Goal: Task Accomplishment & Management: Manage account settings

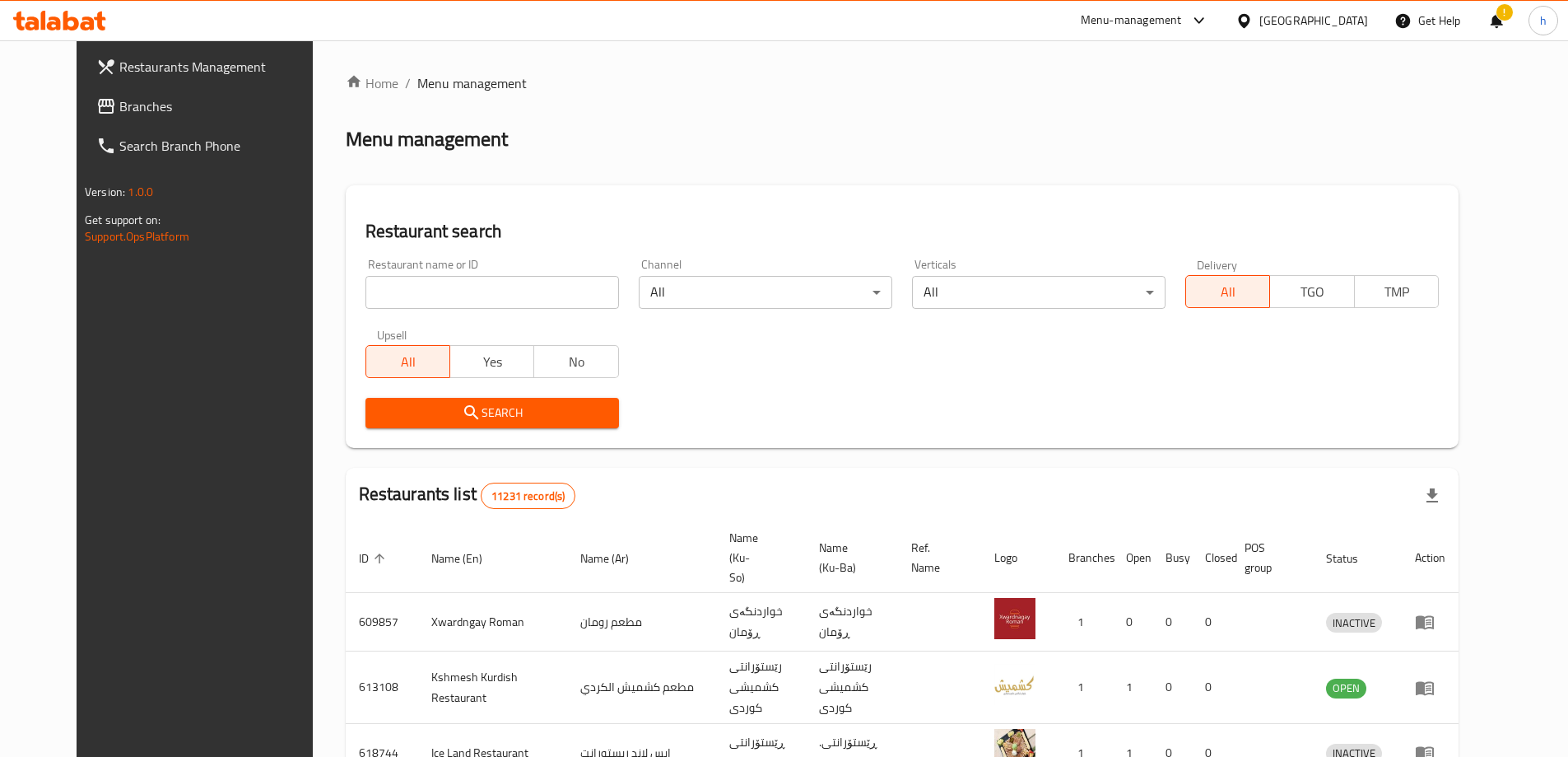
click at [119, 112] on span "Branches" at bounding box center [222, 106] width 206 height 20
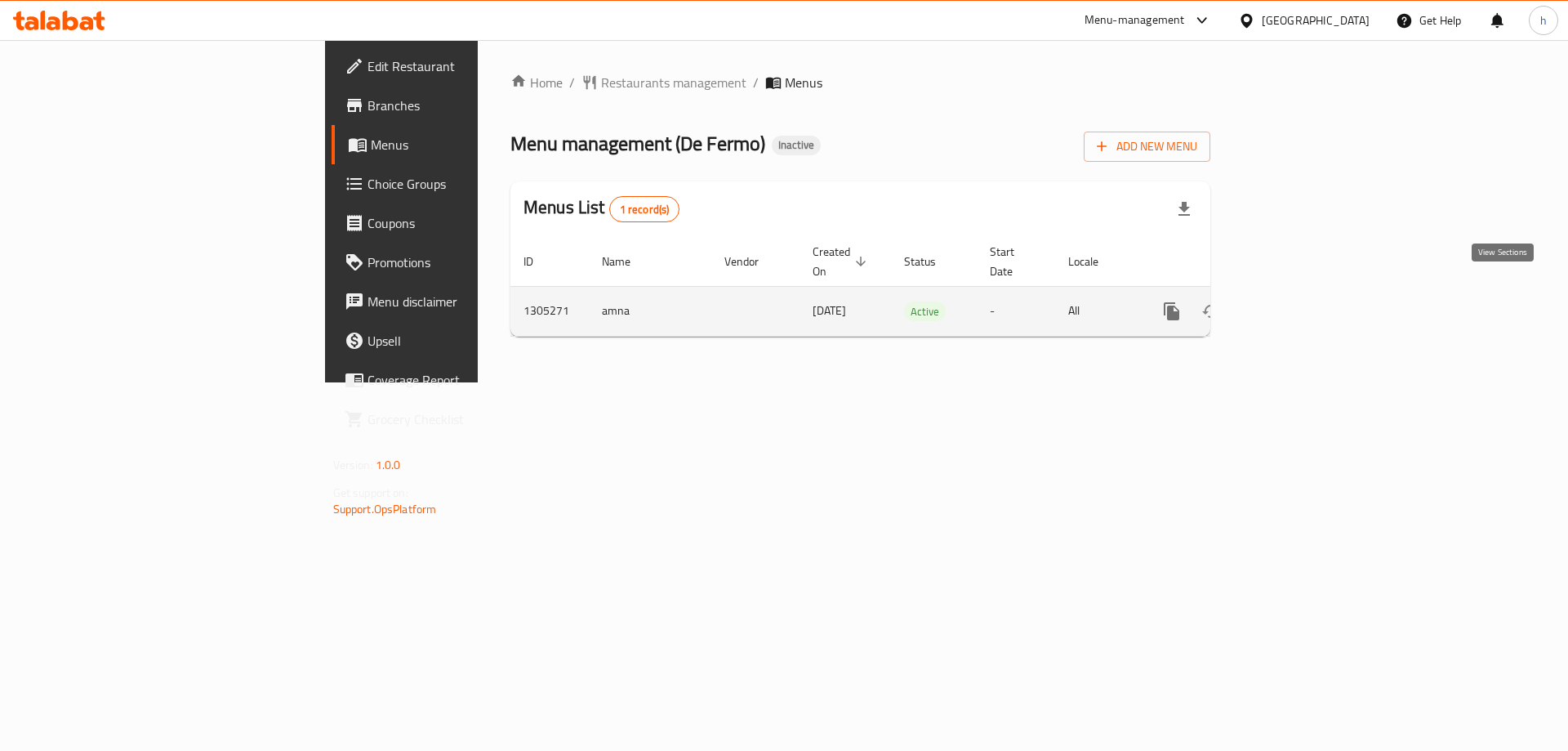
click at [1309, 296] on link "enhanced table" at bounding box center [1290, 312] width 40 height 40
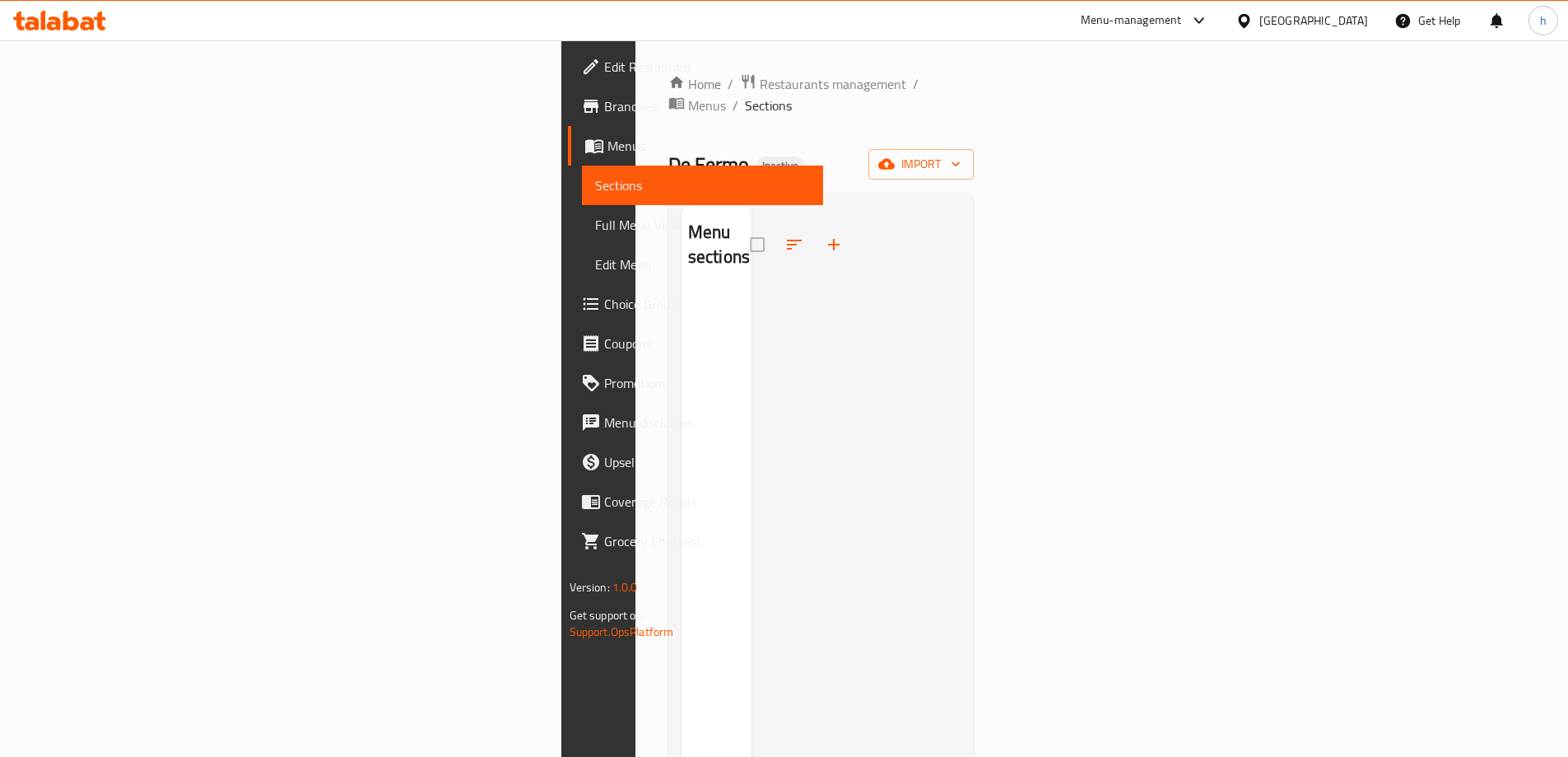
click at [975, 159] on div "Home / Restaurants management / Menus / Sections De Fermo Inactive import Menu …" at bounding box center [821, 525] width 306 height 903
click at [960, 154] on span "import" at bounding box center [921, 164] width 79 height 21
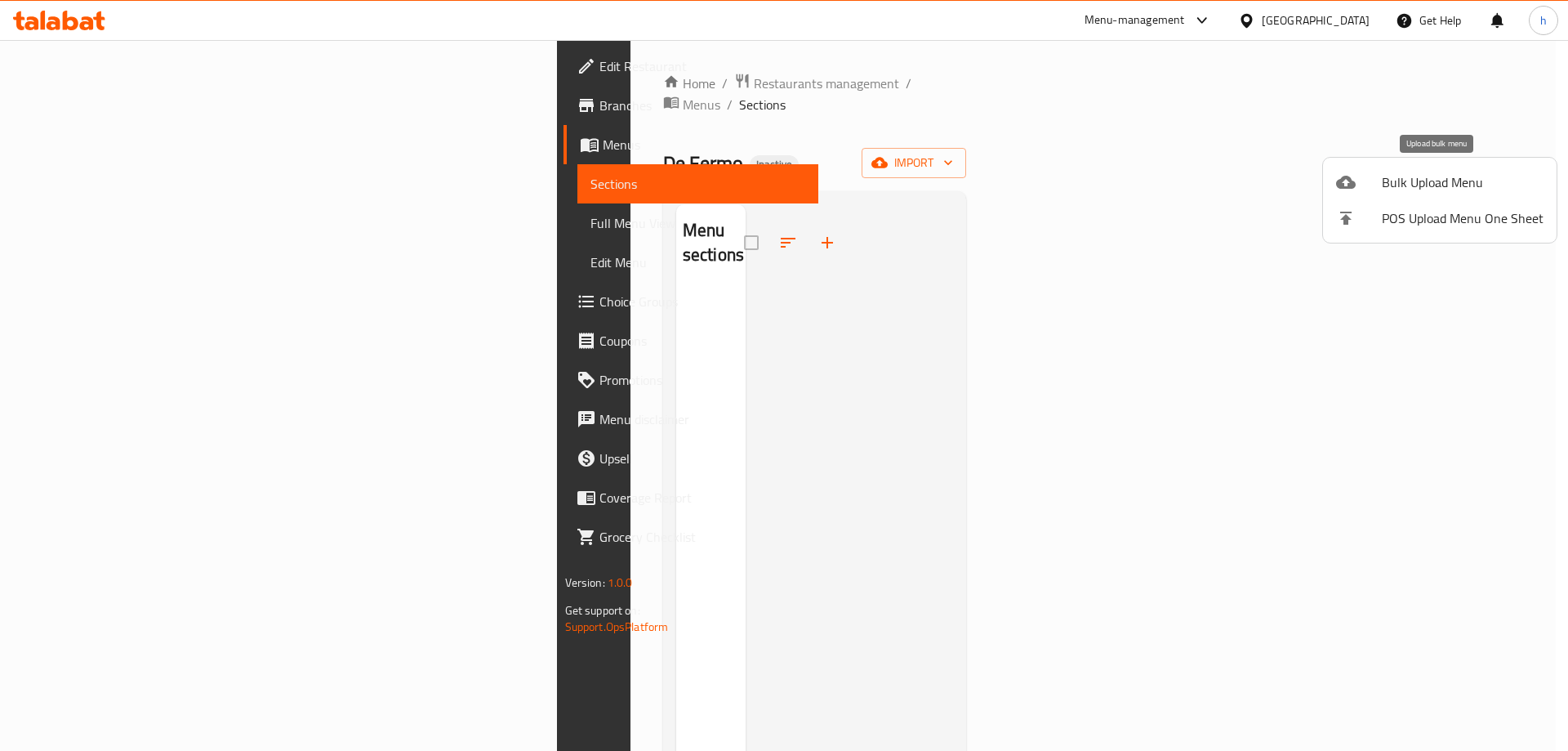
click at [1392, 184] on span "Bulk Upload Menu" at bounding box center [1463, 182] width 162 height 20
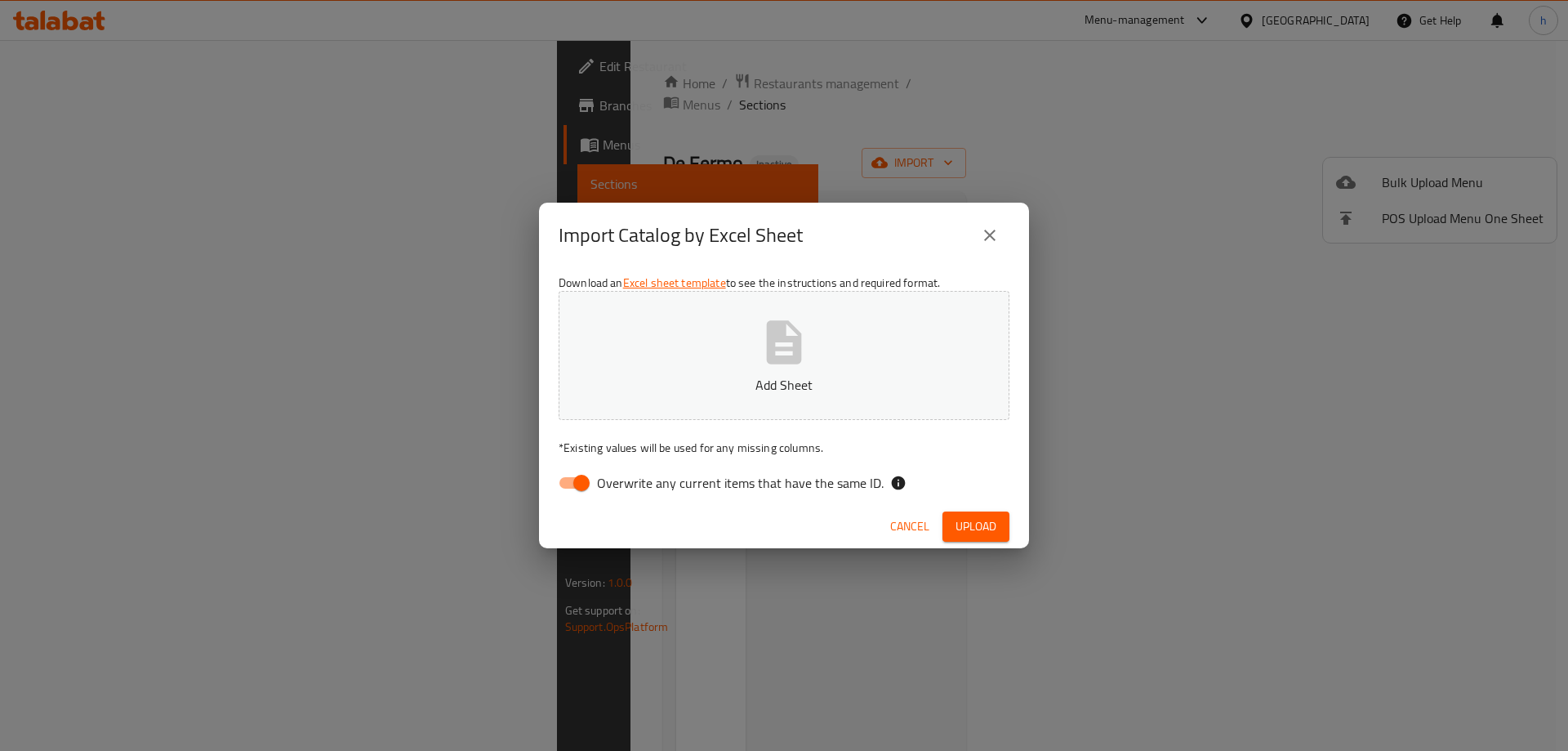
click at [581, 493] on input "Overwrite any current items that have the same ID." at bounding box center [581, 483] width 93 height 31
checkbox input "false"
click at [993, 534] on span "Upload" at bounding box center [975, 527] width 40 height 21
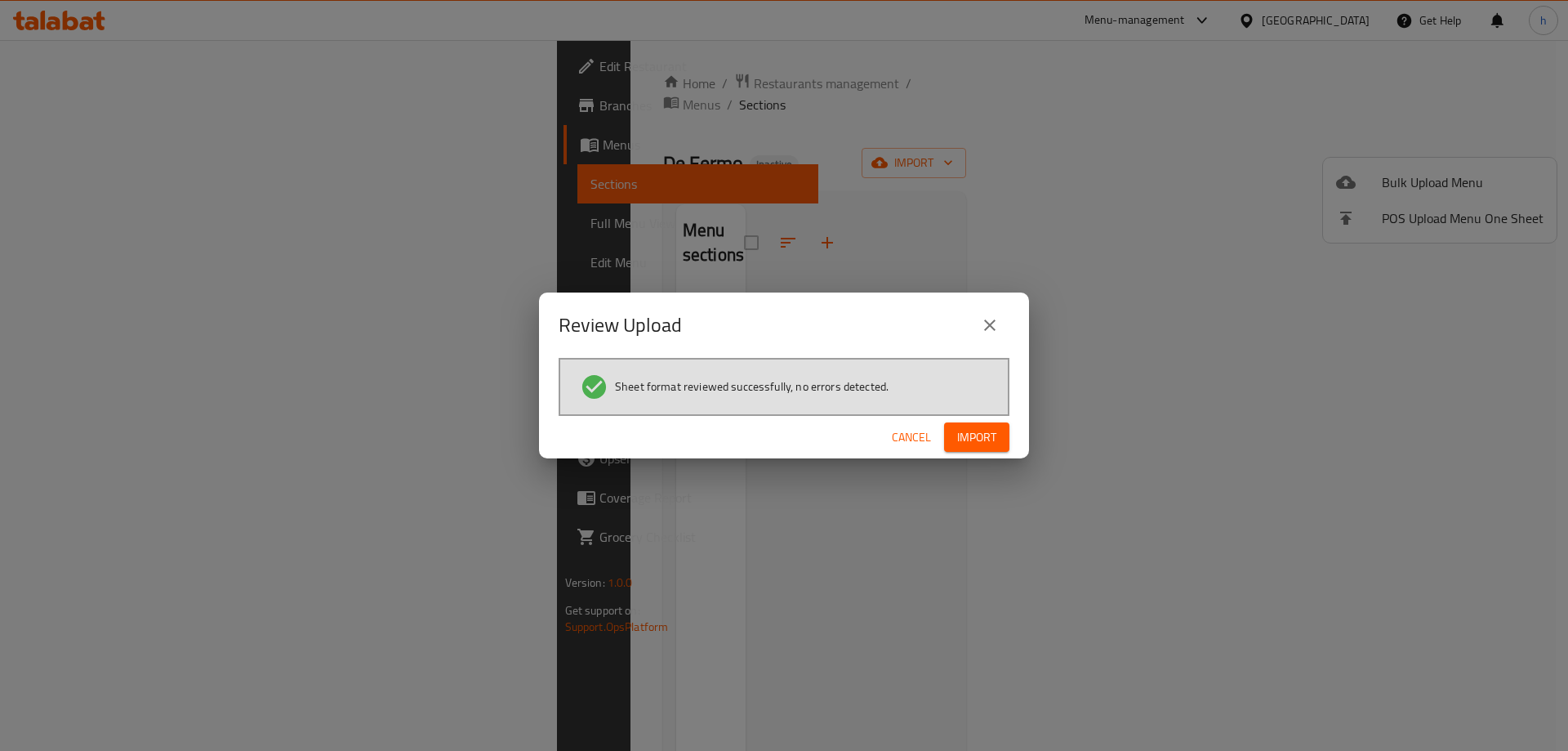
click at [980, 450] on button "Import" at bounding box center [976, 438] width 65 height 30
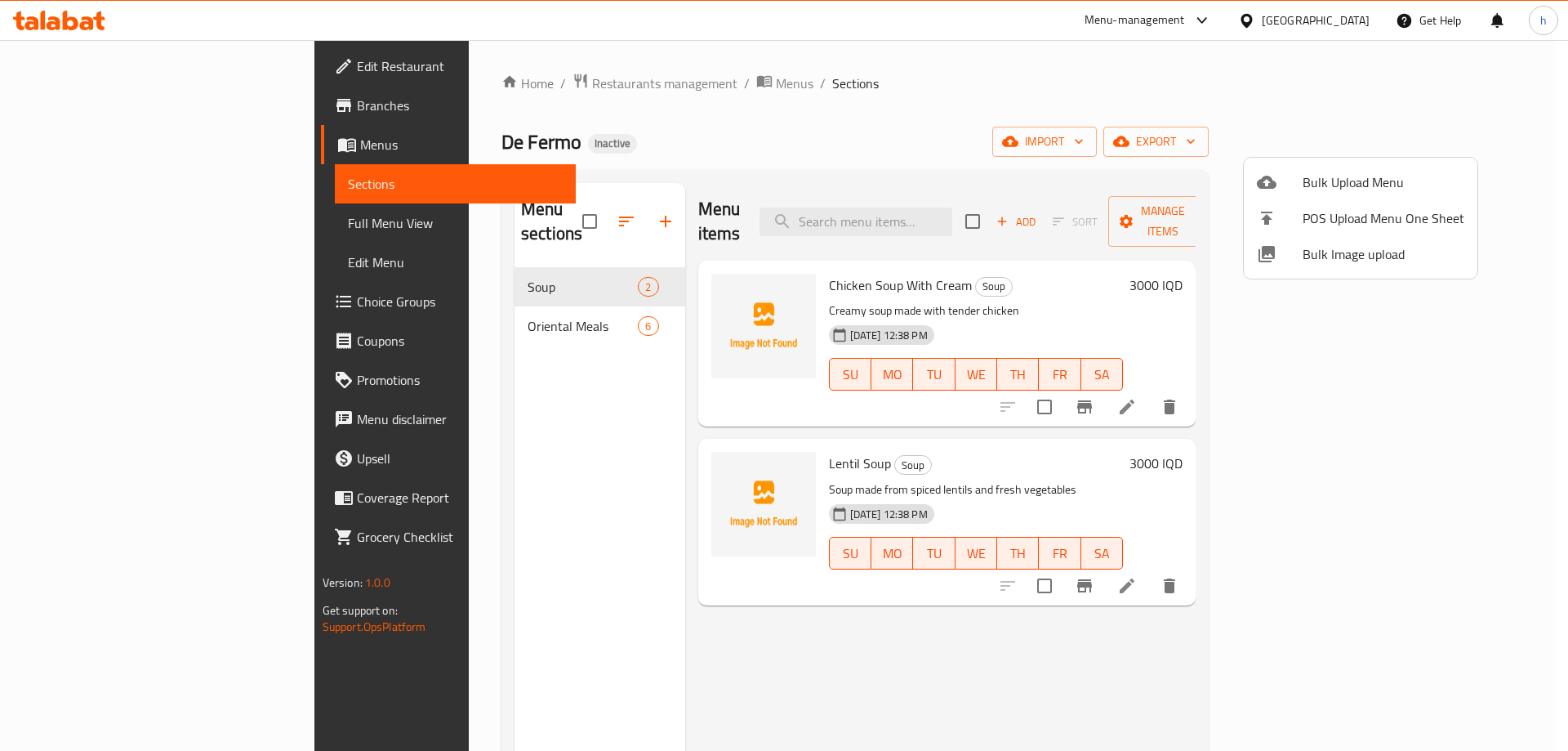
click at [71, 227] on div at bounding box center [784, 376] width 1568 height 751
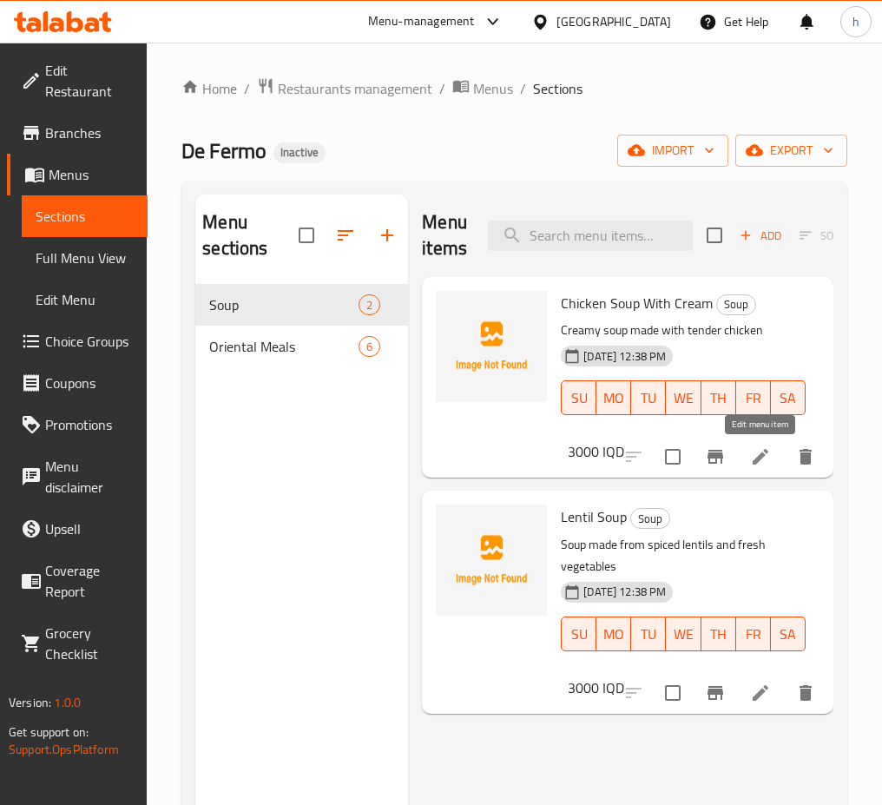
click at [765, 452] on icon at bounding box center [761, 457] width 16 height 16
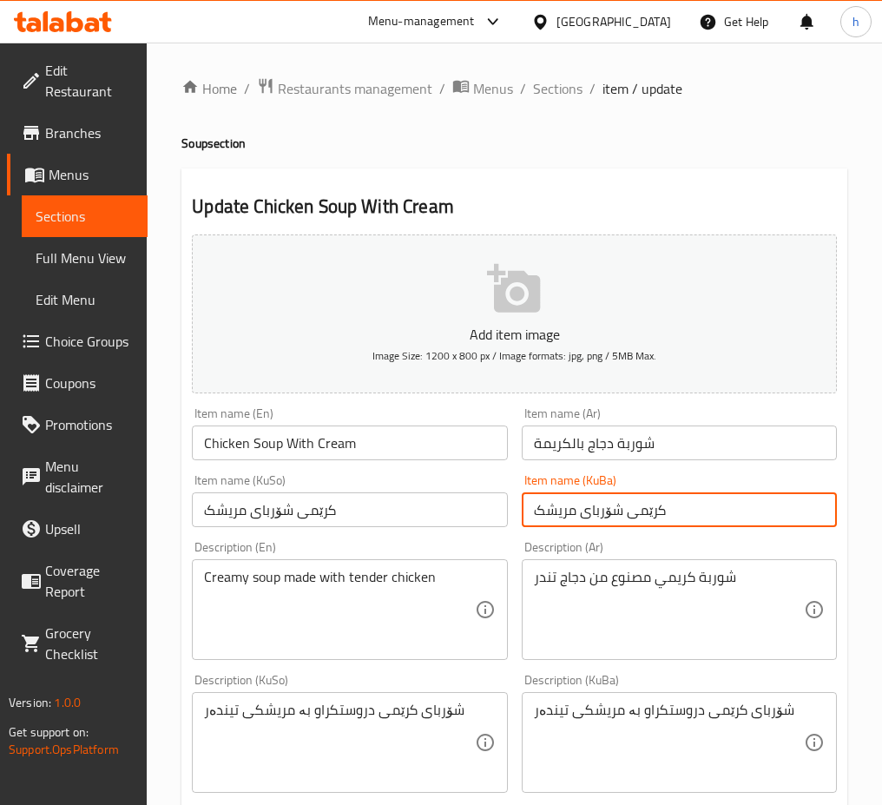
drag, startPoint x: 672, startPoint y: 505, endPoint x: 653, endPoint y: 516, distance: 21.8
click at [653, 516] on input "کرێمی شۆربای مریشک" at bounding box center [679, 509] width 315 height 35
click at [792, 518] on input "کرێمی شۆربای مریشک" at bounding box center [679, 509] width 315 height 35
drag, startPoint x: 784, startPoint y: 514, endPoint x: 822, endPoint y: 519, distance: 38.6
click at [822, 519] on input "کرێمی شۆربای مریشک" at bounding box center [679, 509] width 315 height 35
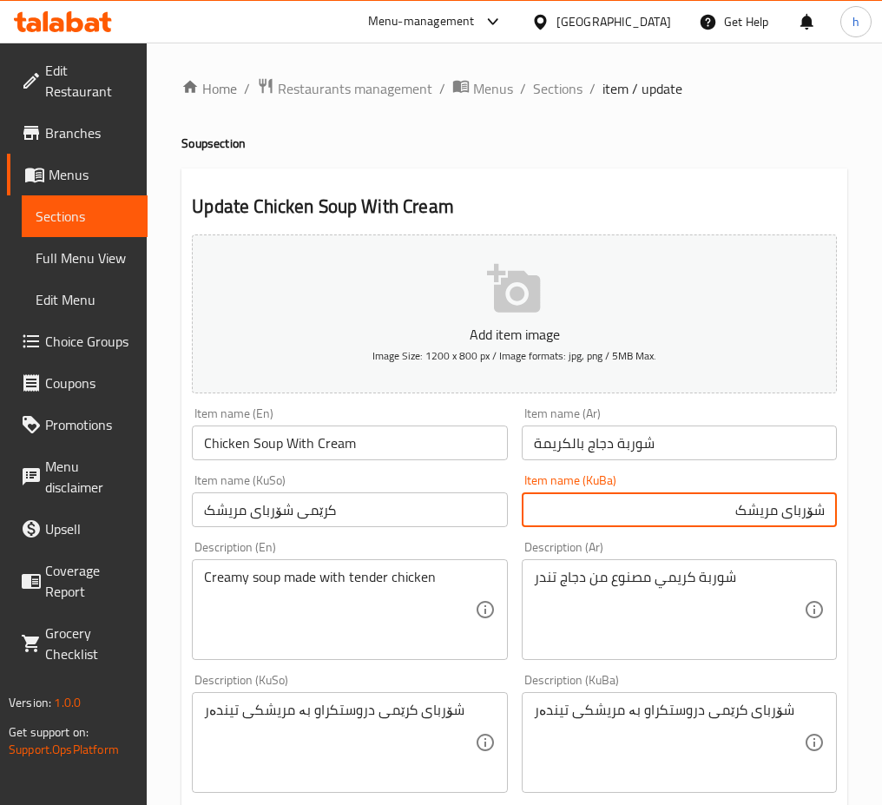
click at [716, 512] on input "شۆربای مریشک" at bounding box center [679, 509] width 315 height 35
paste input "کرێمی"
click at [725, 511] on input "شۆربای مریشک لەگەڵ کرێم" at bounding box center [679, 509] width 315 height 35
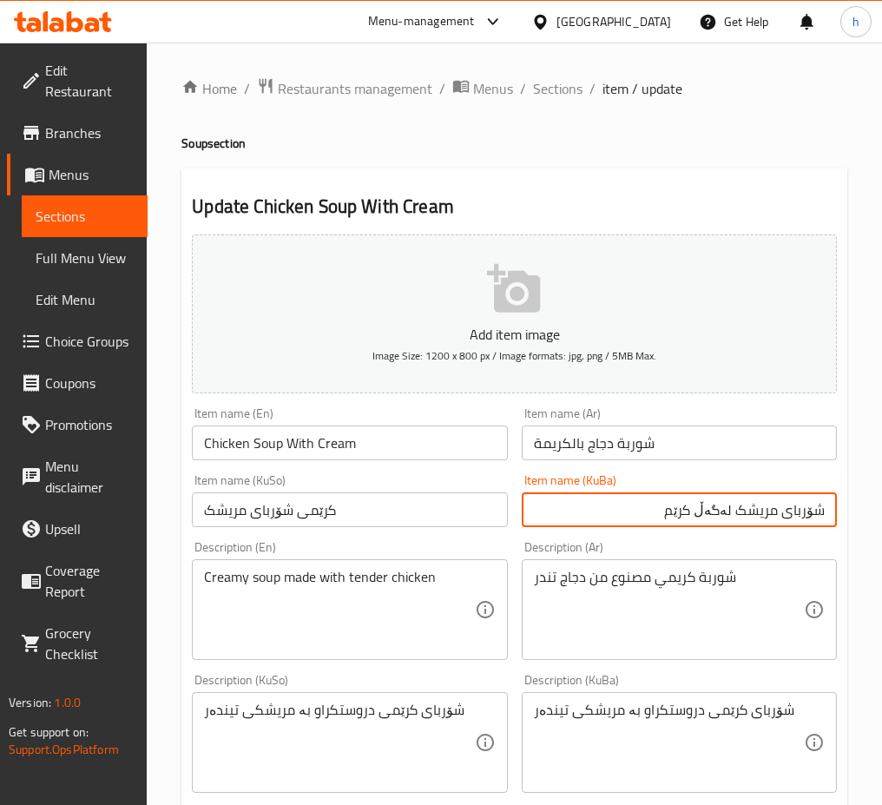
type input "شۆربای مریشک لەگەڵ کرێم"
click at [379, 514] on input "کرێمی شۆربای مریشک" at bounding box center [349, 509] width 315 height 35
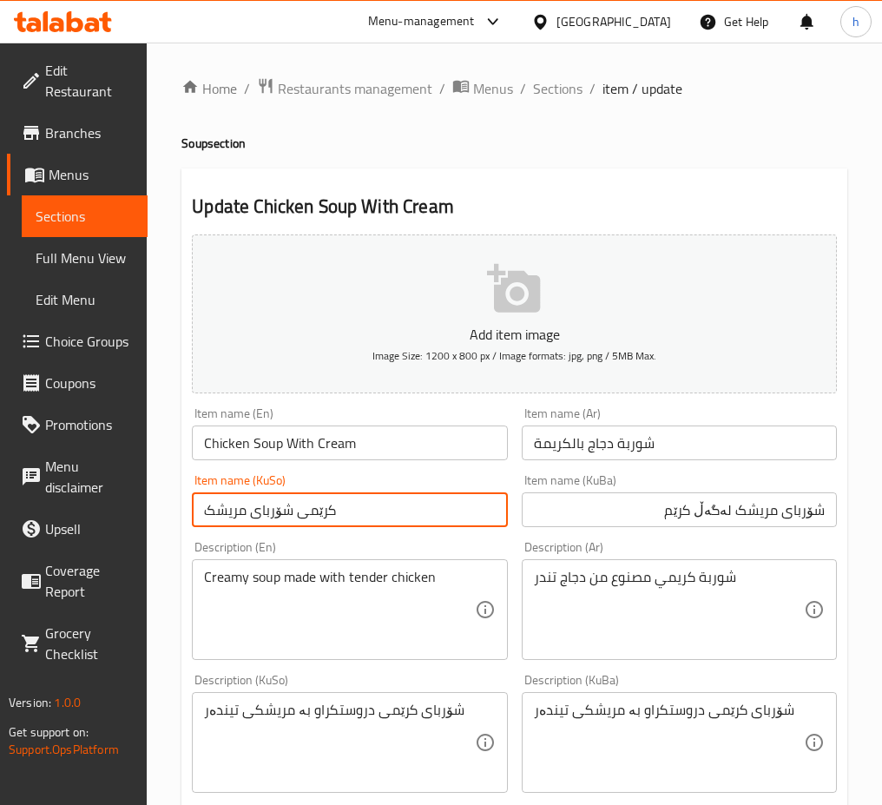
click at [379, 514] on input "کرێمی شۆربای مریشک" at bounding box center [349, 509] width 315 height 35
paste input "شۆربای مریشک لەگەڵ کرێم"
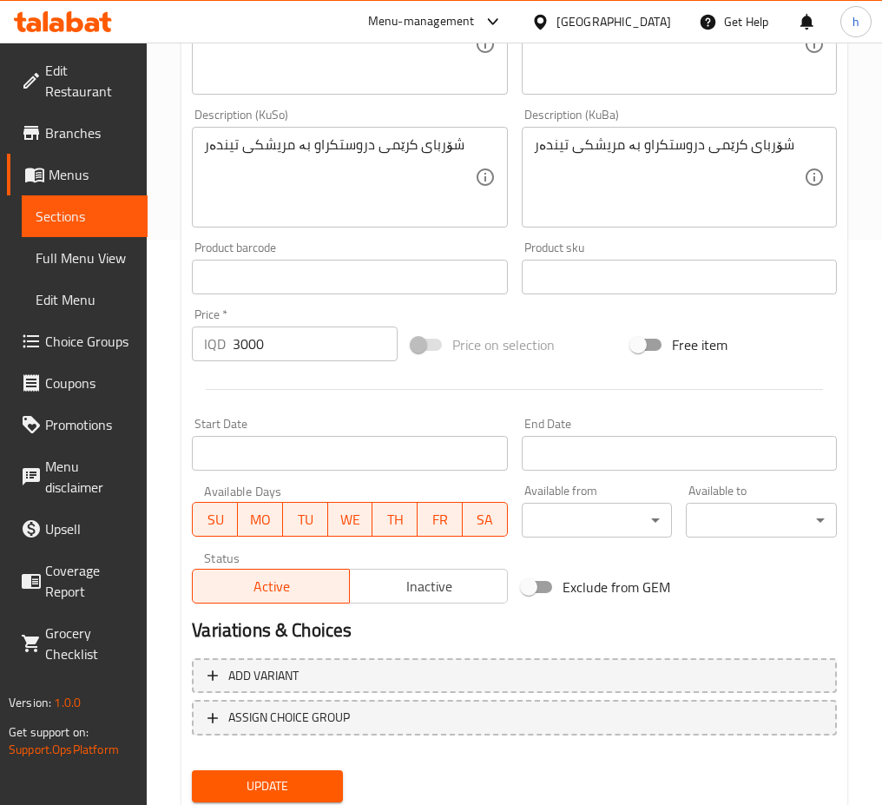
scroll to position [622, 0]
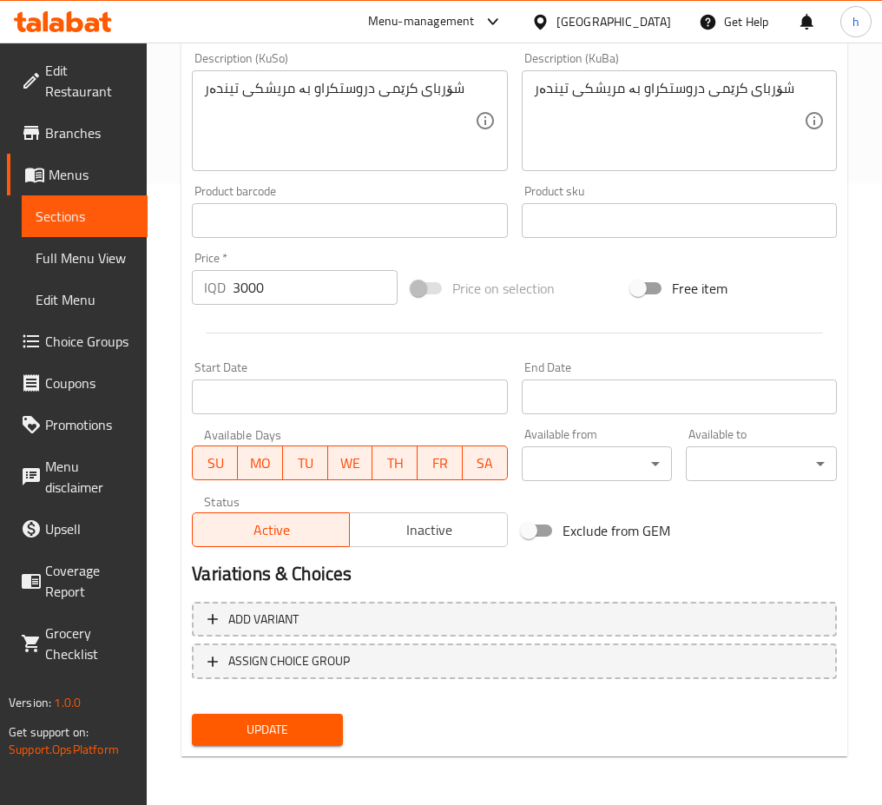
type input "شۆربای مریشک لەگەڵ کرێم"
click at [303, 734] on span "Update" at bounding box center [267, 730] width 123 height 22
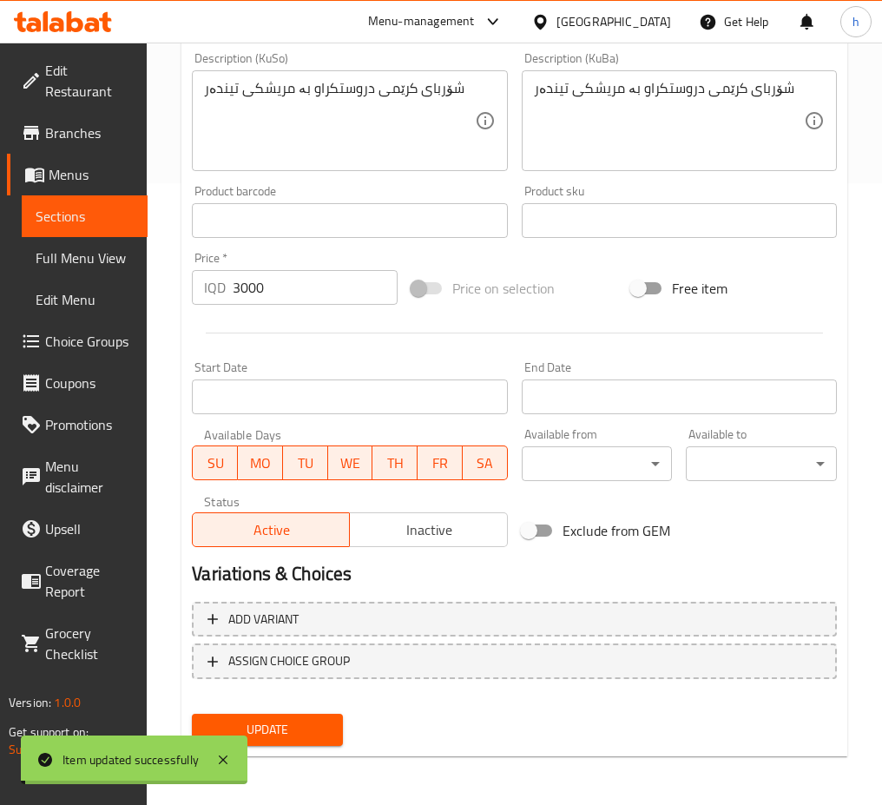
click at [62, 221] on span "Sections" at bounding box center [85, 216] width 98 height 21
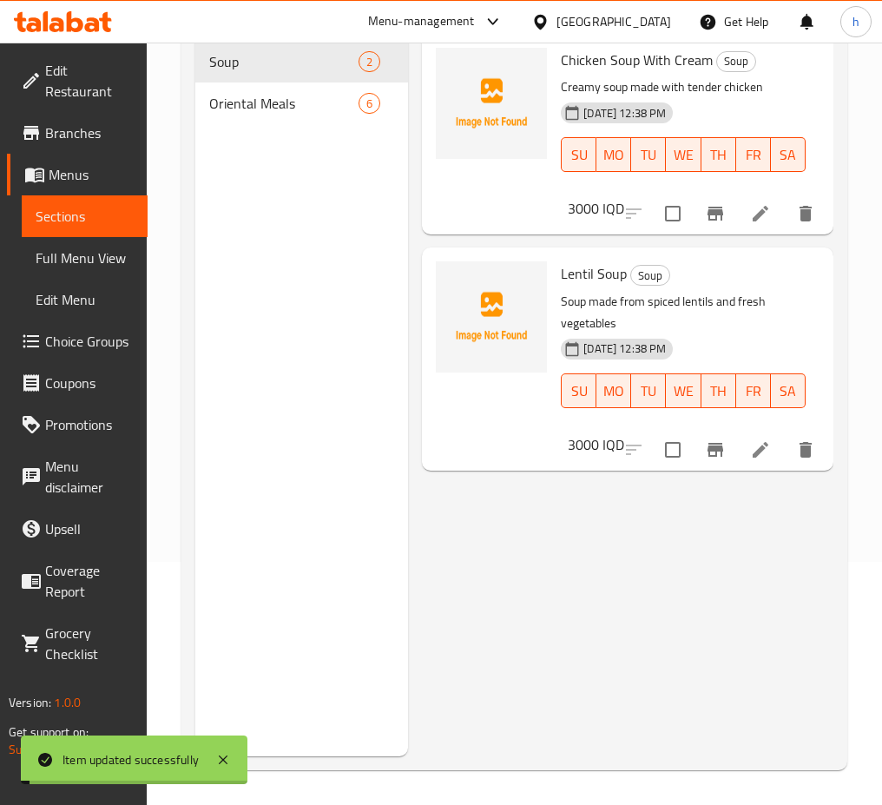
scroll to position [243, 0]
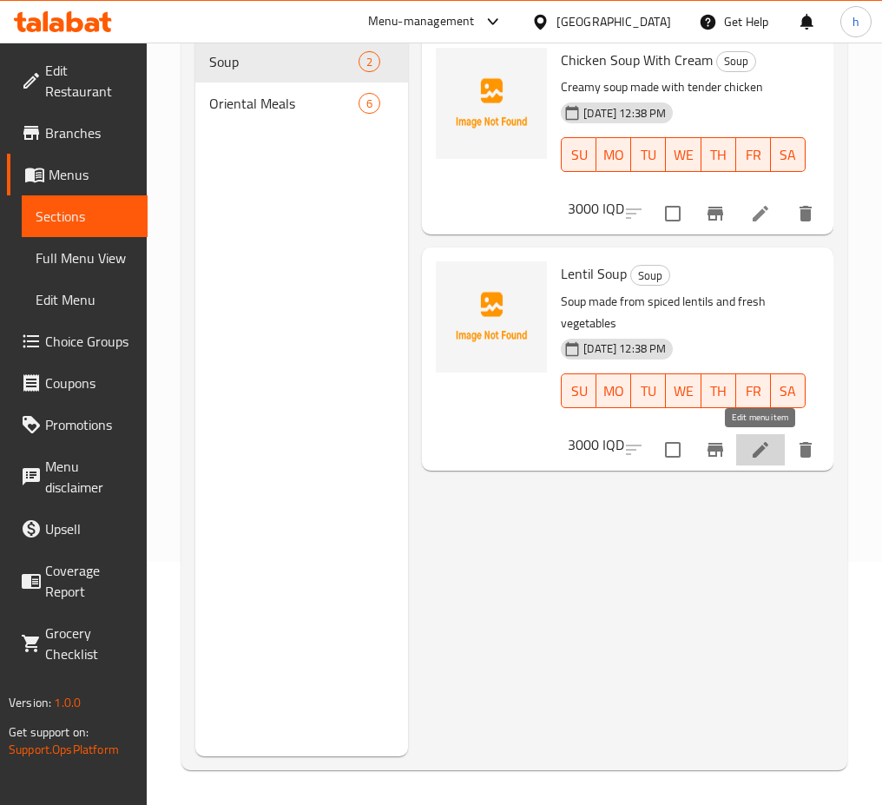
click at [762, 455] on icon at bounding box center [760, 449] width 21 height 21
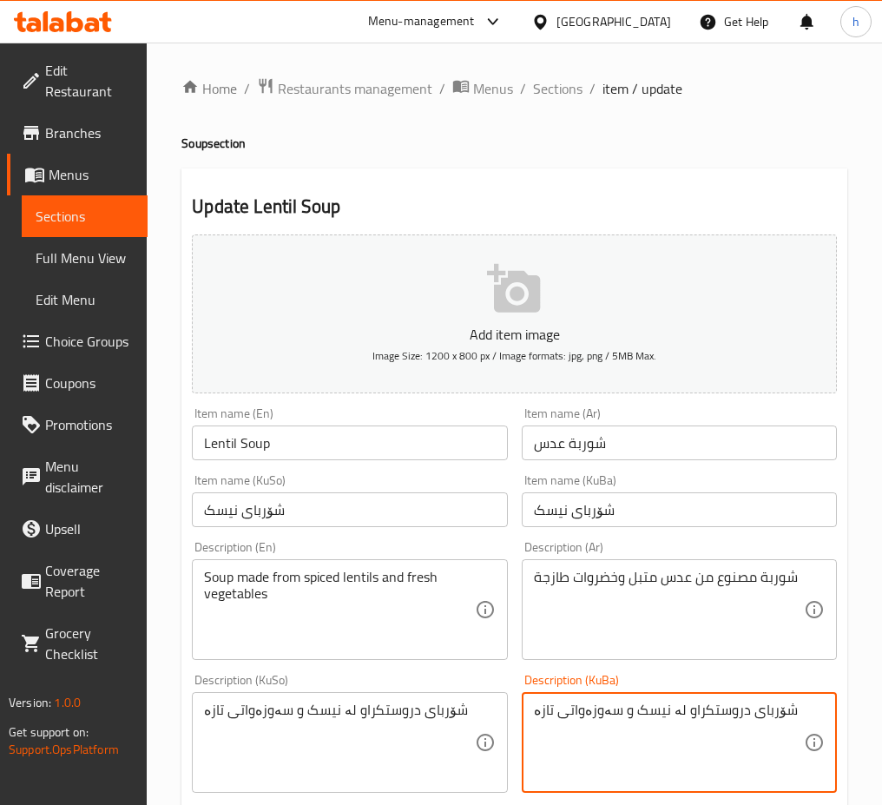
click at [663, 710] on textarea "شۆربای دروستکراو لە نیسک و سەوزەواتی تازە" at bounding box center [669, 743] width 270 height 83
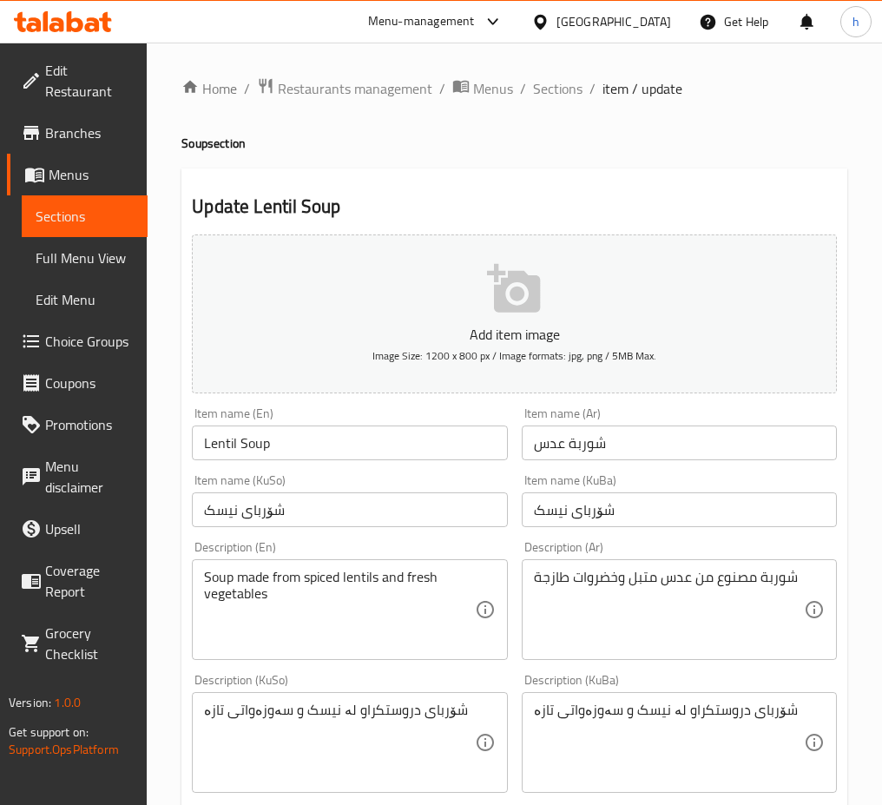
click at [663, 714] on textarea "شۆربای دروستکراو لە نیسک و سەوزەواتی تازە" at bounding box center [669, 743] width 270 height 83
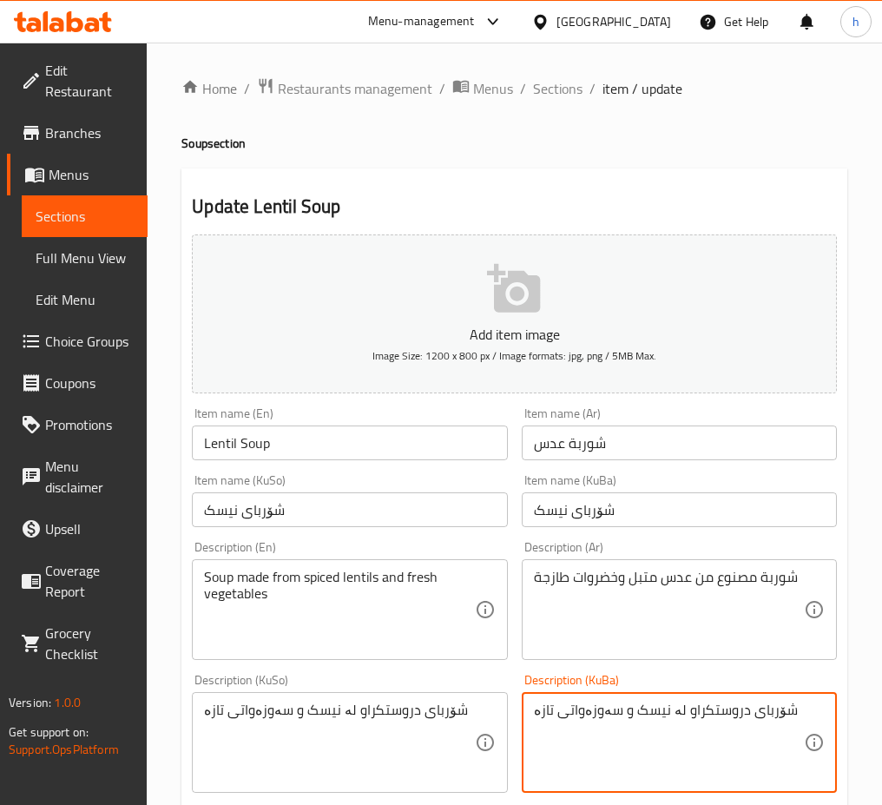
click at [628, 713] on textarea "شۆربای دروستکراو لە نیسک و سەوزەواتی تازە" at bounding box center [669, 743] width 270 height 83
click at [611, 733] on textarea "شۆربای دروستکراو لە نیسکی بە بەرهاراتکراو و سەوزەواتی تازە" at bounding box center [669, 743] width 270 height 83
click at [608, 729] on textarea "شۆربای دروستکراو لە نیسکی بە بەرهاراتکراو و سەوزەواتی تازە" at bounding box center [669, 743] width 270 height 83
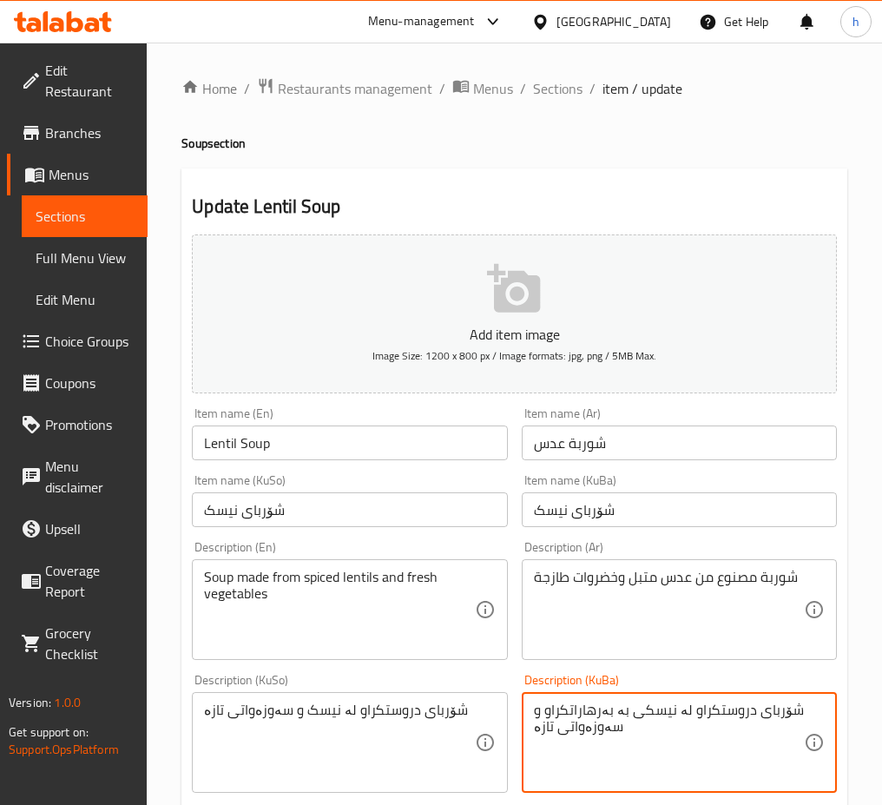
type textarea "شۆربای دروستکراو لە نیسکی بە بەرهاراتکراو و سەوزەواتی تازە"
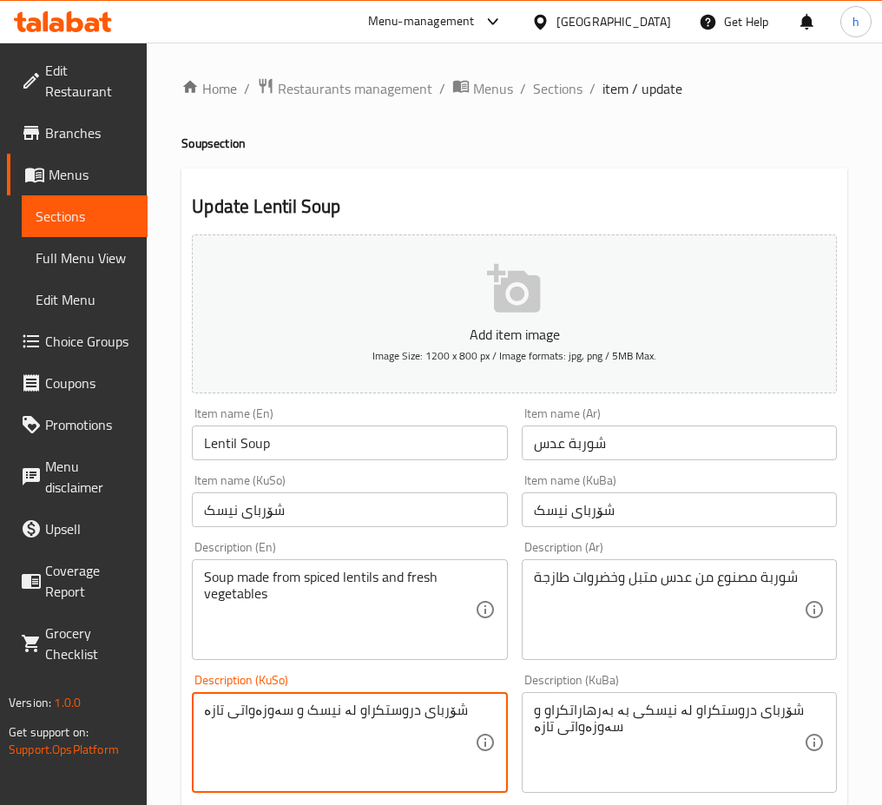
click at [365, 703] on textarea "شۆربای دروستکراو لە نیسک و سەوزەواتی تازە" at bounding box center [339, 743] width 270 height 83
paste textarea "ی بە بەرهاراتکراو"
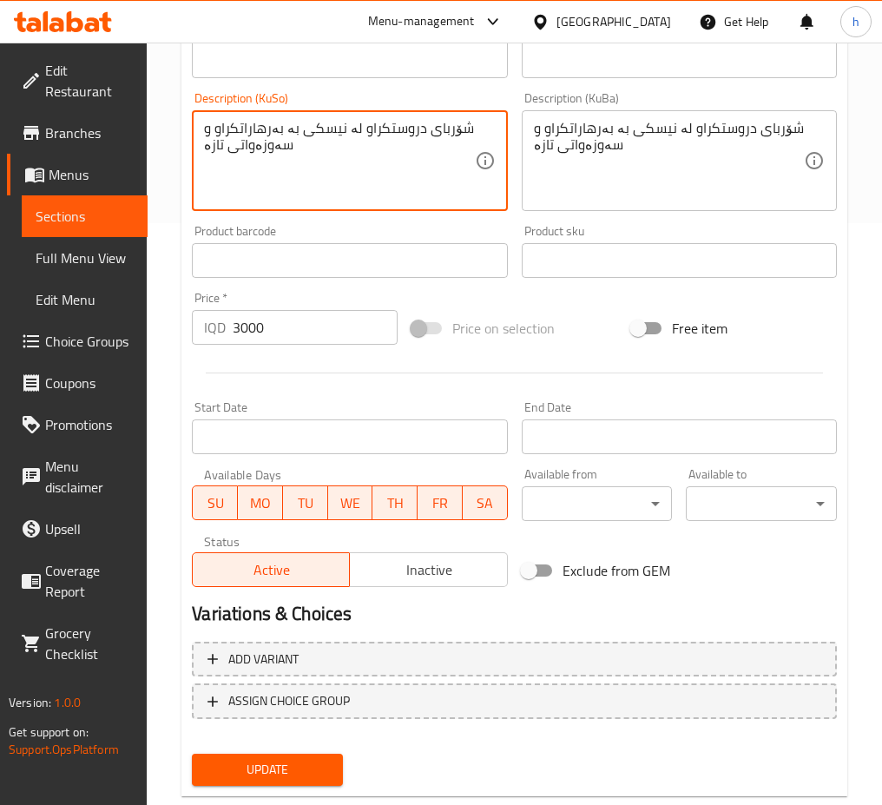
scroll to position [622, 0]
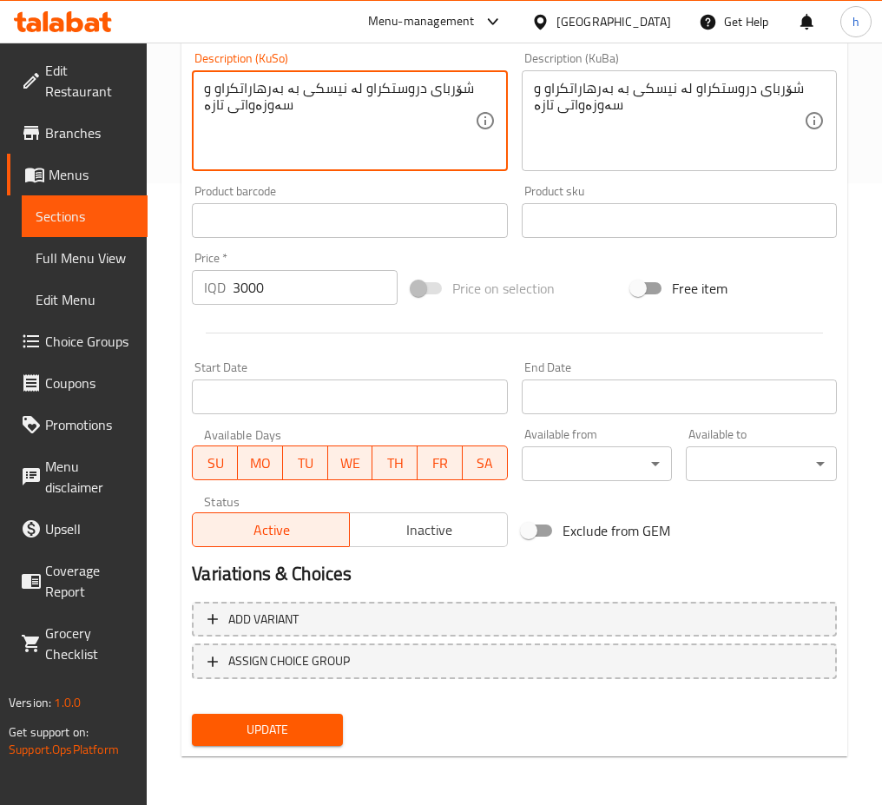
type textarea "شۆربای دروستکراو لە نیسکی بە بەرهاراتکراو و سەوزەواتی تازە"
click at [313, 729] on span "Update" at bounding box center [267, 730] width 123 height 22
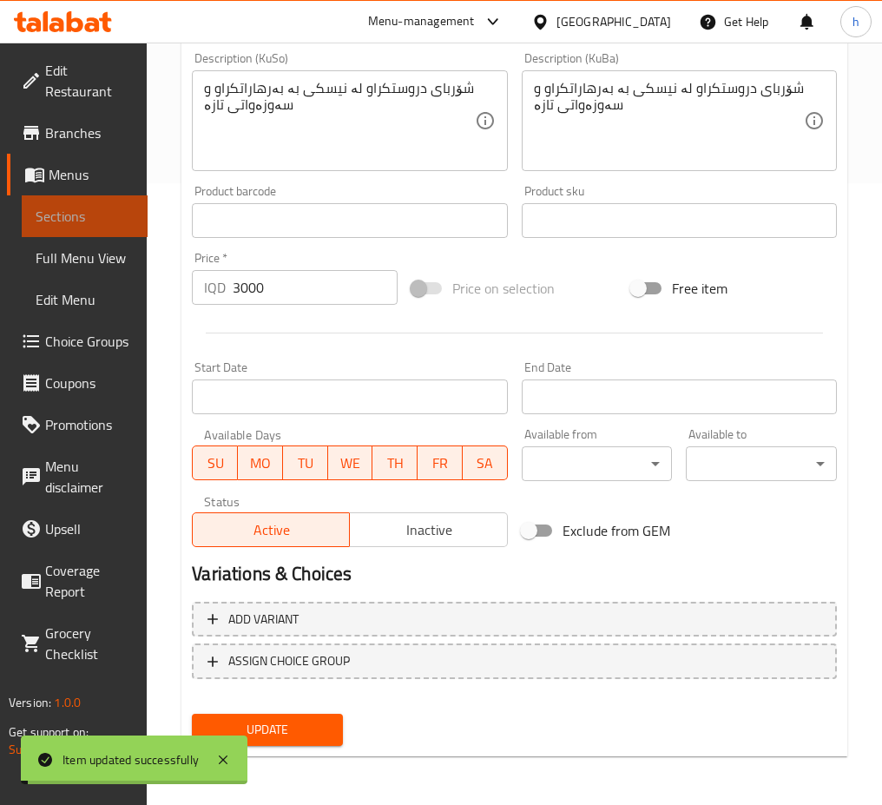
click at [94, 227] on link "Sections" at bounding box center [85, 216] width 126 height 42
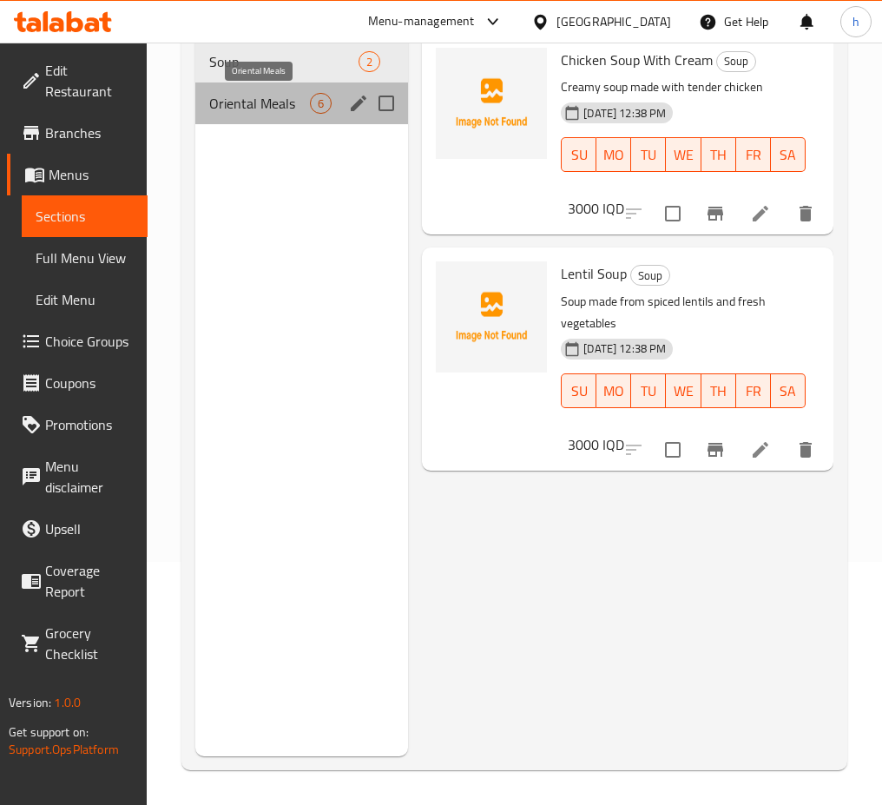
click at [263, 97] on span "Oriental Meals" at bounding box center [259, 103] width 101 height 21
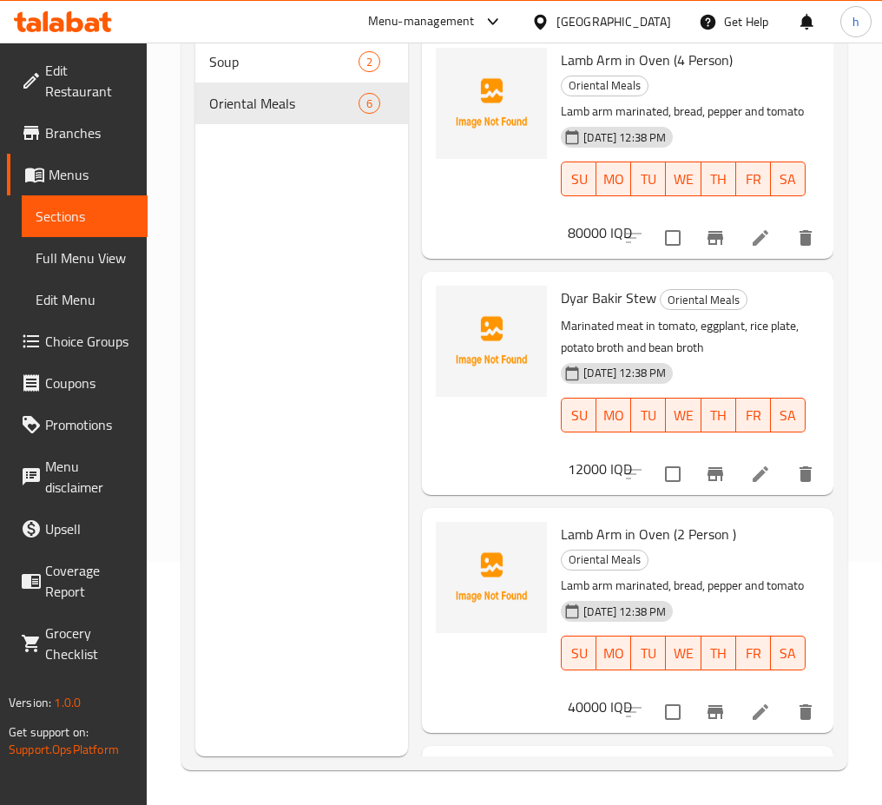
click at [750, 248] on icon at bounding box center [760, 238] width 21 height 21
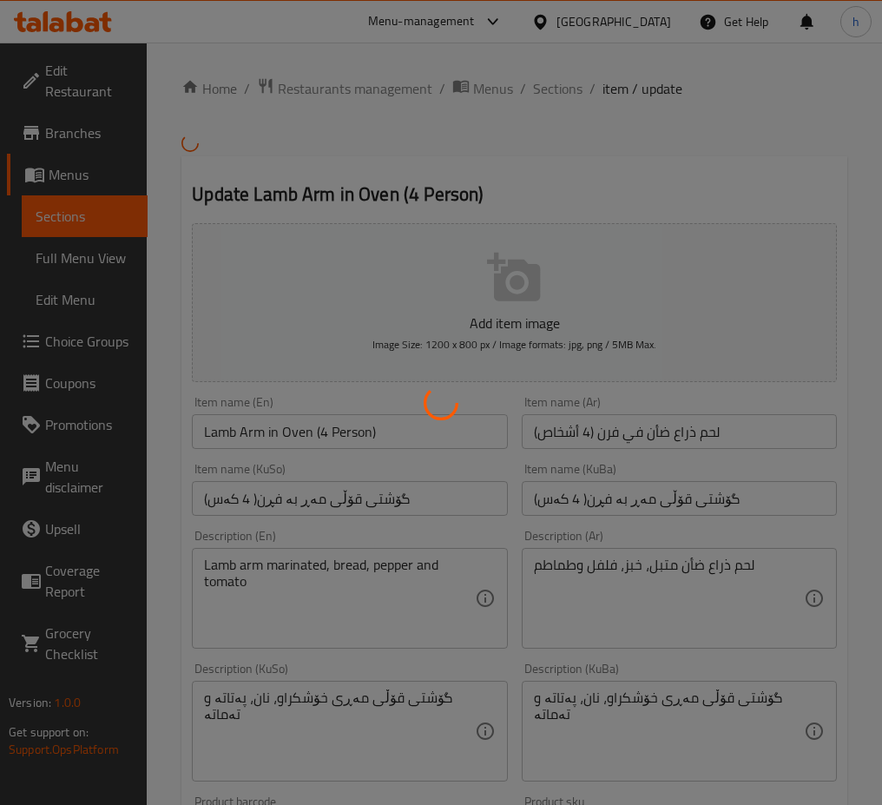
click at [366, 424] on div at bounding box center [441, 402] width 882 height 805
click at [367, 427] on div at bounding box center [441, 402] width 882 height 805
click at [384, 435] on div at bounding box center [441, 402] width 882 height 805
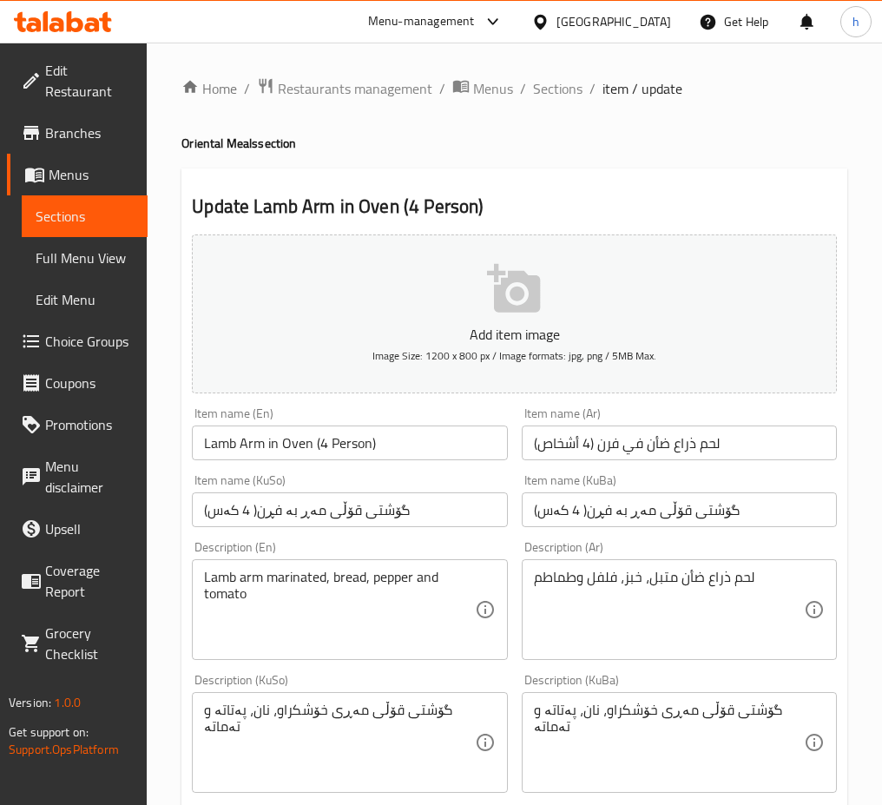
click at [379, 426] on div "Home / Restaurants management / Menus / Sections / item / update Oriental Meals…" at bounding box center [515, 734] width 666 height 1315
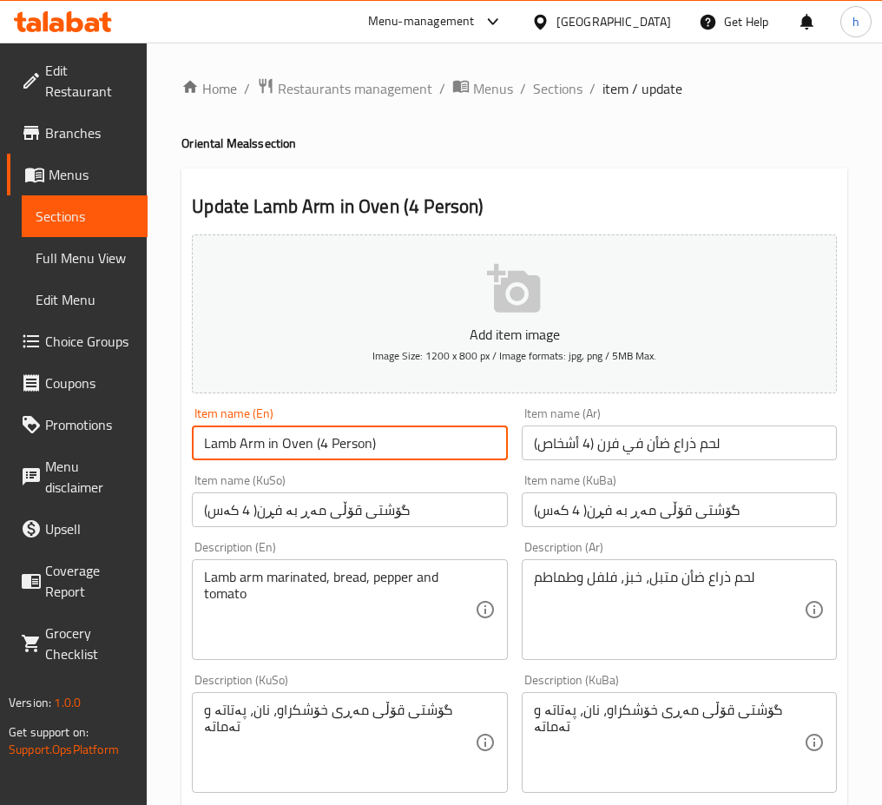
click at [379, 448] on input "Lamb Arm in Oven (4 Person)" at bounding box center [349, 443] width 315 height 35
click at [314, 452] on input "Lamb Arm in Oven (4 Person" at bounding box center [349, 443] width 315 height 35
type input "Lamb Arm in Oven 4 Person"
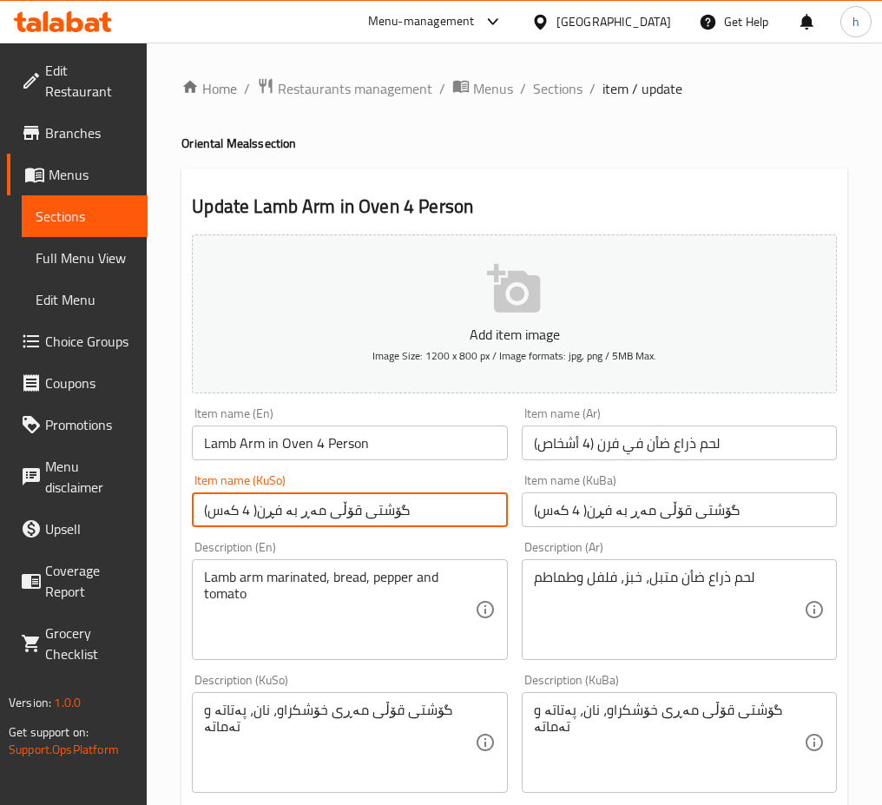
click at [252, 504] on input "گۆشتی قۆڵی مەڕ بە فڕن( 4 کەس)" at bounding box center [349, 509] width 315 height 35
drag, startPoint x: 394, startPoint y: 517, endPoint x: 384, endPoint y: 520, distance: 11.0
click at [384, 520] on input "گۆشتی قۆڵی مەڕ بە فڕن 4 کەس)" at bounding box center [349, 509] width 315 height 35
type input "گۆشتی قۆڵی مەڕ بە فڕن 4 کەس"
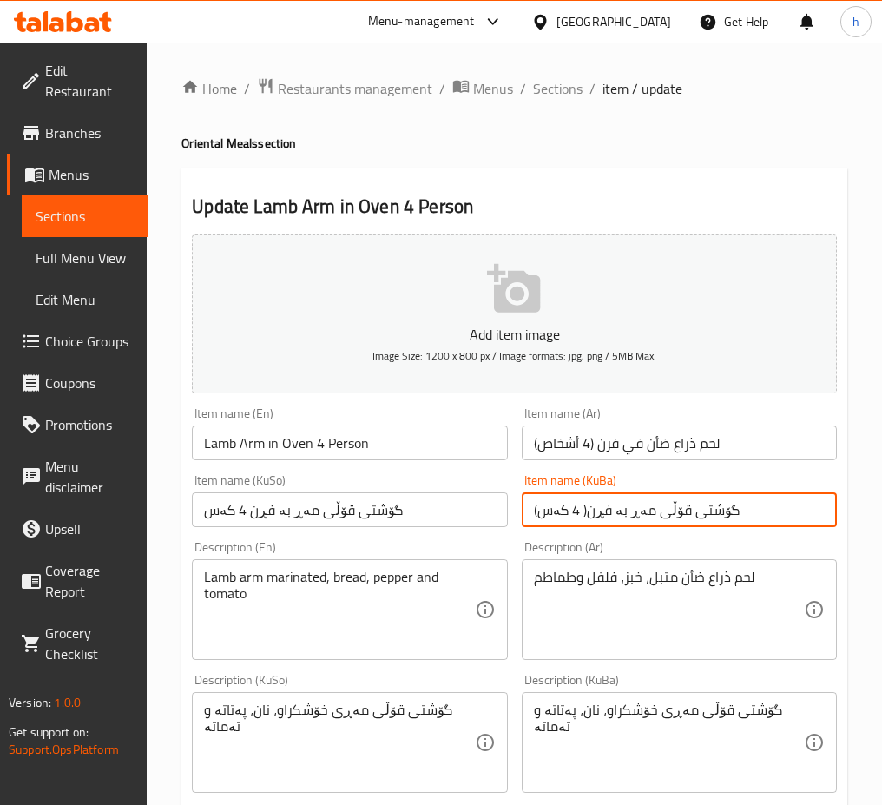
drag, startPoint x: 584, startPoint y: 510, endPoint x: 580, endPoint y: 527, distance: 17.9
click at [580, 527] on input "گۆشتی قۆڵی مەڕ بە فڕن( 4 کەس)" at bounding box center [679, 509] width 315 height 35
click at [715, 515] on input "گۆشتی قۆڵی مەڕ بە فڕن 4 کەس)" at bounding box center [679, 509] width 315 height 35
click at [681, 511] on input "گۆشتی قۆڵی مەڕ بە فڕن 4 کەس" at bounding box center [679, 509] width 315 height 35
type input "گۆشتی قۆڵی مەڕ بە فڕن 4 کەس"
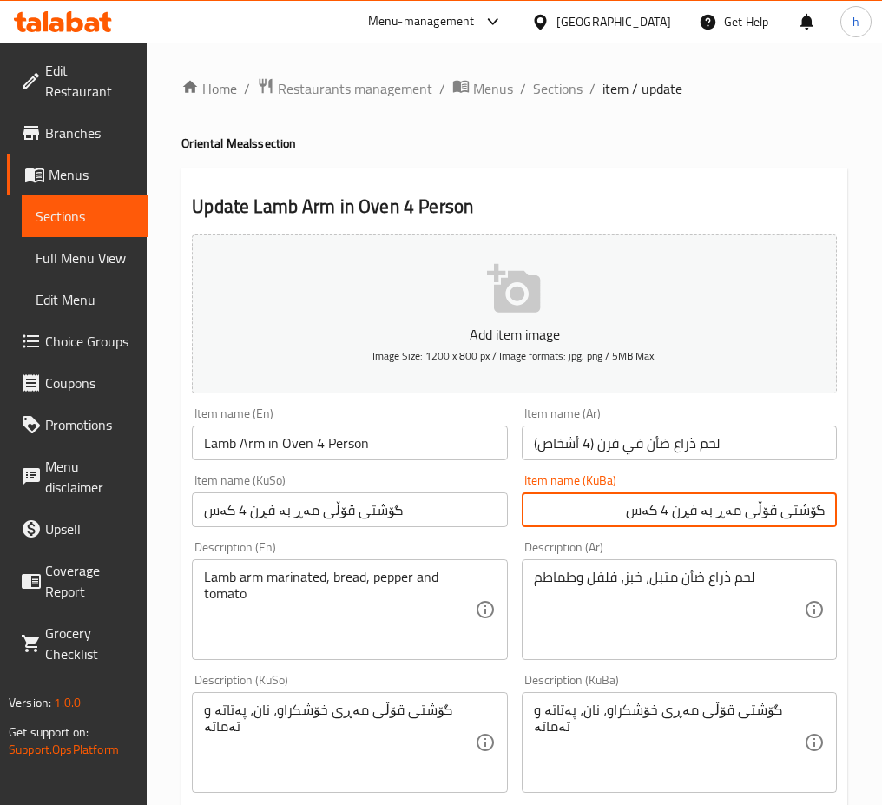
click at [313, 442] on input "Lamb Arm in Oven 4 Person" at bounding box center [349, 443] width 315 height 35
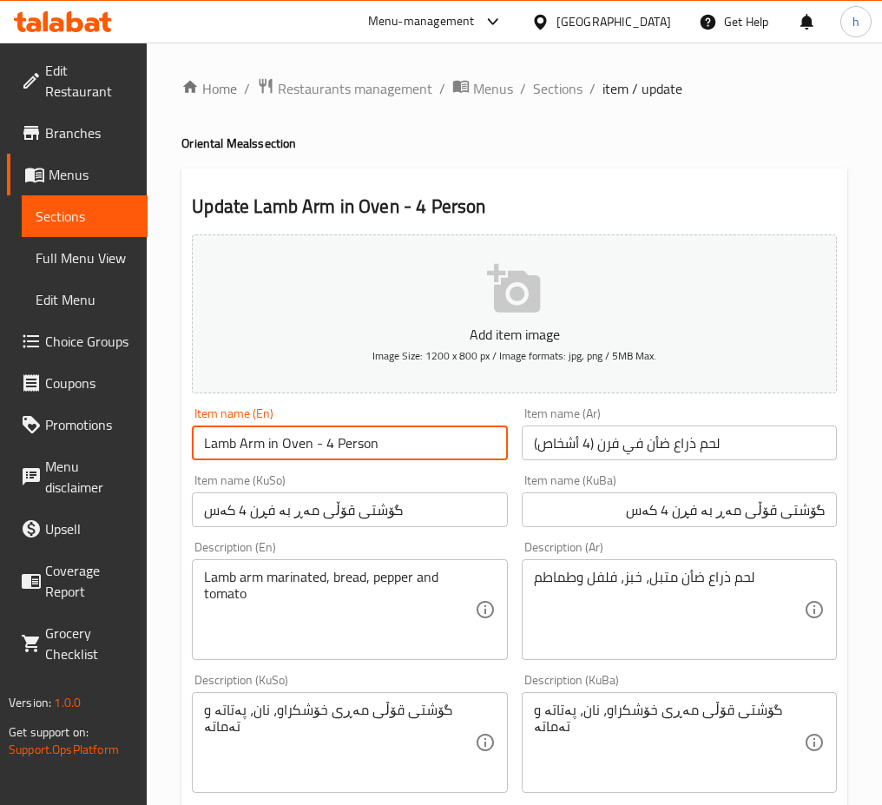
click at [382, 452] on input "Lamb Arm in Oven - 4 Person" at bounding box center [349, 443] width 315 height 35
type input "Lamb Arm in Oven - 4 Persons"
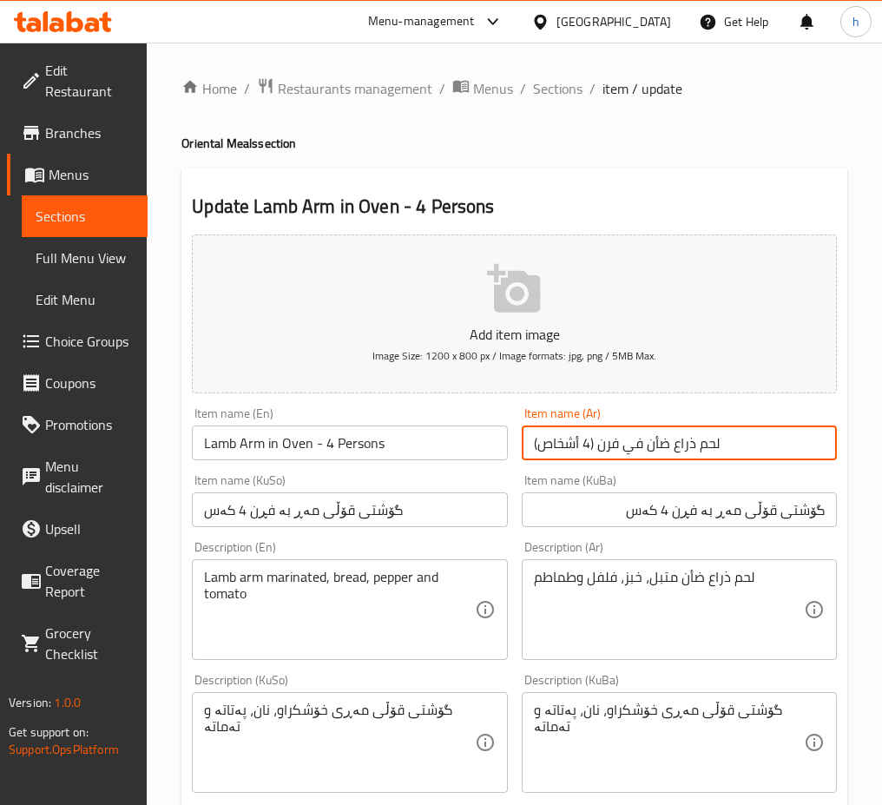
drag, startPoint x: 594, startPoint y: 446, endPoint x: 591, endPoint y: 432, distance: 13.3
click at [591, 432] on input "لحم ذراع ضأن في فرن (4 أشخاص)" at bounding box center [679, 443] width 315 height 35
click at [588, 443] on input "لحم ذراع ضأن في فرن (4 أشخاص)" at bounding box center [679, 443] width 315 height 35
drag, startPoint x: 590, startPoint y: 443, endPoint x: 591, endPoint y: 452, distance: 9.6
click at [591, 452] on input "لحم ذراع ضأن في فرن (4 أشخاص)" at bounding box center [679, 443] width 315 height 35
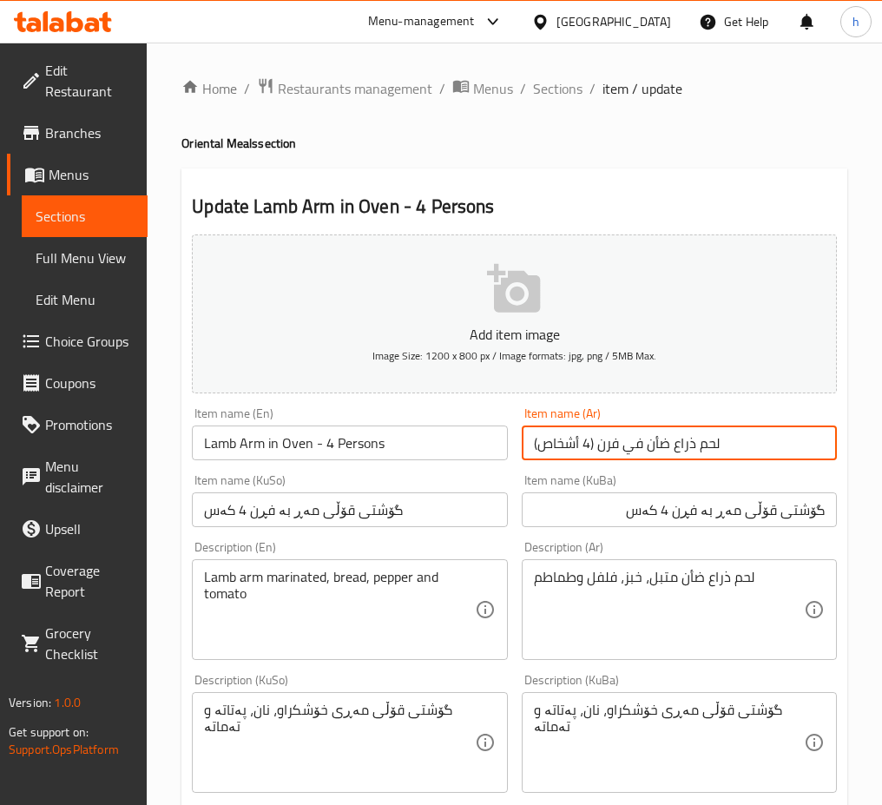
drag, startPoint x: 538, startPoint y: 444, endPoint x: 525, endPoint y: 452, distance: 15.9
click at [525, 452] on input "لحم ذراع ضأن في فرن (4 أشخاص)" at bounding box center [679, 443] width 315 height 35
click at [587, 447] on input "لحم ذراع ضأن في فرن (4 أشخاص" at bounding box center [679, 443] width 315 height 35
click at [687, 449] on input "لحم ذراع ضأن في فرن (4 أشخاص" at bounding box center [679, 443] width 315 height 35
drag, startPoint x: 693, startPoint y: 440, endPoint x: 698, endPoint y: 449, distance: 10.1
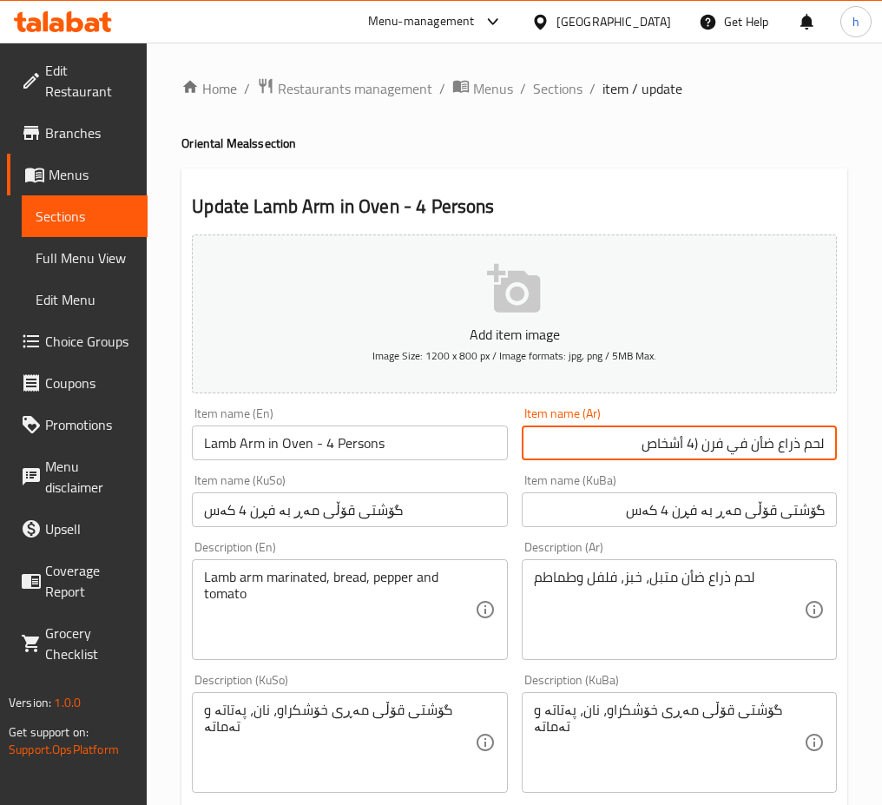
click at [698, 449] on input "لحم ذراع ضأن في فرن (4 أشخاص" at bounding box center [679, 443] width 315 height 35
type input "لحم ذراع ضأن في فرن -4 أشخاص"
click at [684, 513] on input "گۆشتی قۆڵی مەڕ بە فڕن 4 کەس" at bounding box center [679, 509] width 315 height 35
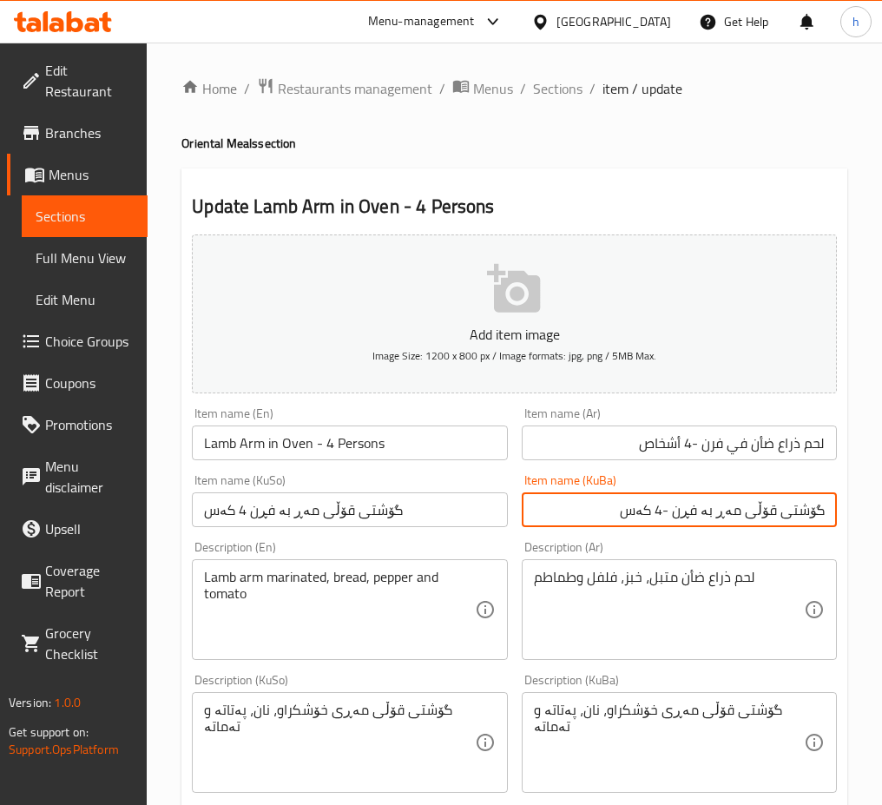
type input "گۆشتی قۆڵی مەڕ بە فڕن -4 کەس"
click at [244, 510] on input "گۆشتی قۆڵی مەڕ بە فڕن 4 کەس" at bounding box center [349, 509] width 315 height 35
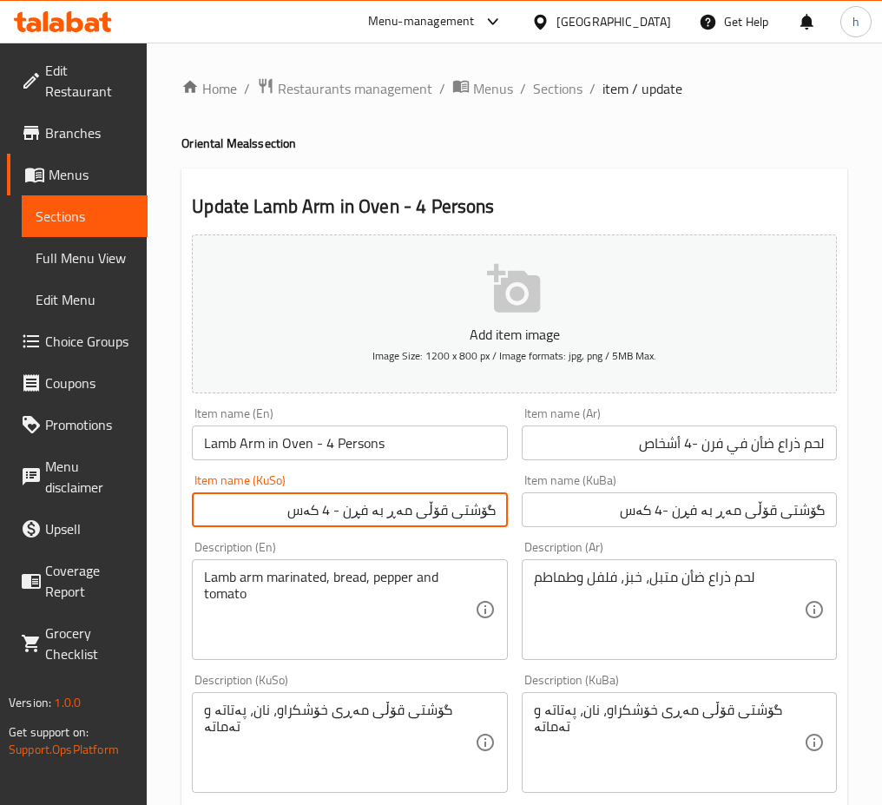
type input "گۆشتی قۆڵی مەڕ بە فڕن - 4 کەس"
click at [678, 514] on input "گۆشتی قۆڵی مەڕ بە فڕن -4 کەس" at bounding box center [679, 509] width 315 height 35
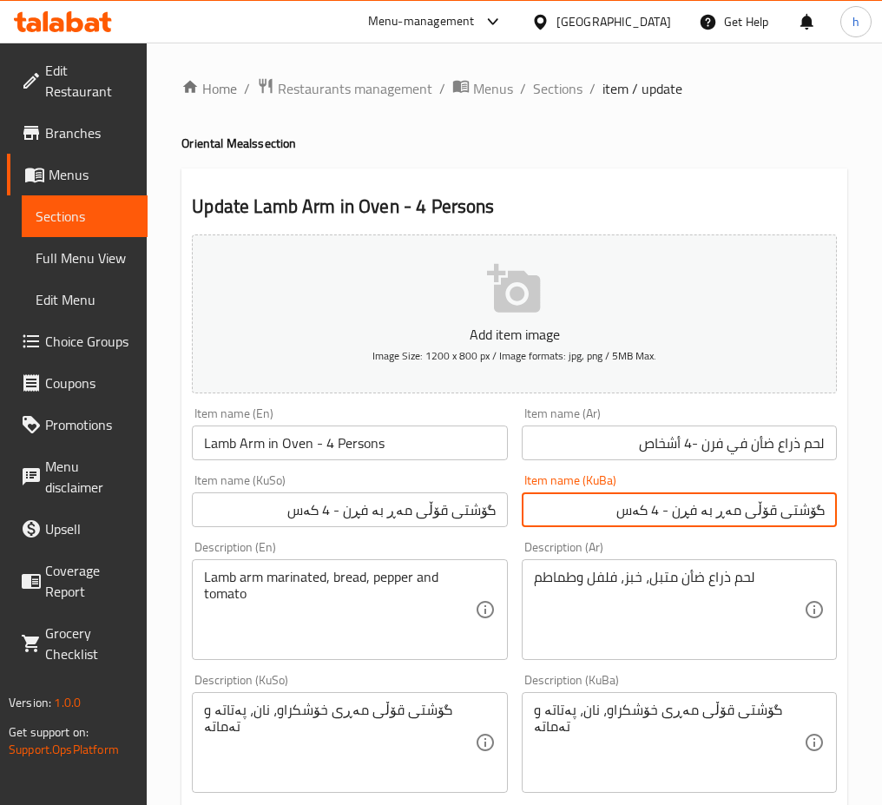
type input "گۆشتی قۆڵی مەڕ بە فڕن - 4 کەس"
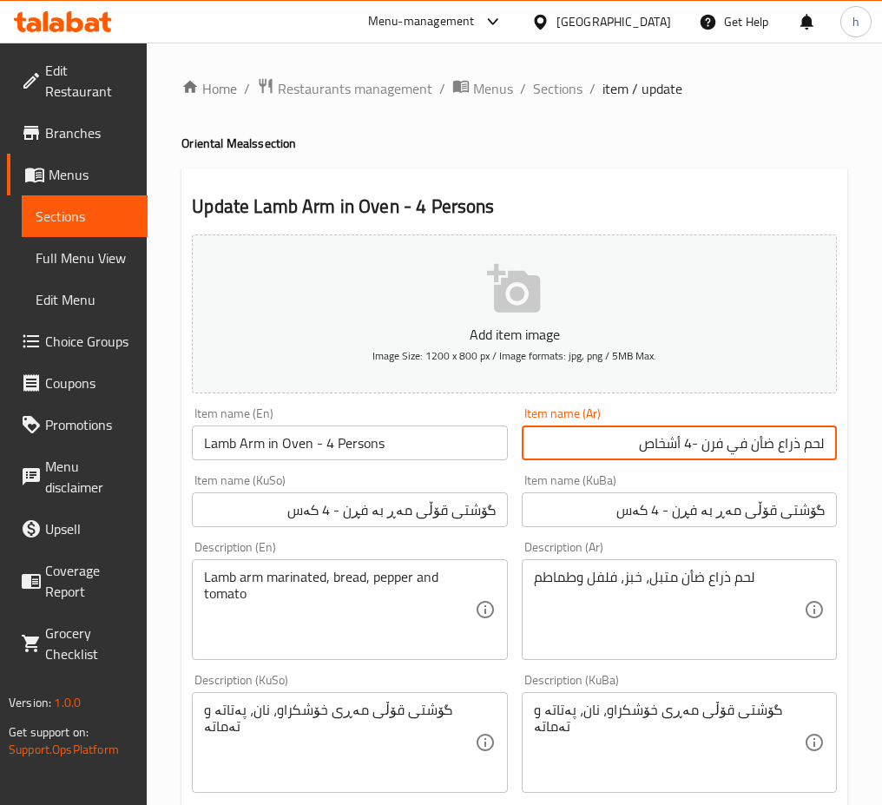
click at [696, 443] on input "لحم ذراع ضأن في فرن -4 أشخاص" at bounding box center [679, 443] width 315 height 35
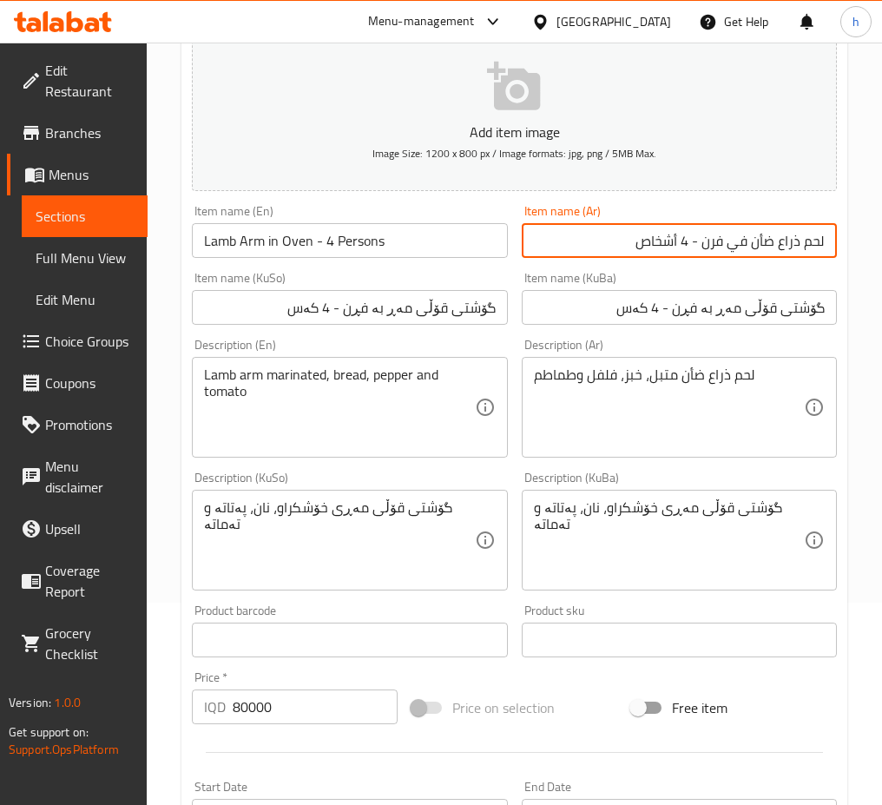
scroll to position [622, 0]
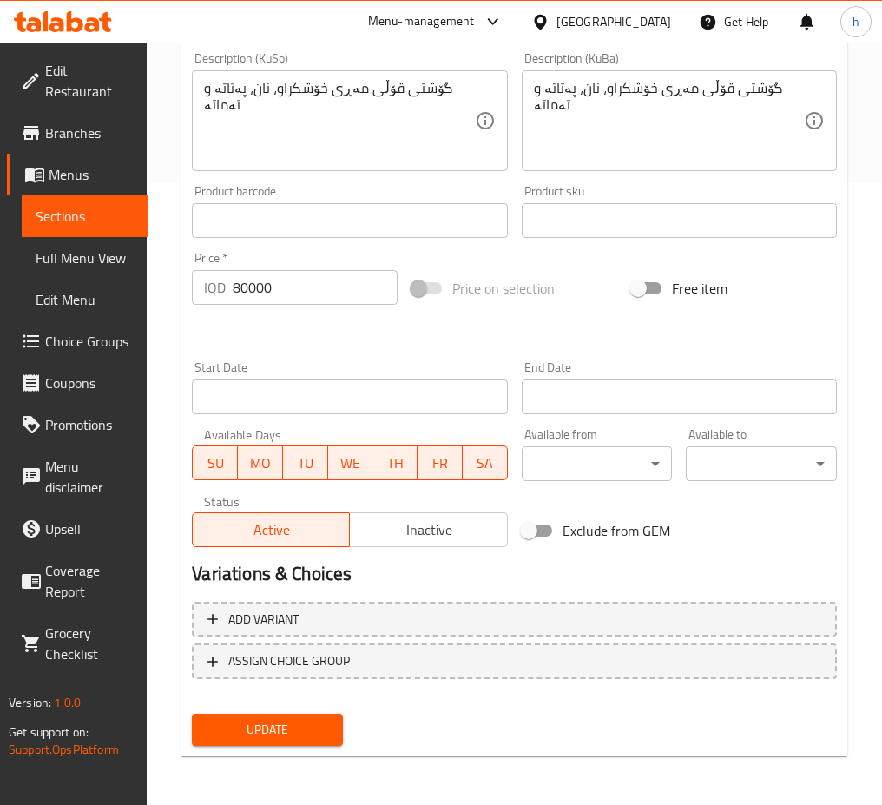
type input "لحم ذراع ضأن في فرن - 4 أشخاص"
click at [334, 731] on button "Update" at bounding box center [267, 730] width 151 height 32
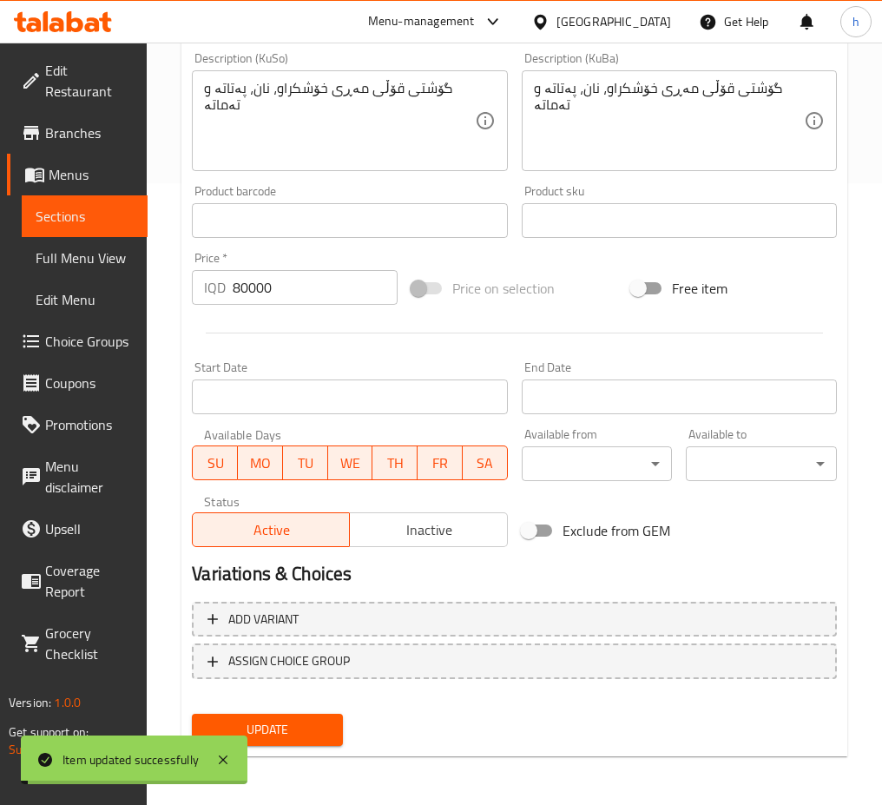
click at [108, 214] on span "Sections" at bounding box center [85, 216] width 98 height 21
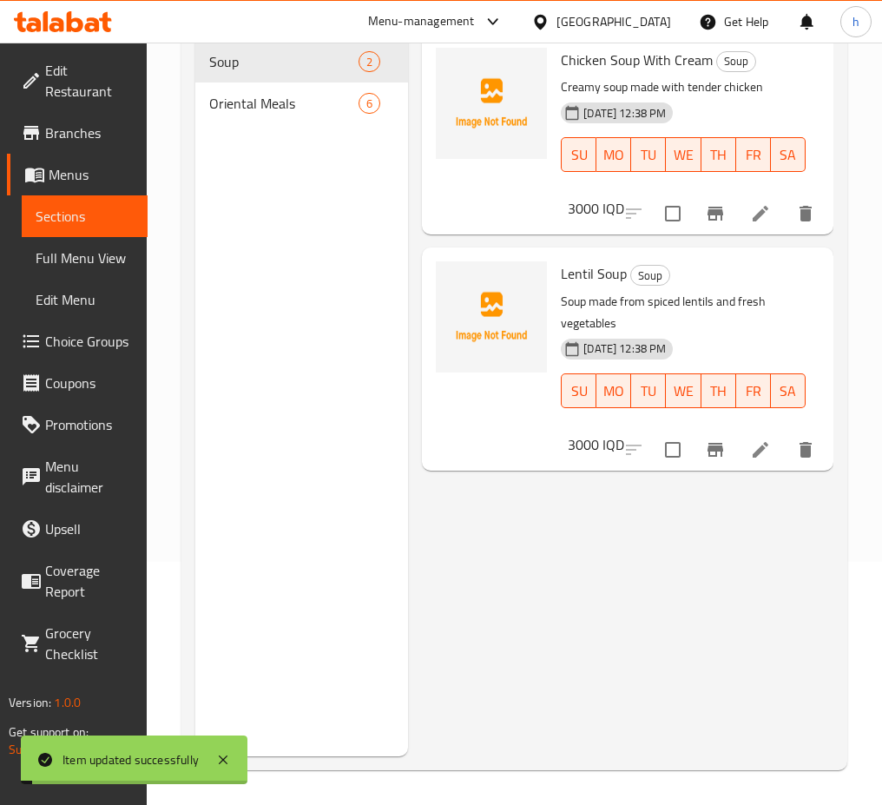
scroll to position [243, 0]
click at [287, 116] on div "Oriental Meals 6" at bounding box center [301, 104] width 213 height 42
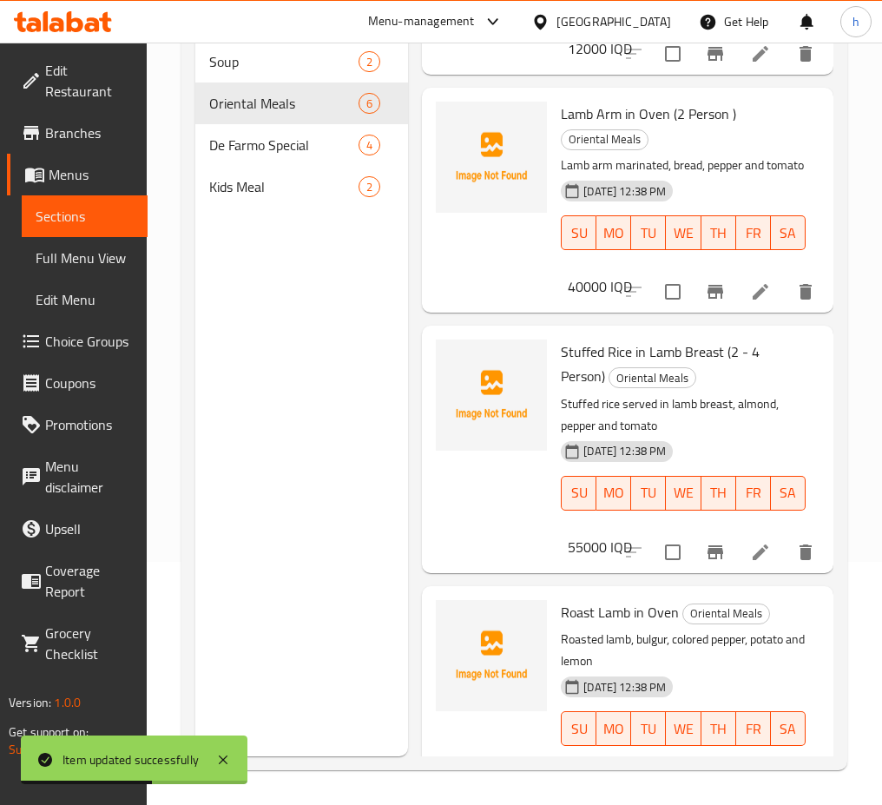
scroll to position [424, 0]
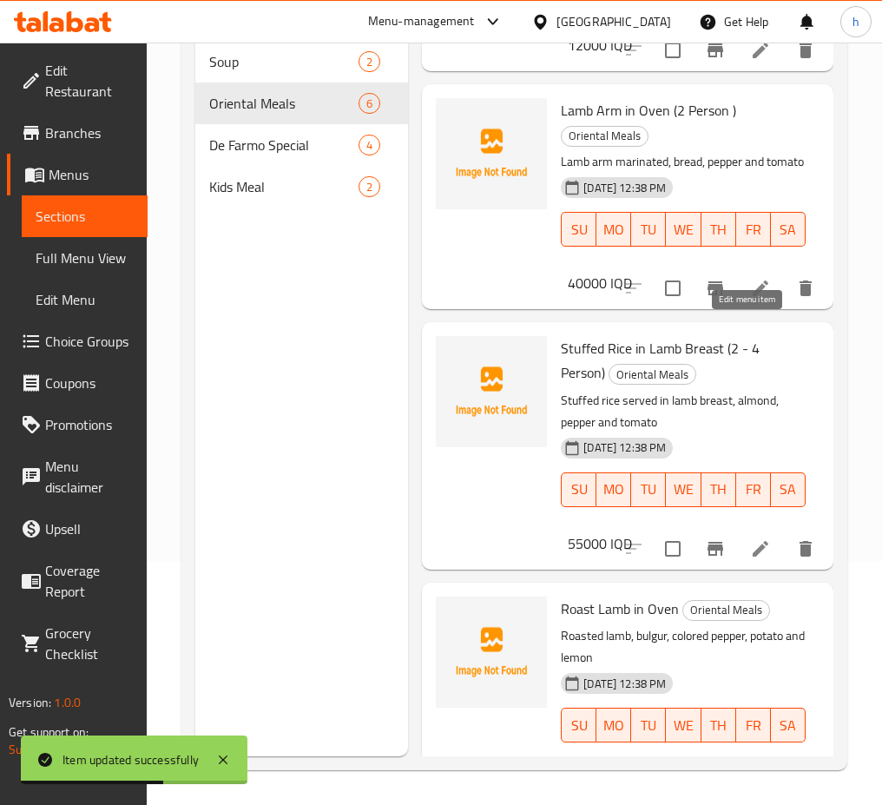
click at [753, 299] on icon at bounding box center [760, 288] width 21 height 21
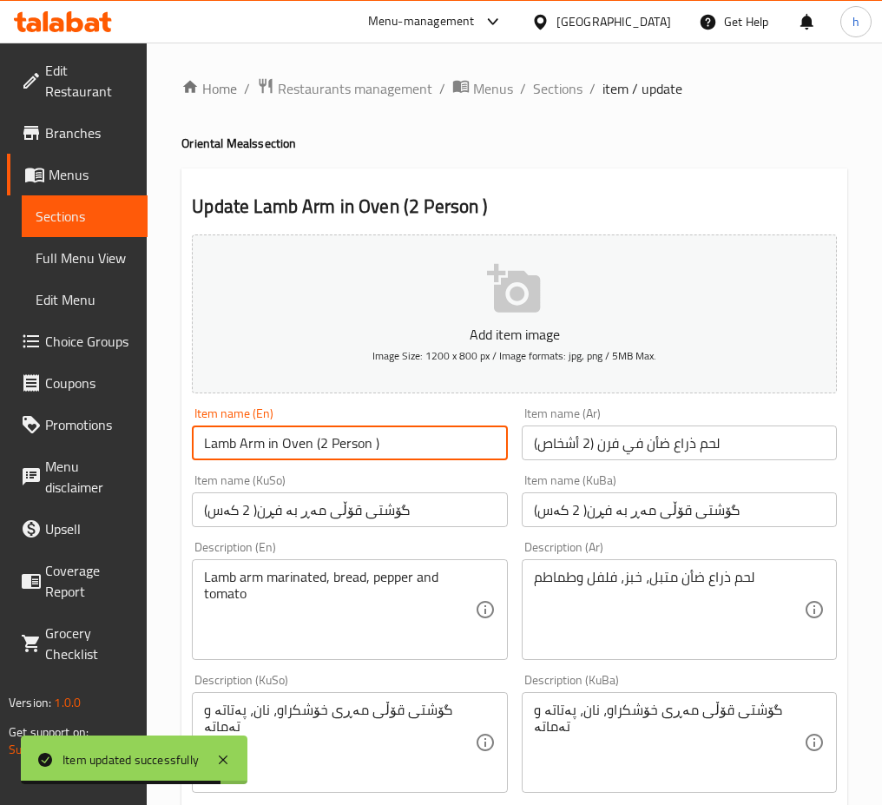
click at [374, 454] on input "Lamb Arm in Oven (2 Person )" at bounding box center [349, 443] width 315 height 35
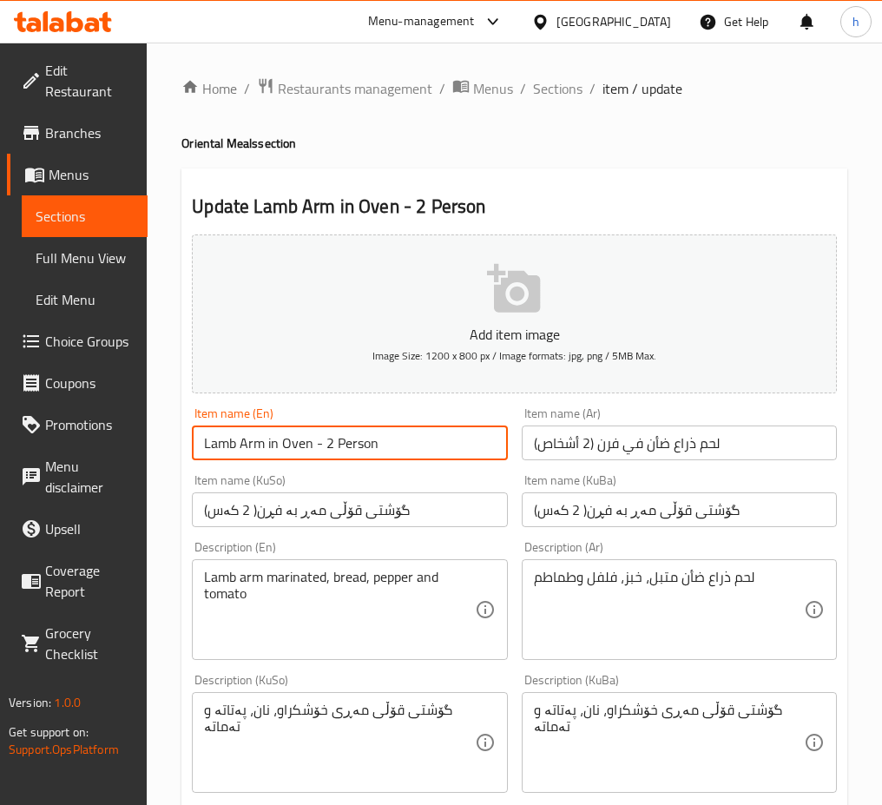
type input "Lamb Arm in Oven - 2 Person"
click at [248, 506] on input "گۆشتی قۆڵی مەڕ بە فڕن( 2 کەس)" at bounding box center [349, 509] width 315 height 35
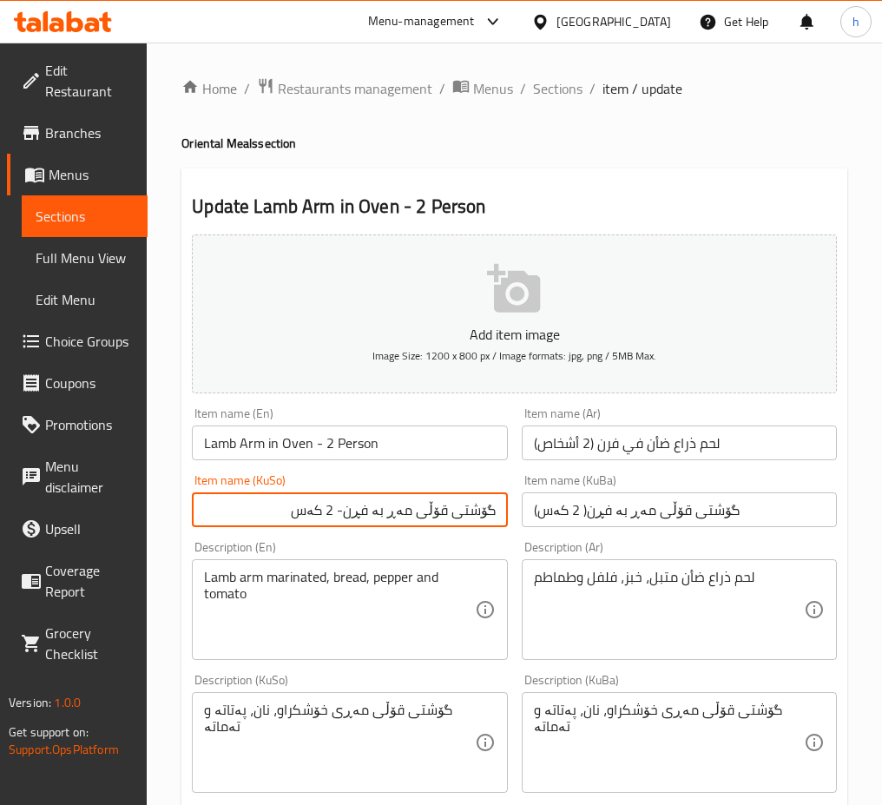
click at [474, 507] on input "گۆشتی قۆڵی مەڕ بە فڕن- 2 کەس" at bounding box center [349, 509] width 315 height 35
type input "گۆشتی قۆڵی مەڕ بە فڕن- 2 کەس"
click at [595, 504] on input "گۆشتی قۆڵی مەڕ بە فڕن( 2 کەس)" at bounding box center [679, 509] width 315 height 35
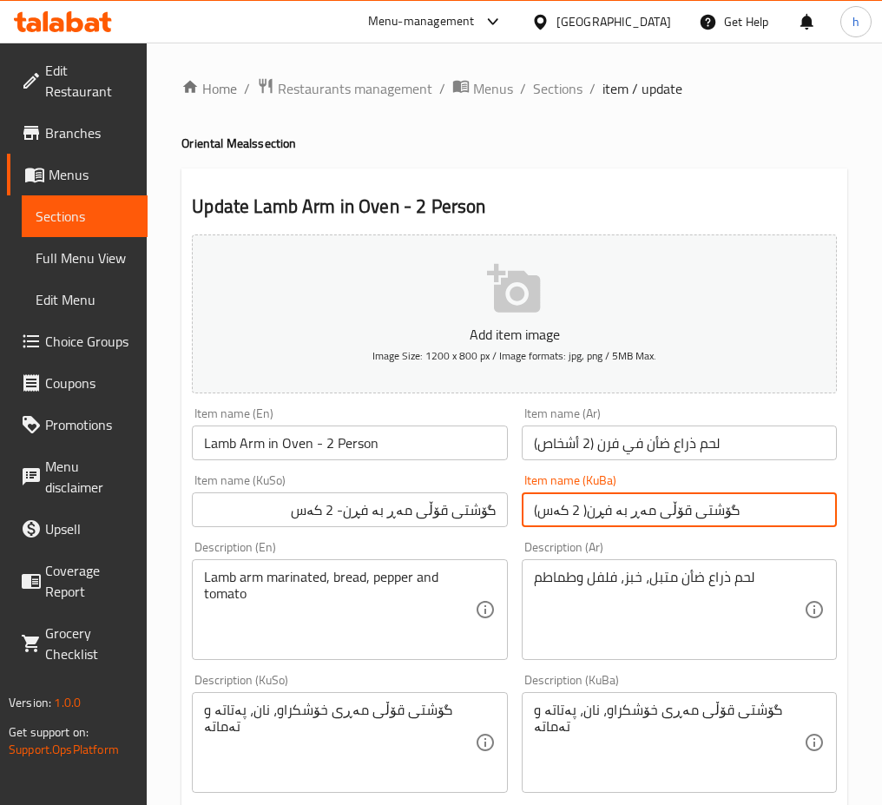
click at [595, 504] on input "گۆشتی قۆڵی مەڕ بە فڕن( 2 کەس)" at bounding box center [679, 509] width 315 height 35
paste input "- 2 کەس"
type input "گۆشتی قۆڵی مەڕ بە فڕن- 2 کەس"
click at [594, 440] on input "لحم ذراع ضأن في فرن (2 أشخاص)" at bounding box center [679, 443] width 315 height 35
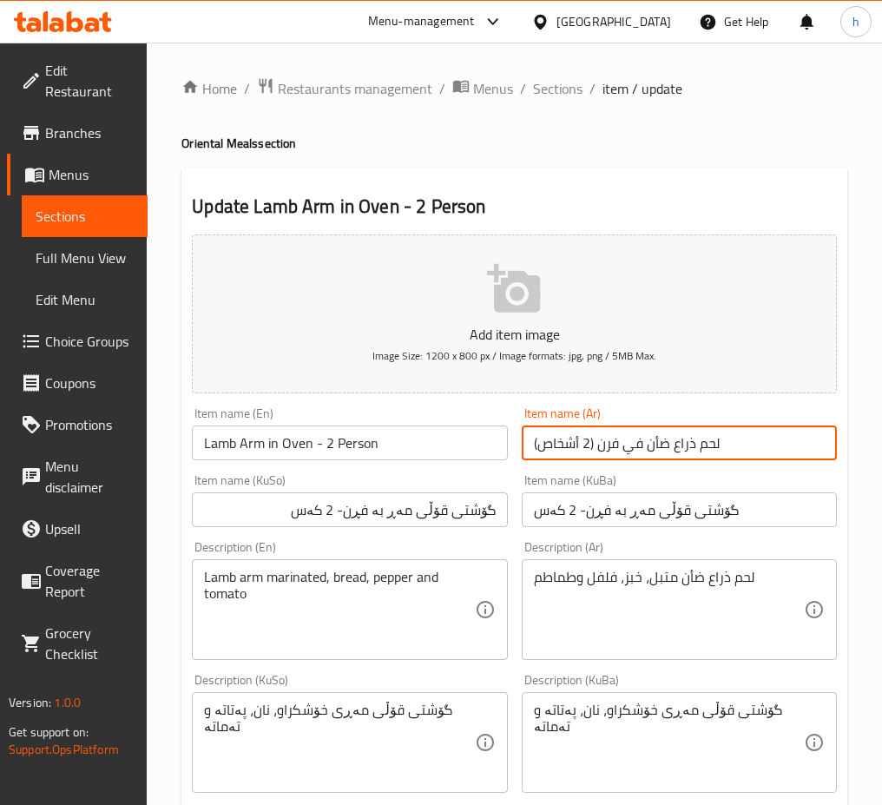
click at [588, 445] on input "لحم ذراع ضأن في فرن (2 أشخاص)" at bounding box center [679, 443] width 315 height 35
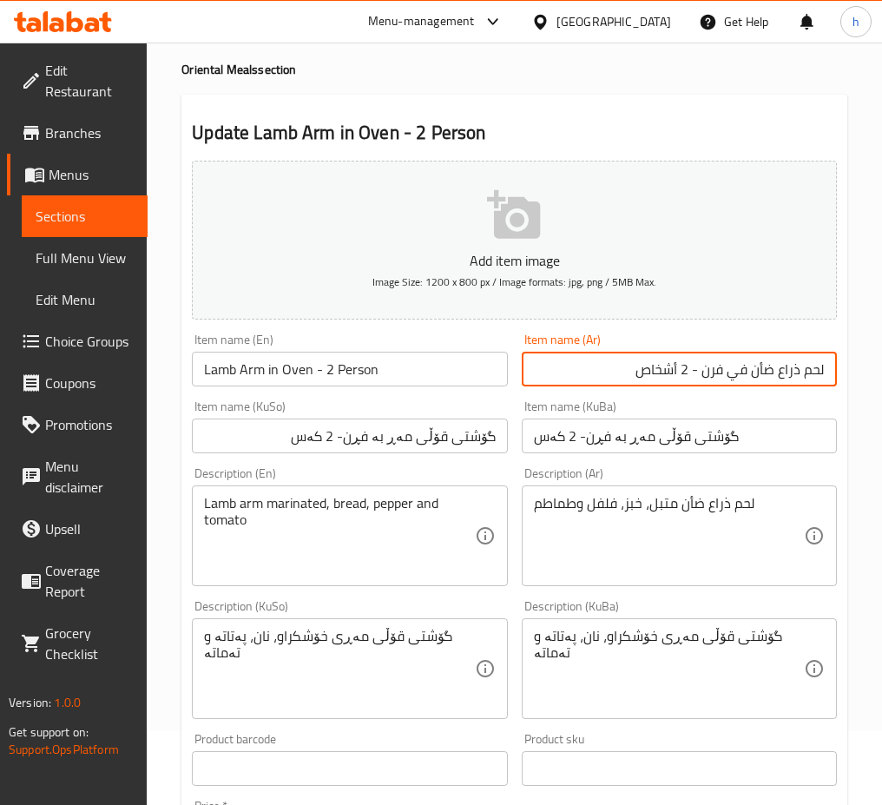
scroll to position [83, 0]
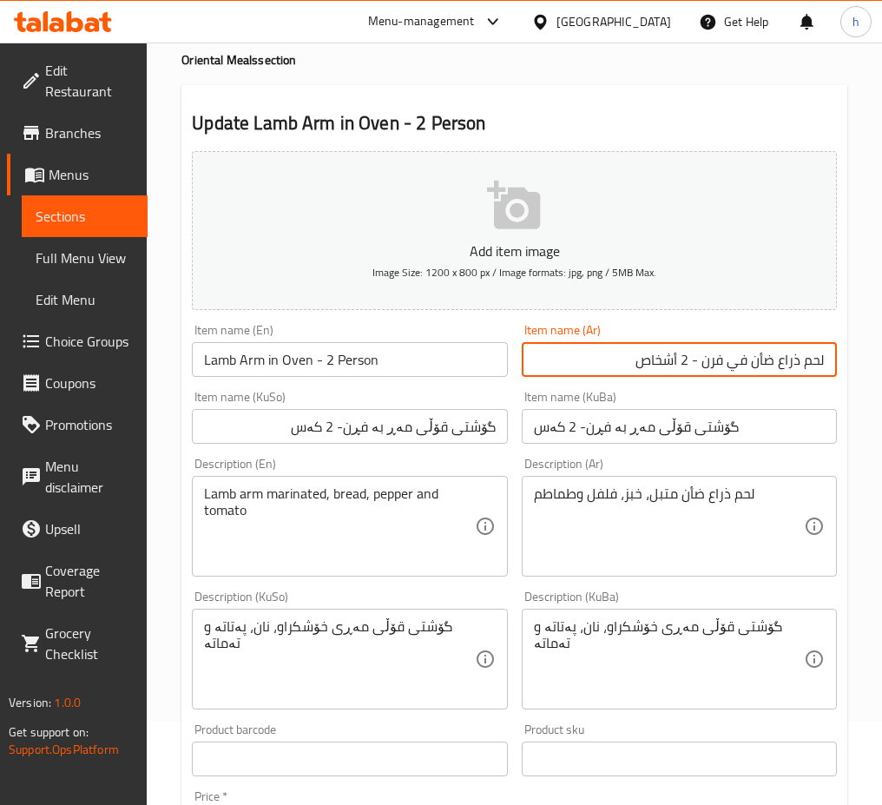
type input "لحم ذراع ضأن في فرن - 2 أشخاص"
click at [384, 360] on input "Lamb Arm in Oven - 2 Person" at bounding box center [349, 359] width 315 height 35
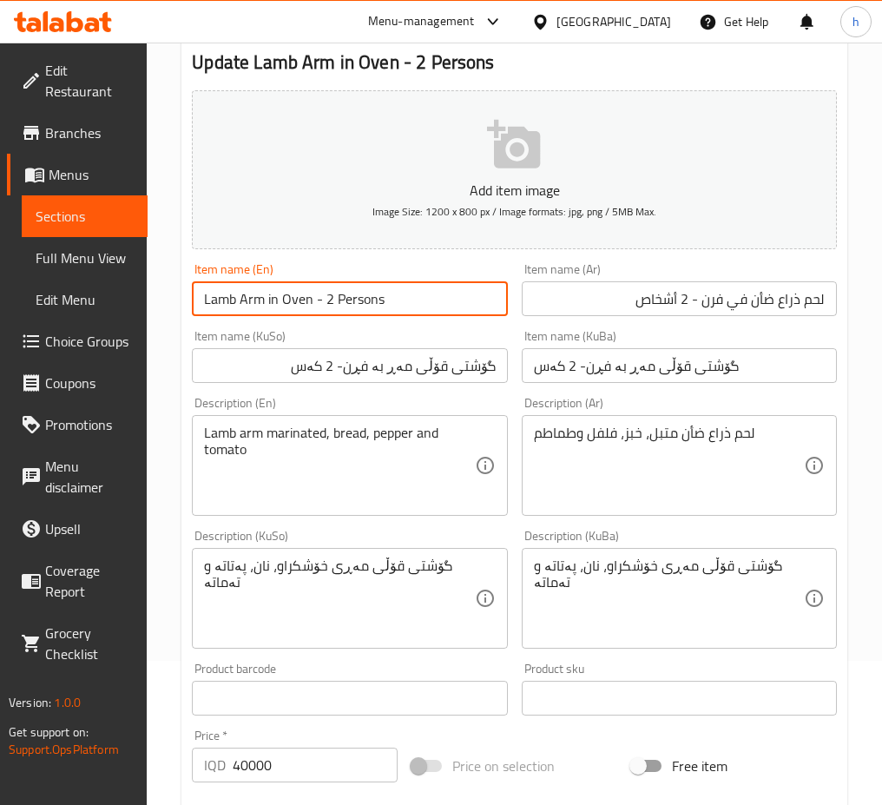
scroll to position [150, 0]
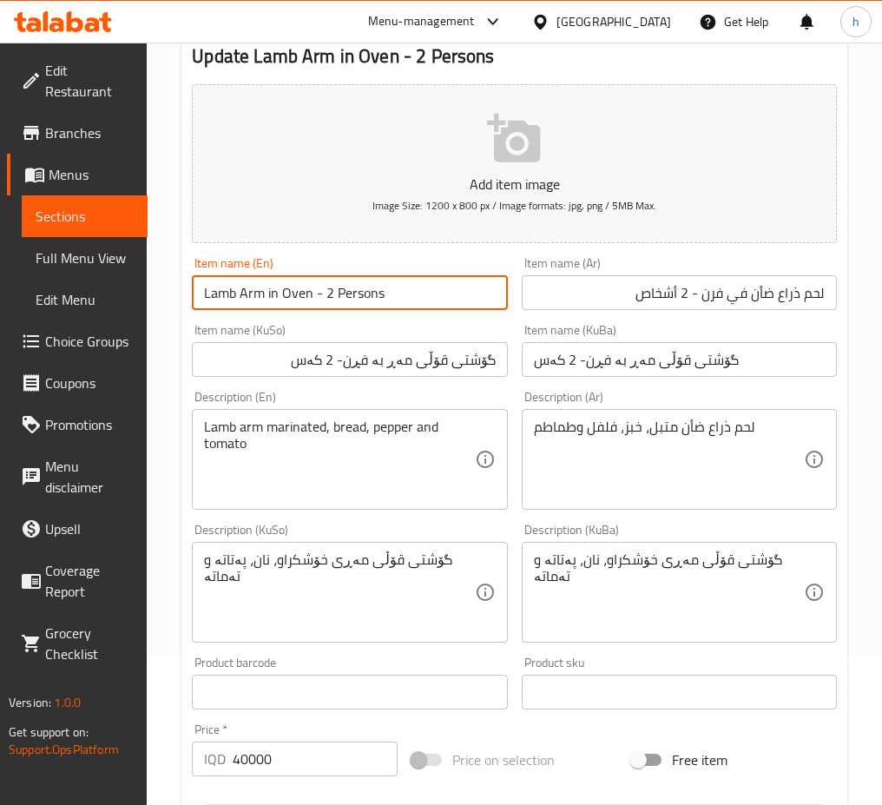
type input "Lamb Arm in Oven - 2 Persons"
click at [637, 299] on input "لحم ذراع ضأن في فرن - 2 أشخاص" at bounding box center [679, 292] width 315 height 35
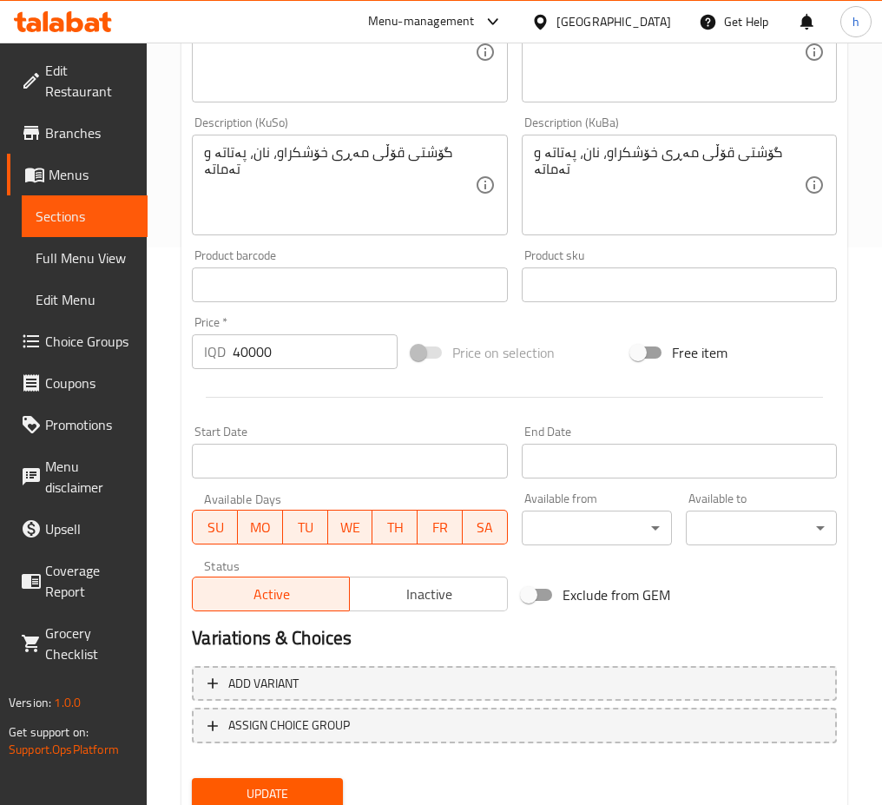
scroll to position [622, 0]
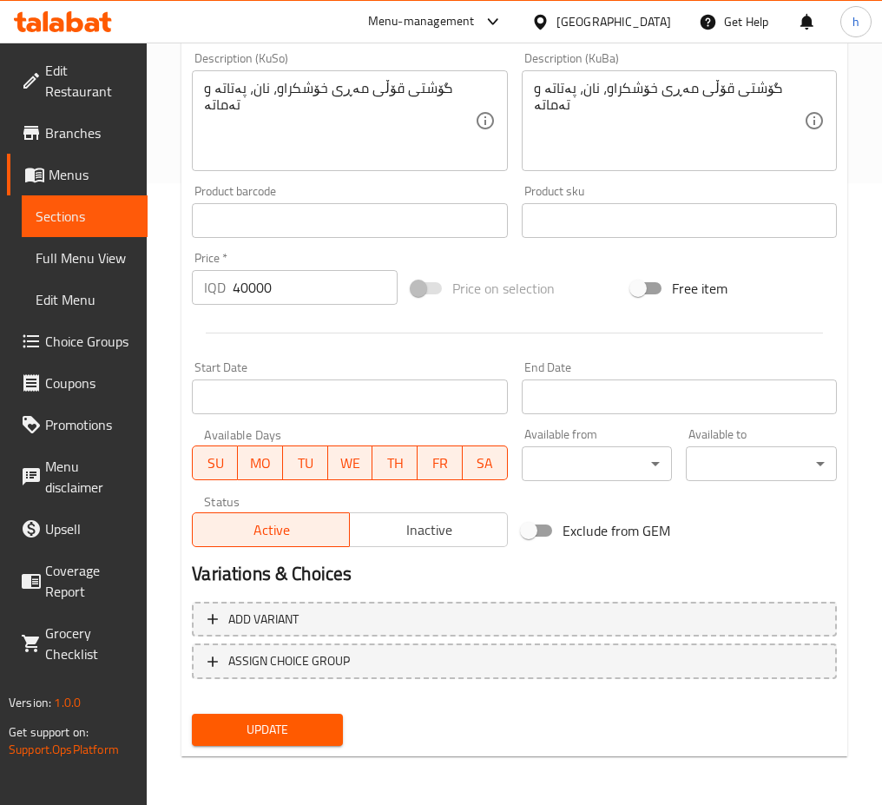
type input "لحم ذراع ضأن في فرن - 2 شخصين"
click at [319, 737] on span "Update" at bounding box center [267, 730] width 123 height 22
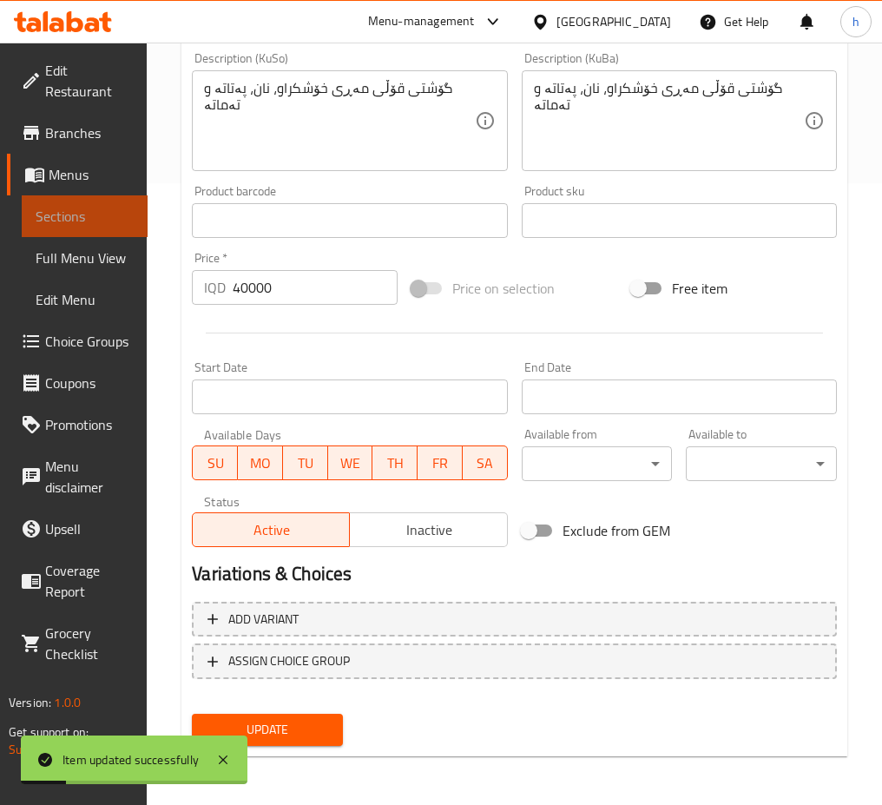
click at [60, 216] on span "Sections" at bounding box center [85, 216] width 98 height 21
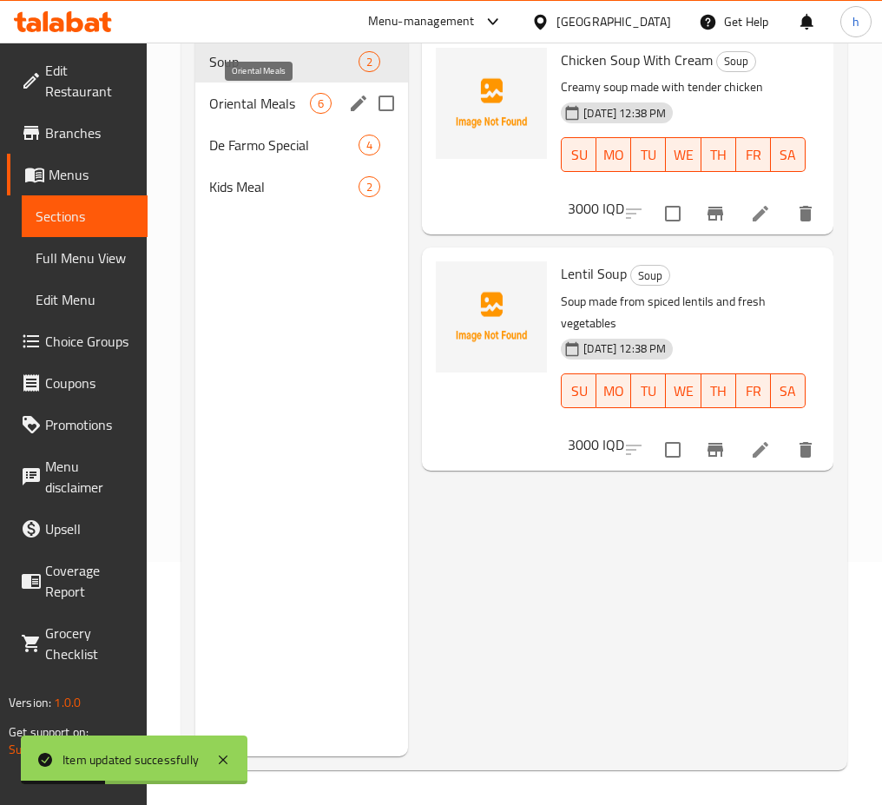
click at [253, 109] on span "Oriental Meals" at bounding box center [259, 103] width 101 height 21
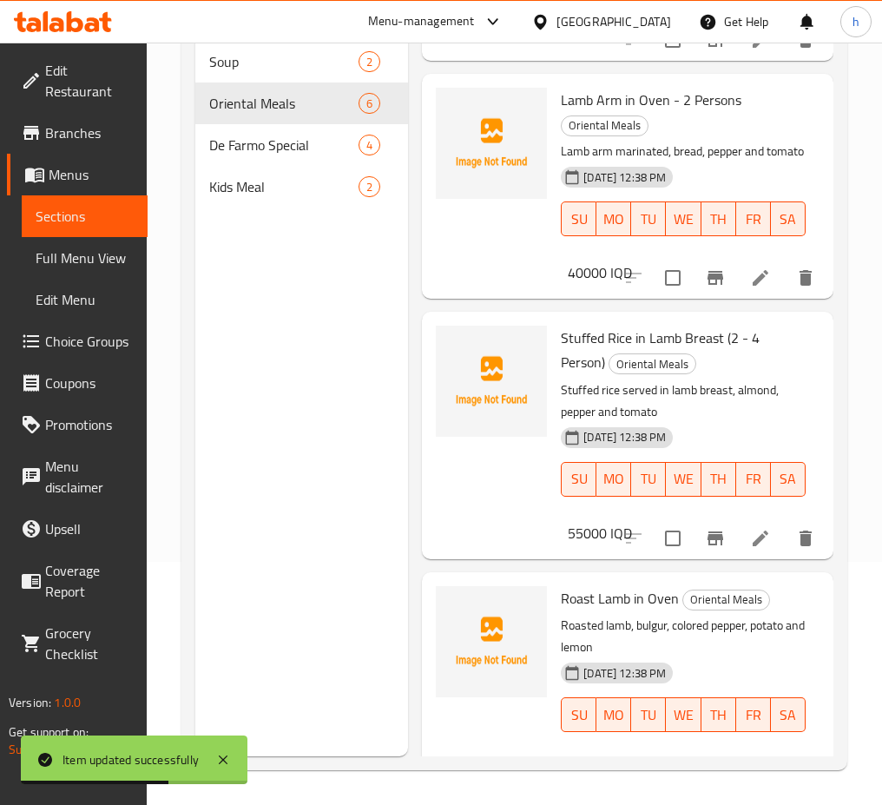
scroll to position [607, 0]
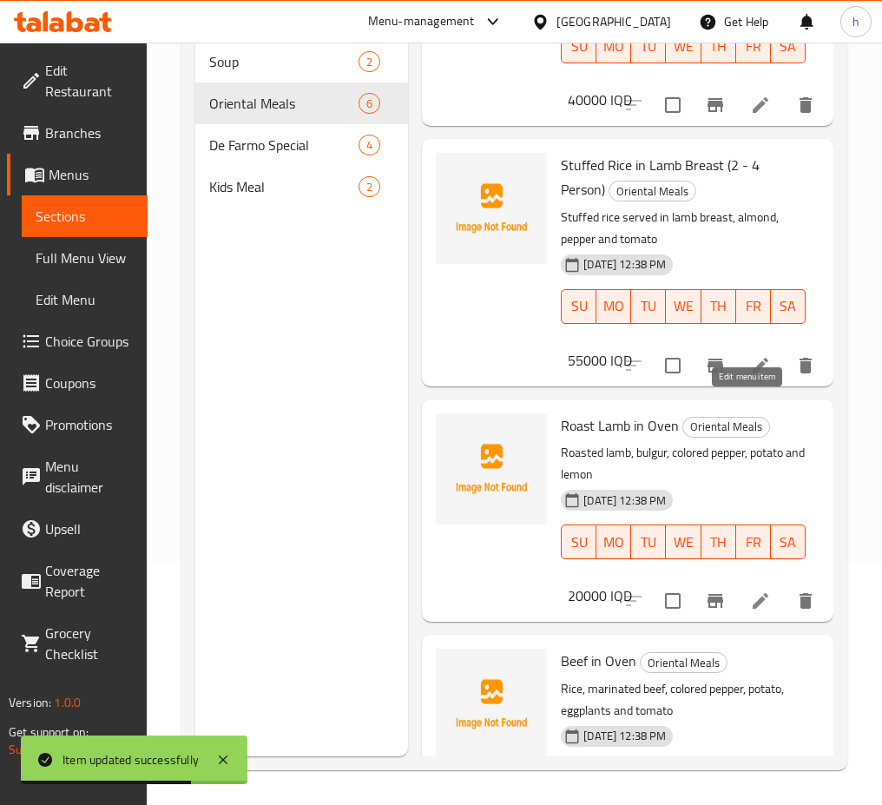
click at [755, 373] on icon at bounding box center [761, 366] width 16 height 16
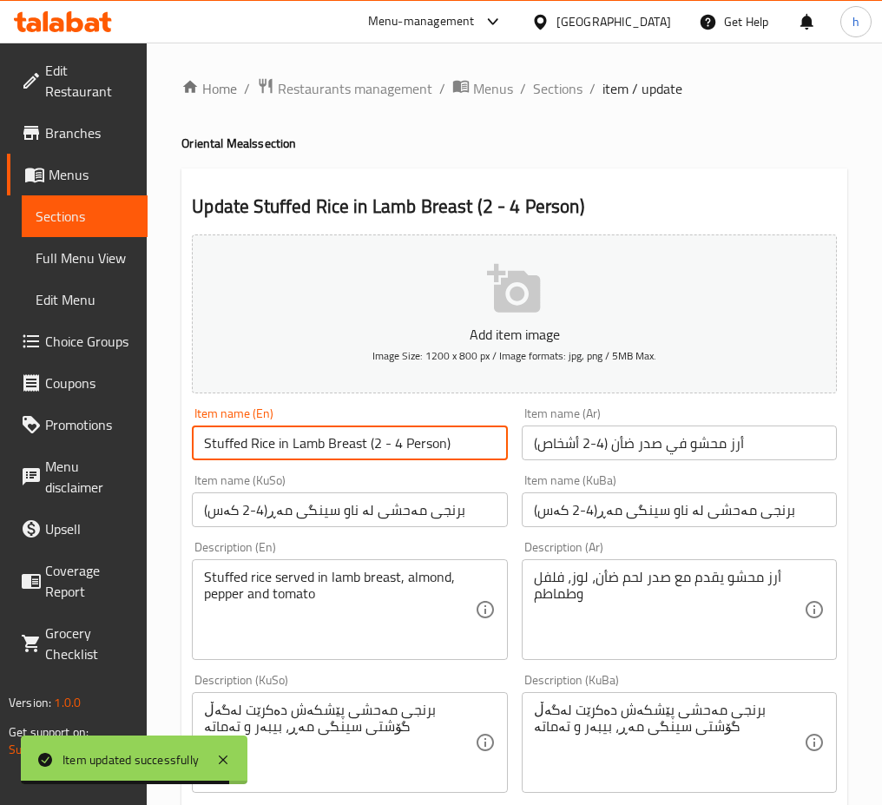
click at [446, 446] on input "Stuffed Rice in Lamb Breast (2 - 4 Person)" at bounding box center [349, 443] width 315 height 35
click at [459, 445] on input "Stuffed Rice in Lamb Breast (2 - 4 Person)" at bounding box center [349, 443] width 315 height 35
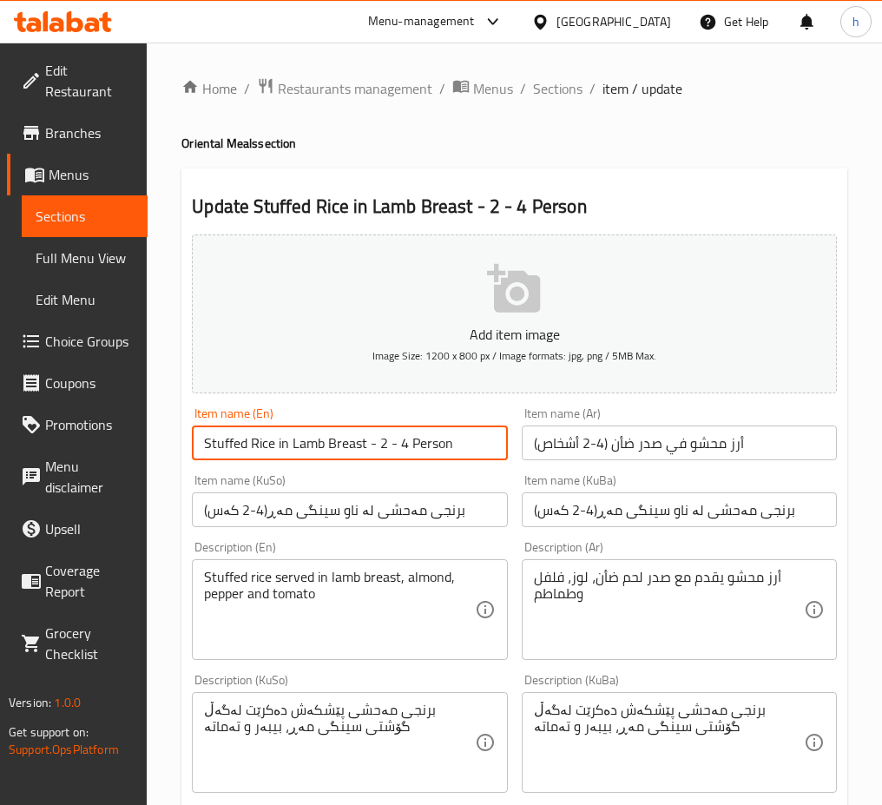
click at [456, 446] on input "Stuffed Rice in Lamb Breast - 2 - 4 Person" at bounding box center [349, 443] width 315 height 35
click at [450, 445] on input "Stuffed Rice in Lamb Breast - 2 - 4 Personْs" at bounding box center [349, 443] width 315 height 35
click at [459, 449] on input "Stuffed Rice in Lamb Breast - 2 - 4 Personْs" at bounding box center [349, 443] width 315 height 35
type input "Stuffed Rice in Lamb Breast - 2 - 4 Personْs"
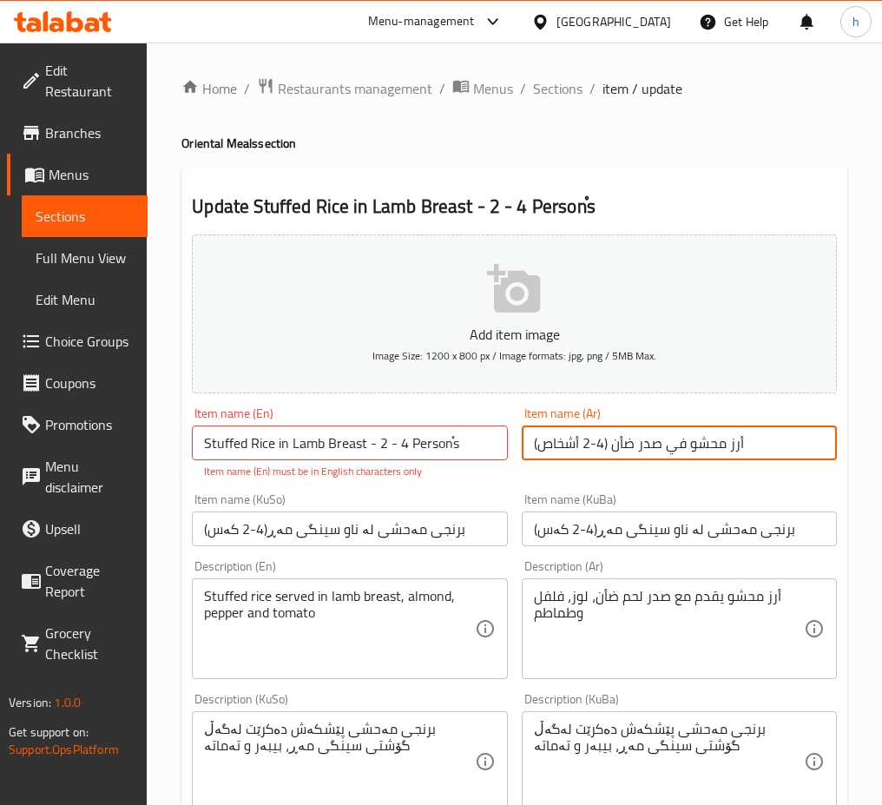
click at [609, 446] on input "أرز محشو في صدر ضأن (4-2 أشخاص)" at bounding box center [679, 443] width 315 height 35
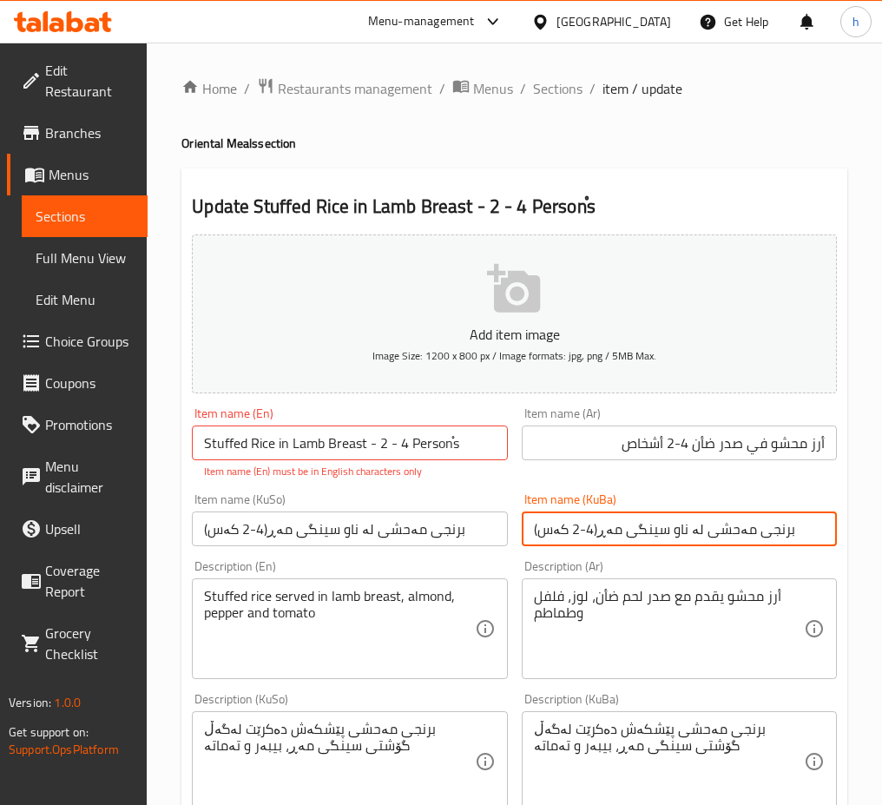
click at [591, 525] on input "برنجی مەحشی لە ناو سینگی مەڕ(4-2 کەس)" at bounding box center [679, 529] width 315 height 35
click at [698, 441] on input "أرز محشو في صدر ضأن 4-2 أشخاص" at bounding box center [679, 443] width 315 height 35
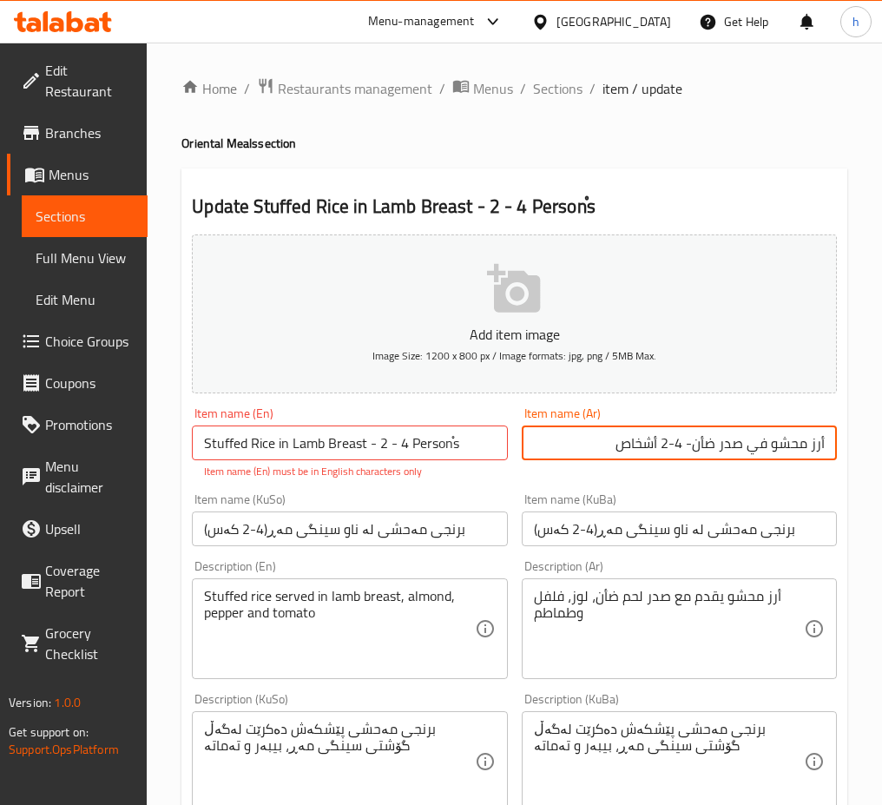
type input "أرز محشو في صدر ضأن- 4-2 أشخاص"
click at [594, 532] on input "برنجی مەحشی لە ناو سینگی مەڕ(4-2 کەس)" at bounding box center [679, 529] width 315 height 35
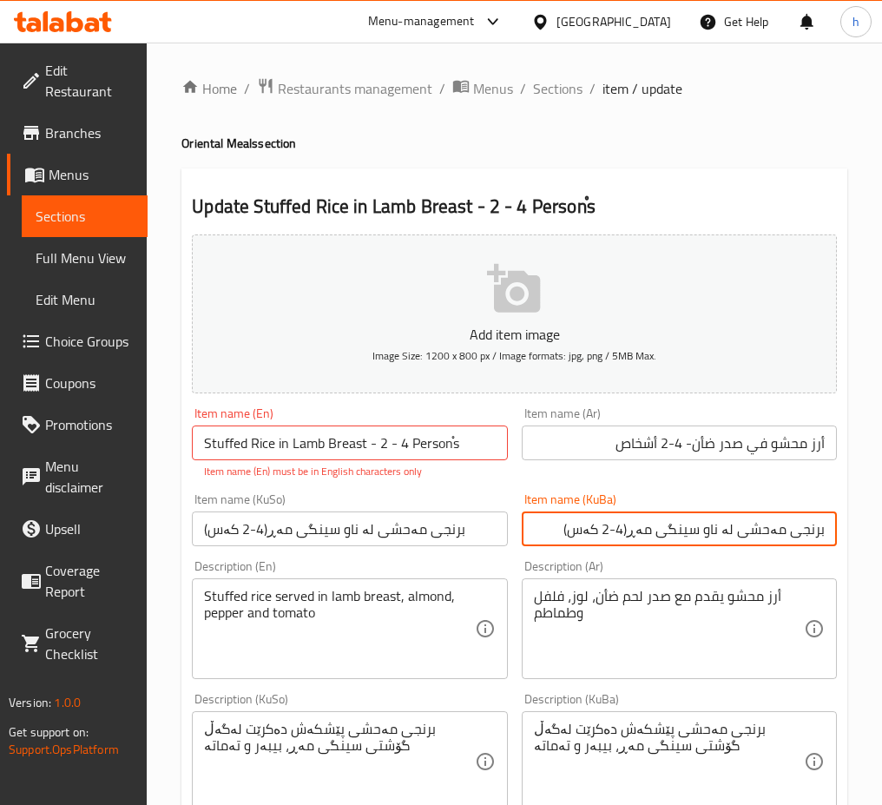
click at [636, 525] on input "برنجی مەحشی لە ناو سینگی مەڕ(4-2 کەس)" at bounding box center [679, 529] width 315 height 35
click at [576, 533] on input "برنجی مەحشی لە ناو سینگی مەڕ4-2 کەس)" at bounding box center [679, 529] width 315 height 35
type input "برنجی مەحشی لە ناو سینگی مەڕ4-2 کەس"
click at [264, 525] on input "برنجی مەحشی لە ناو سینگی مەڕ(4-2 کەس)" at bounding box center [349, 529] width 315 height 35
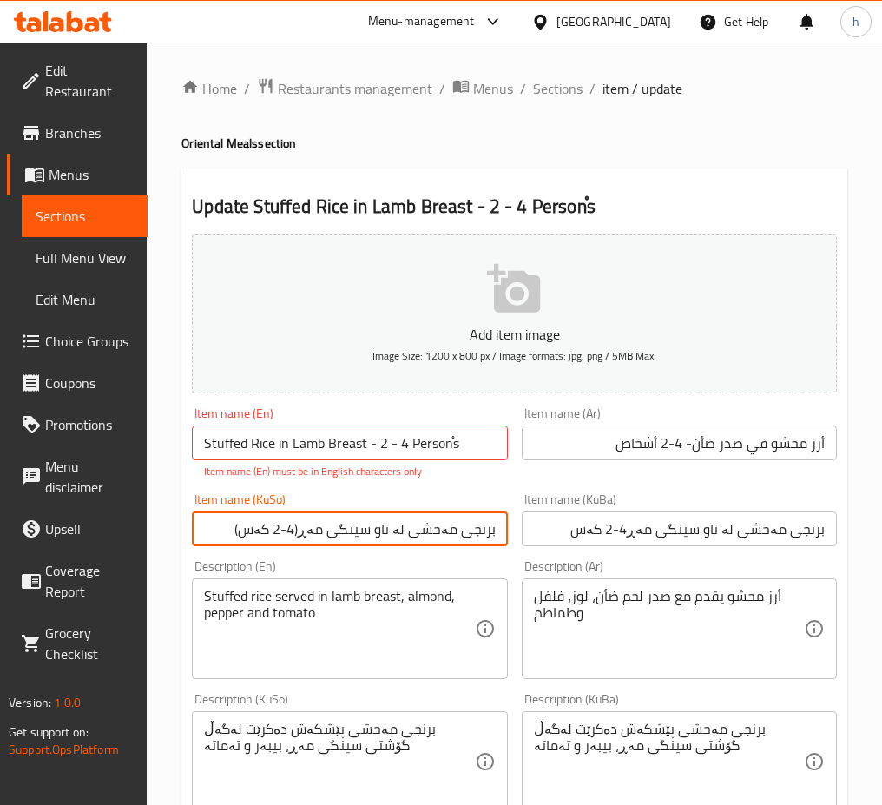
click at [307, 523] on input "برنجی مەحشی لە ناو سینگی مەڕ(4-2 کەس)" at bounding box center [349, 529] width 315 height 35
click at [247, 527] on input "برنجی مەحشی لە ناو سینگی مەڕ4-2 کەس)" at bounding box center [349, 529] width 315 height 35
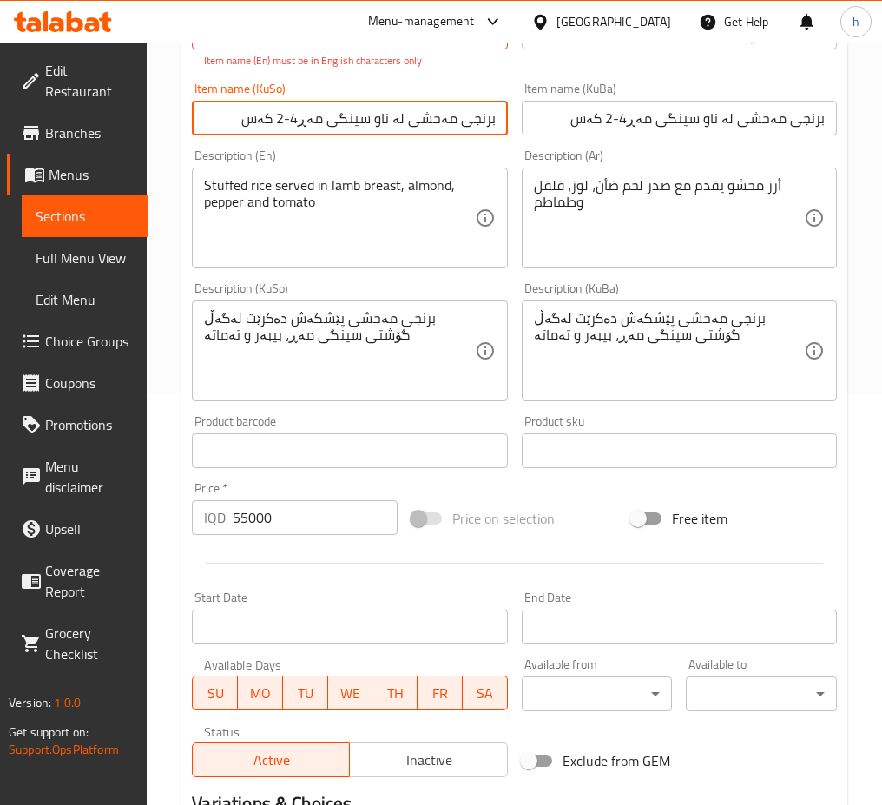
scroll to position [413, 0]
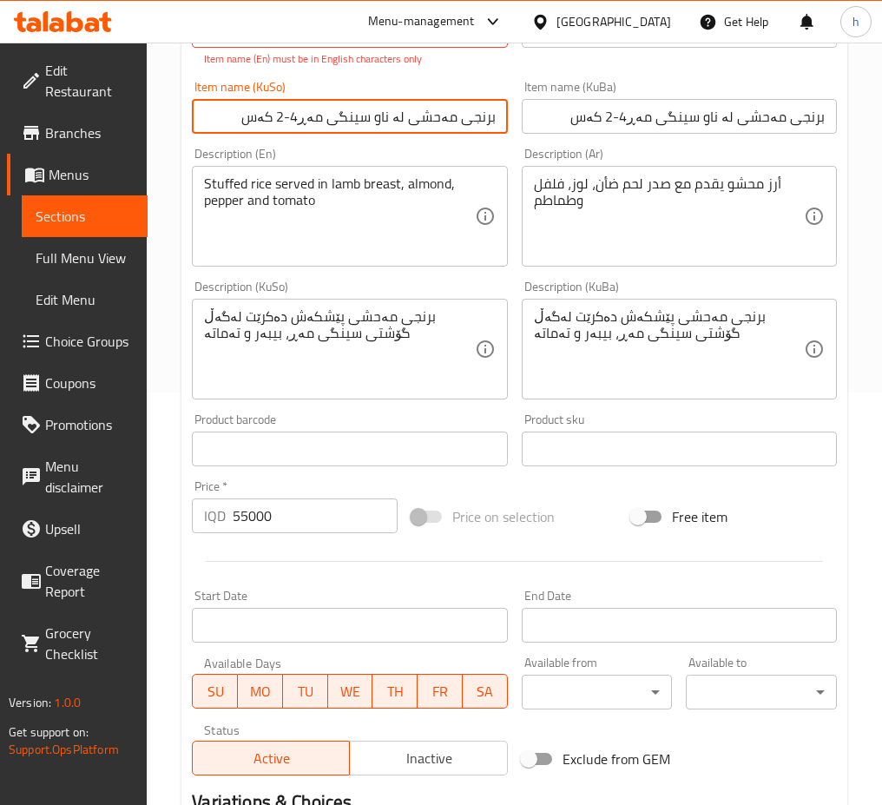
type input "برنجی مەحشی لە ناو سینگی مەڕ4-2 کەس"
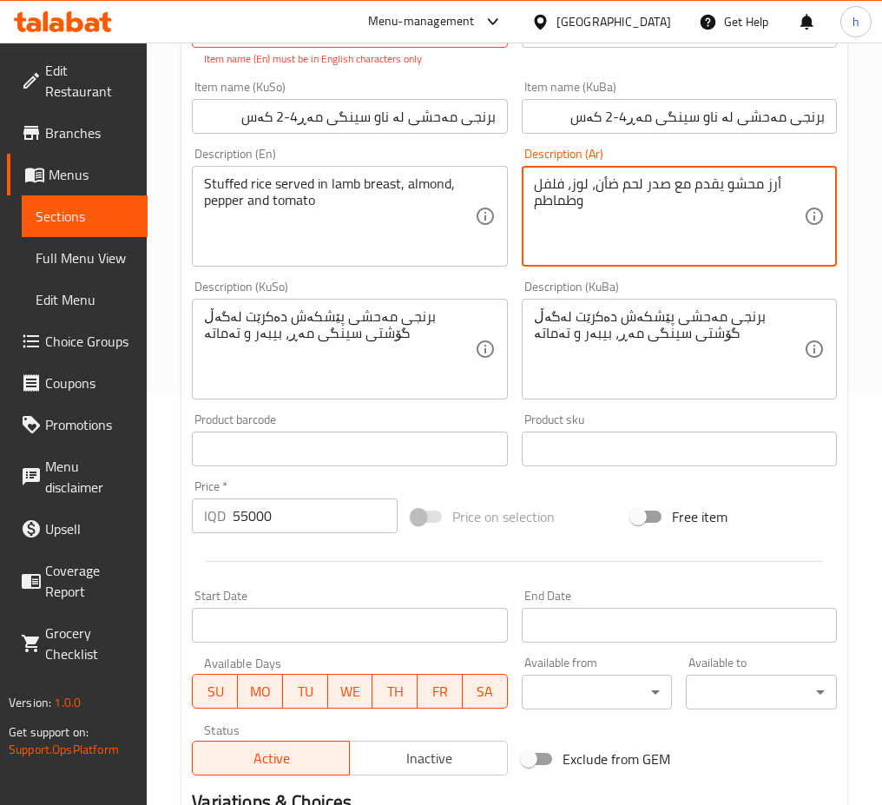
click at [668, 187] on textarea "أرز محشو يقدم مع صدر لحم ضأن، لوز، فلفل وطماطم" at bounding box center [669, 216] width 270 height 83
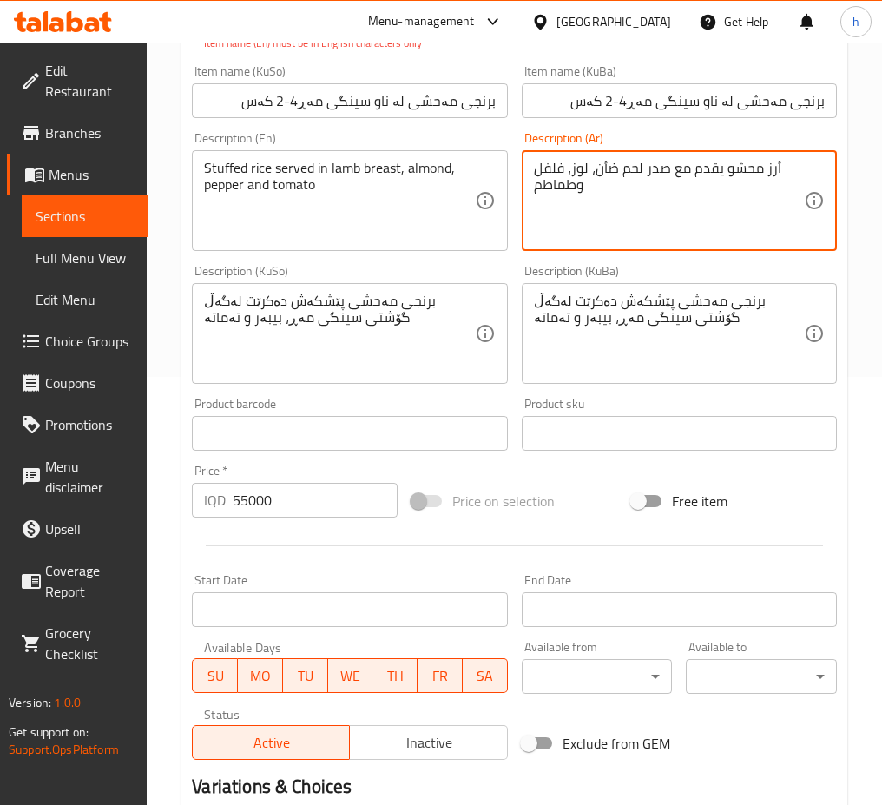
scroll to position [443, 0]
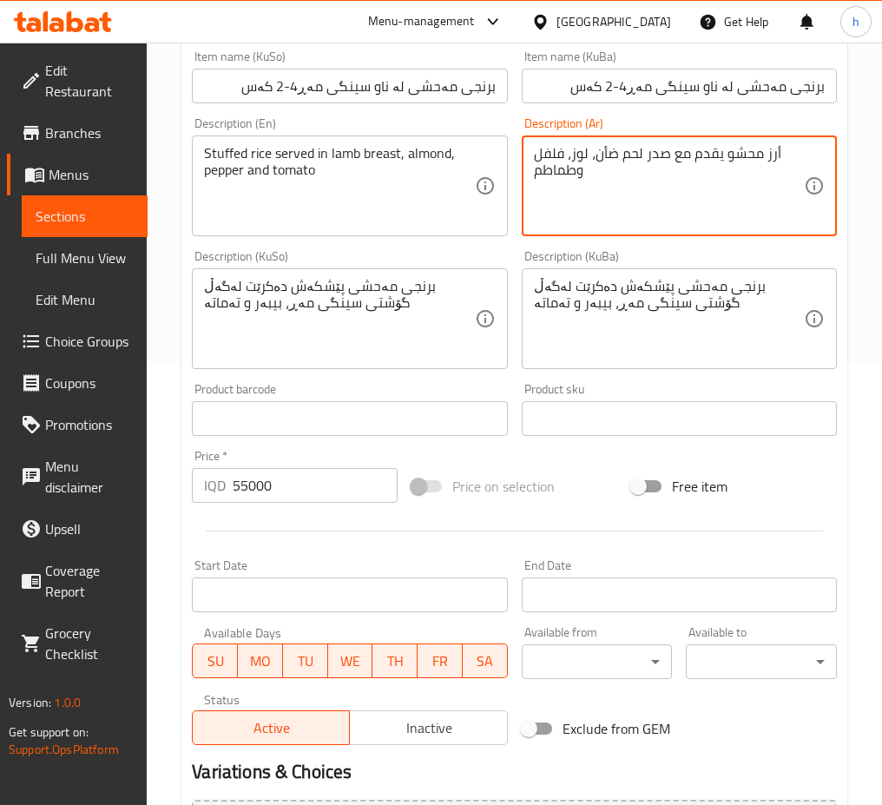
click at [670, 161] on textarea "أرز محشو يقدم مع صدر لحم ضأن، لوز، فلفل وطماطم" at bounding box center [669, 186] width 270 height 83
click at [672, 158] on textarea "أرز محشو يقدم مع صدر لحم ضأن، لوز، فلفل وطماطم" at bounding box center [669, 186] width 270 height 83
type textarea "أرز محشو يقدم في صدر لحم ضأن، لوز، فلفل وطماطم"
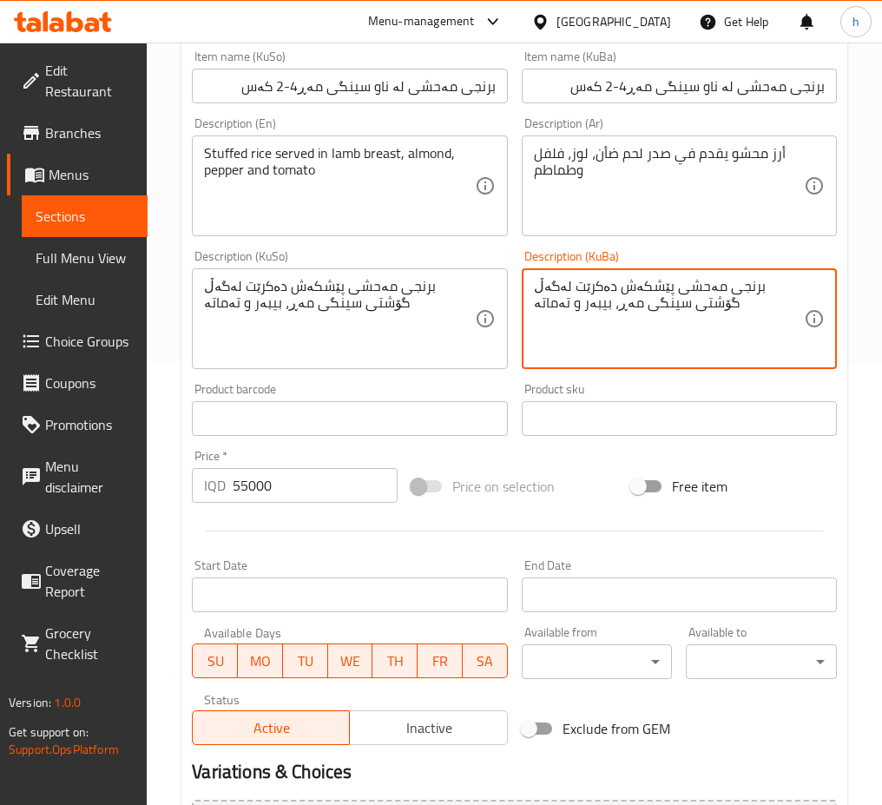
drag, startPoint x: 608, startPoint y: 284, endPoint x: 582, endPoint y: 284, distance: 26.1
drag, startPoint x: 610, startPoint y: 286, endPoint x: 578, endPoint y: 296, distance: 33.0
click at [578, 296] on textarea "برنجی مەحشی پێشکەش دەکرێت لەگەڵ گۆشتی سینگی مەڕ، بیبەر و تەماتە" at bounding box center [669, 319] width 270 height 83
click at [620, 285] on textarea "برنجی مەحشی پێشکەش دەکرێت گۆشتی سینگی مەڕ، بیبەر و تەماتە" at bounding box center [669, 319] width 270 height 83
click at [689, 301] on textarea "برنجی مەحشی پێشکەش دەکرێت بە گۆشتی سینگی مەڕ، بیبەر و تەماتە" at bounding box center [669, 319] width 270 height 83
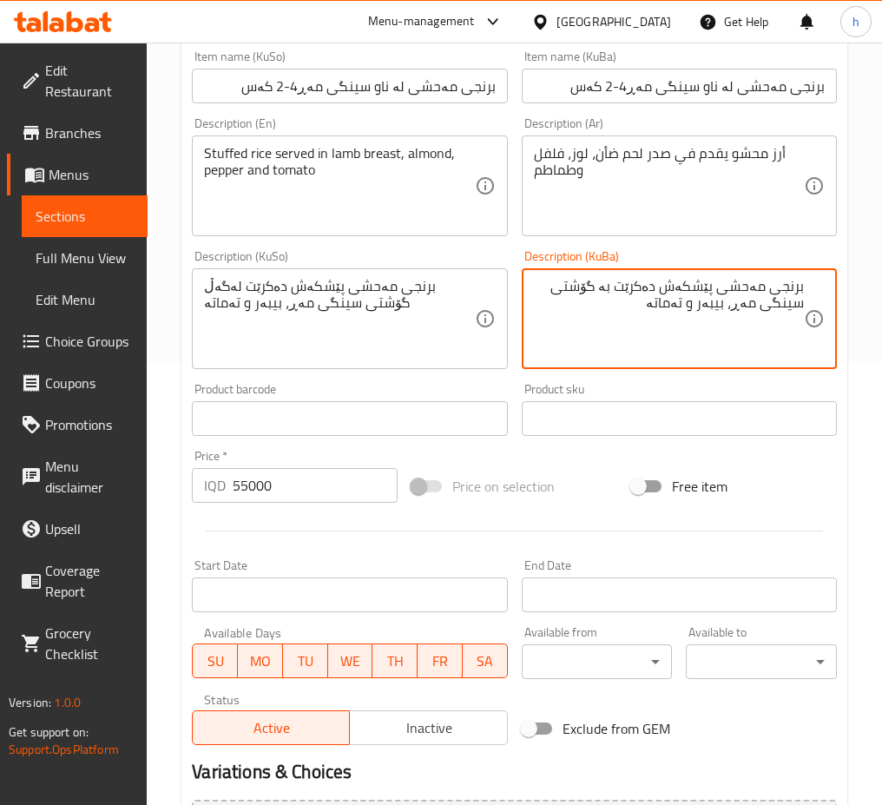
click at [685, 301] on textarea "برنجی مەحشی پێشکەش دەکرێت بە گۆشتی سینگی مەڕ، بیبەر و تەماتە" at bounding box center [669, 319] width 270 height 83
click at [683, 297] on textarea "برنجی مەحشی پێشکەش دەکرێت بە گۆشتی سینگی مەڕ، بیبەر و تەماتە" at bounding box center [669, 319] width 270 height 83
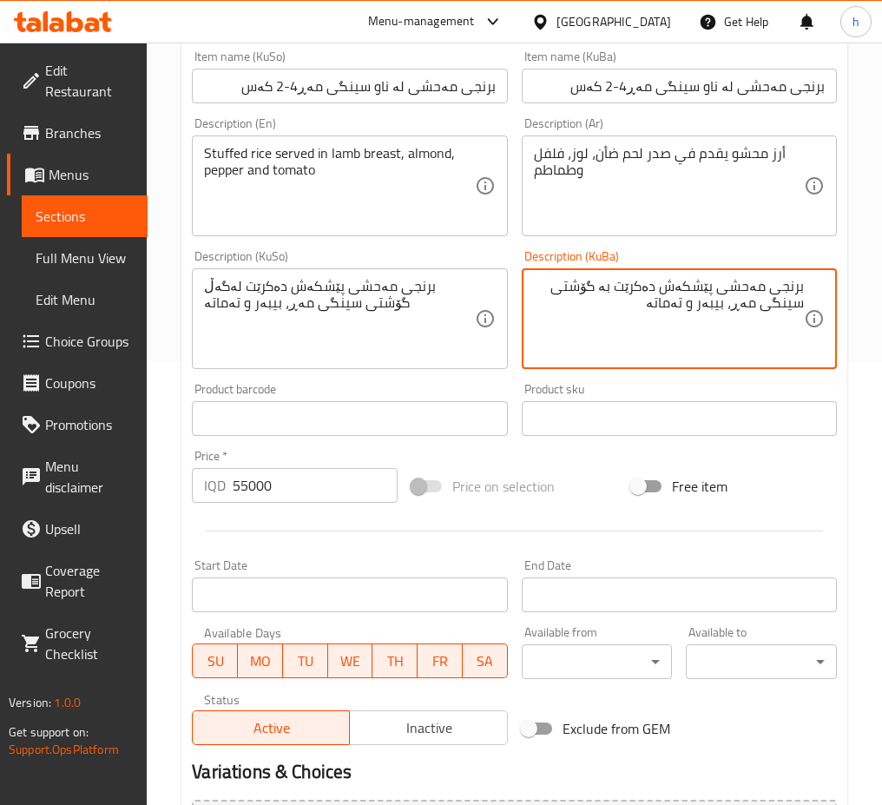
type textarea "برنجی مەحشی پێشکەش دەکرێت بە گۆشتی سینگی مەڕ، بیبەر و تەماتە"
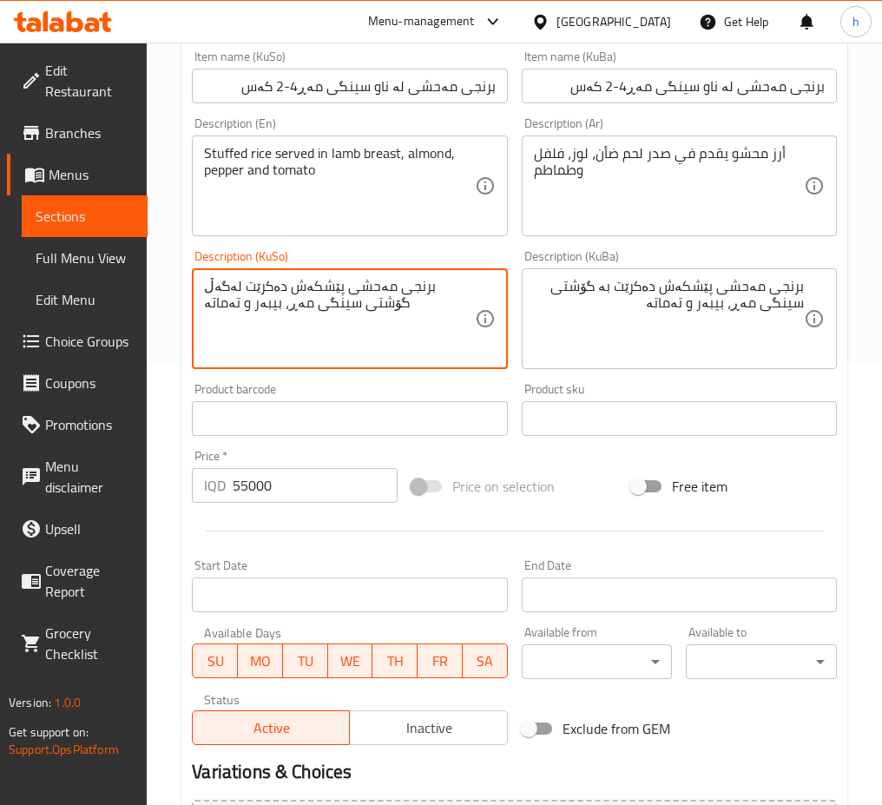
click at [360, 286] on textarea "برنجی مەحشی پێشکەش دەکرێت لەگەڵ گۆشتی سینگی مەڕ، بیبەر و تەماتە" at bounding box center [339, 319] width 270 height 83
paste textarea "بە"
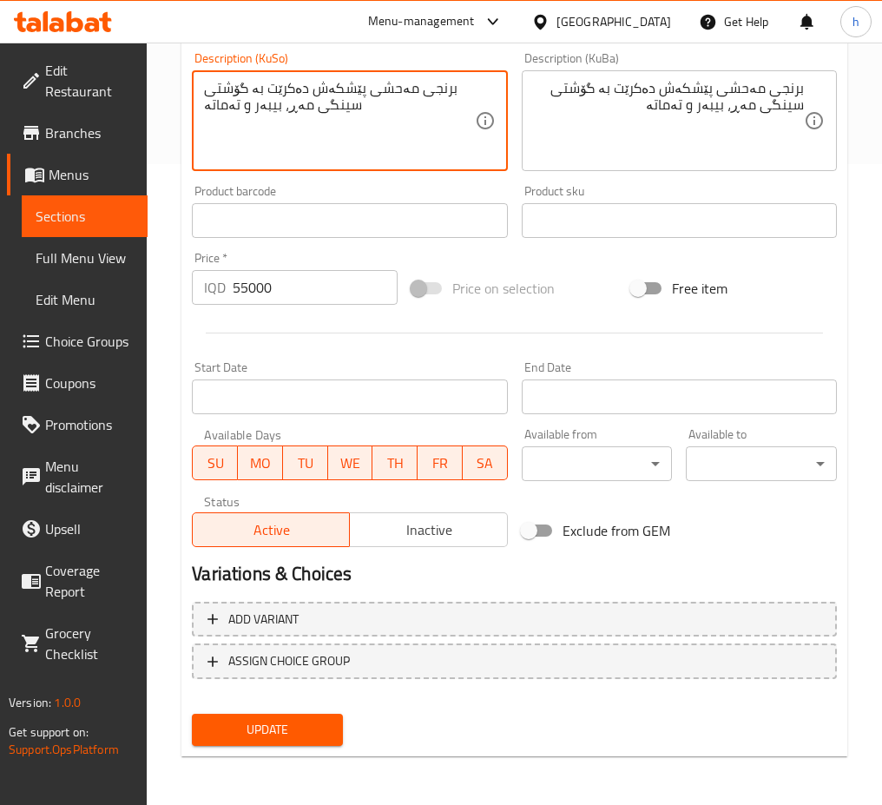
type textarea "برنجی مەحشی پێشکەش دەکرێت بە گۆشتی سینگی مەڕ، بیبەر و تەماتە"
click at [287, 729] on span "Update" at bounding box center [267, 730] width 123 height 22
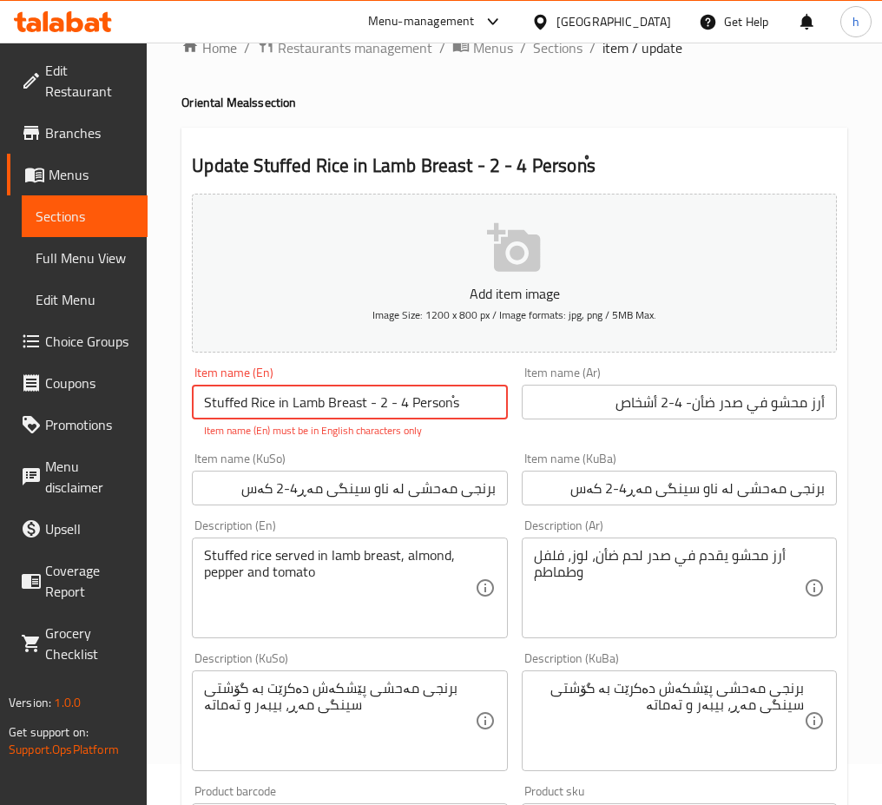
click at [374, 406] on input "Stuffed Rice in Lamb Breast - 2 - 4 Personْs" at bounding box center [349, 402] width 315 height 35
click at [475, 409] on input "Stuffed Rice in Lamb Breast - 2 - 4 Personْs" at bounding box center [349, 402] width 315 height 35
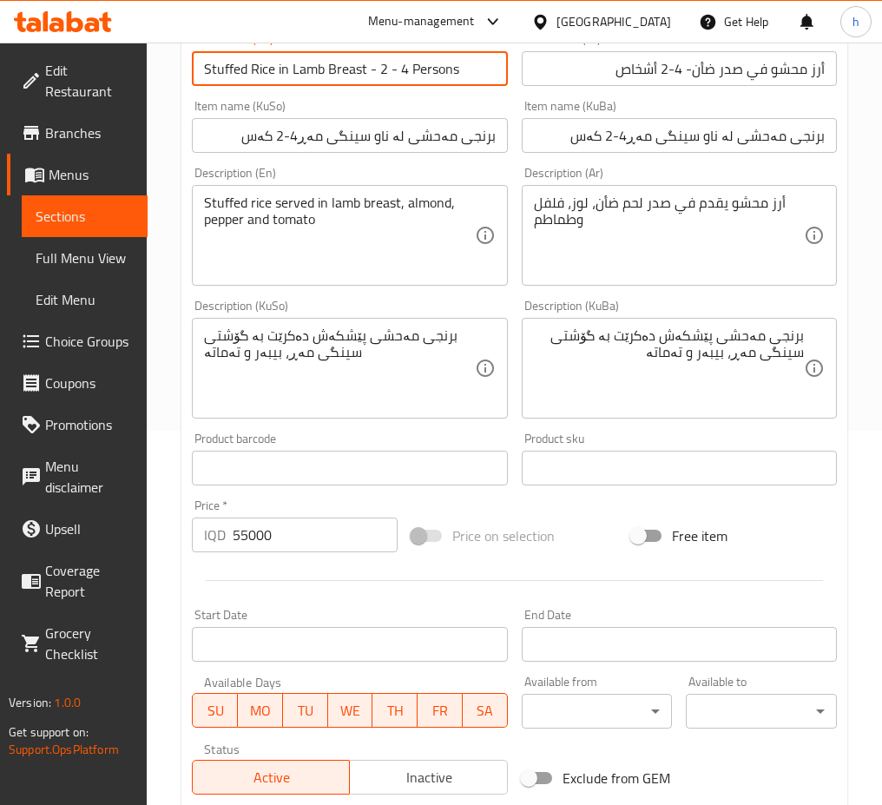
scroll to position [622, 0]
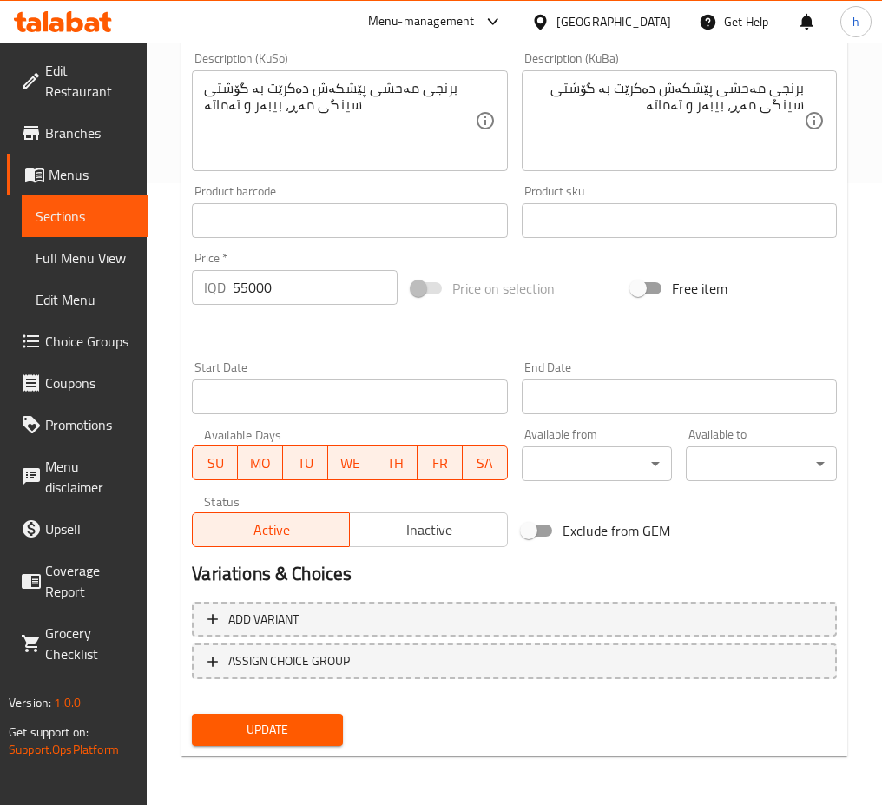
type input "Stuffed Rice in Lamb Breast - 2 - 4 Persons"
click at [324, 733] on span "Update" at bounding box center [267, 730] width 123 height 22
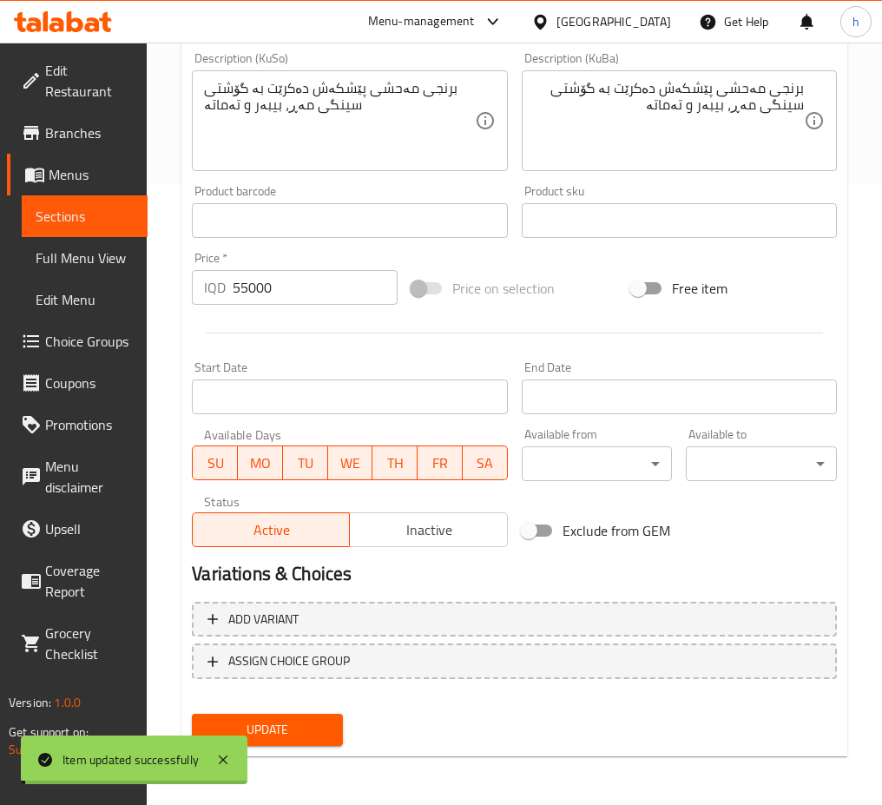
click at [69, 230] on link "Sections" at bounding box center [85, 216] width 126 height 42
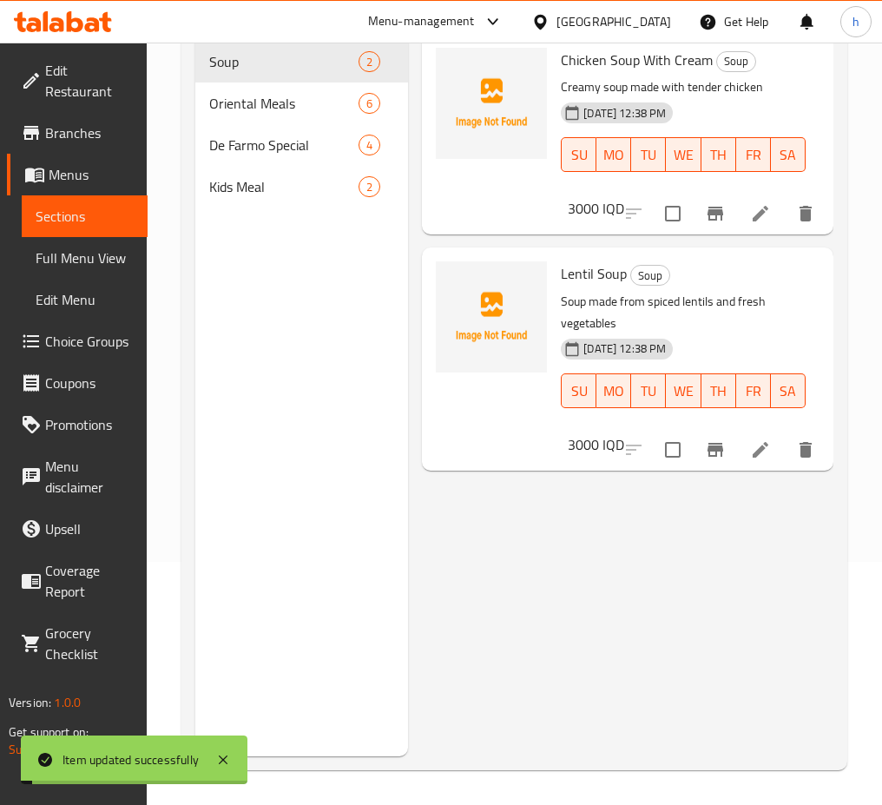
scroll to position [243, 0]
click at [293, 114] on div "Oriental Meals 6" at bounding box center [301, 104] width 213 height 42
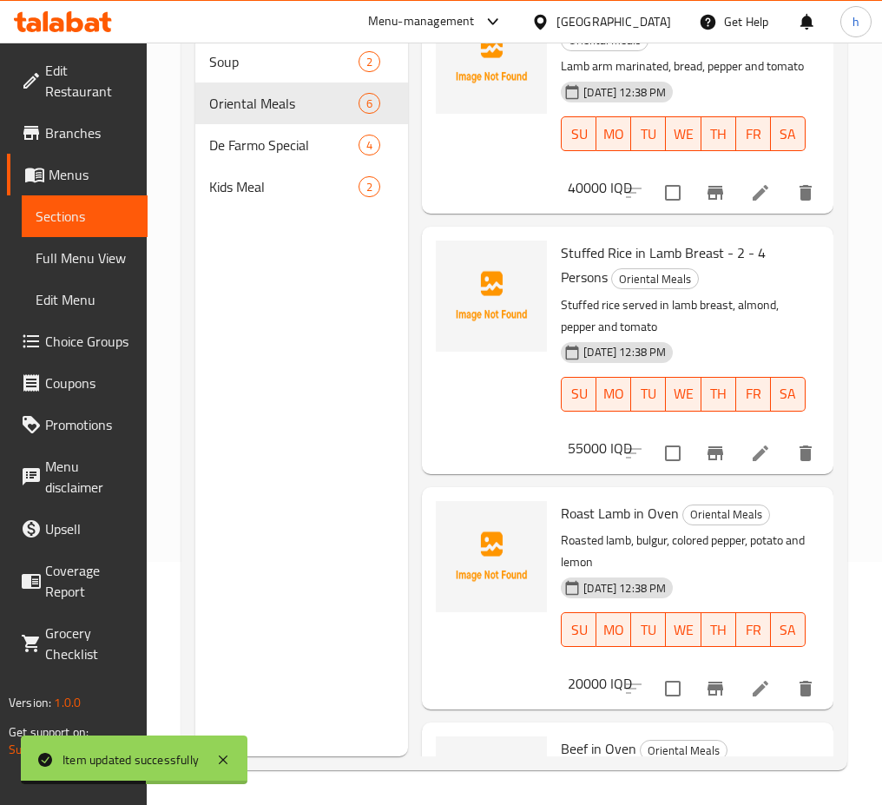
scroll to position [445, 0]
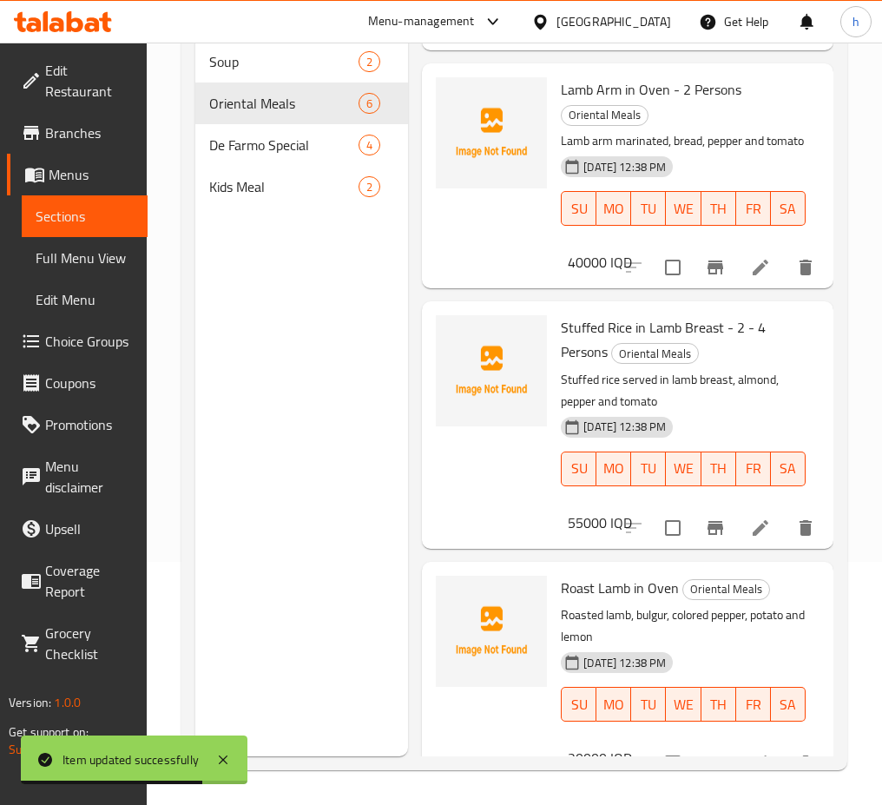
click at [750, 538] on icon at bounding box center [760, 528] width 21 height 21
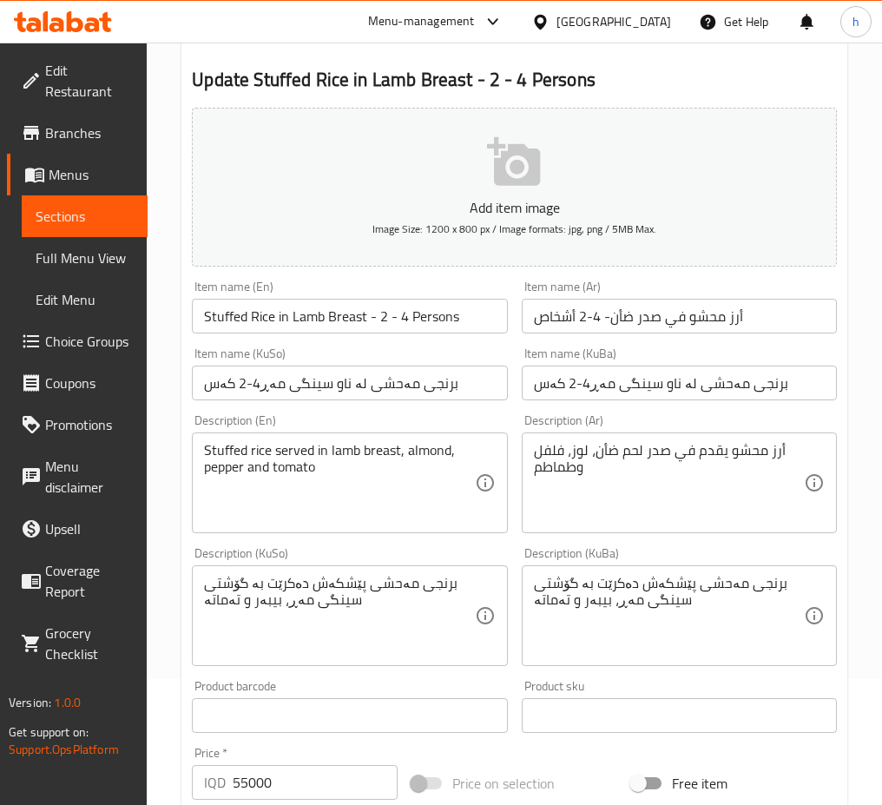
scroll to position [129, 0]
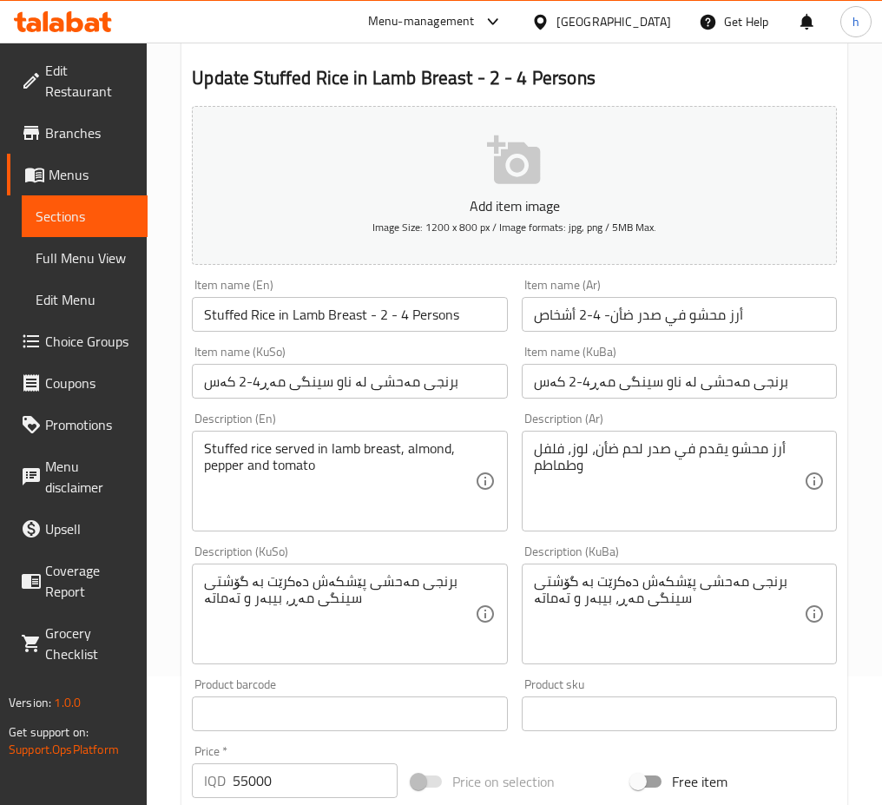
click at [261, 384] on input "برنجی مەحشی لە ناو سینگی مەڕ4-2 کەس" at bounding box center [349, 381] width 315 height 35
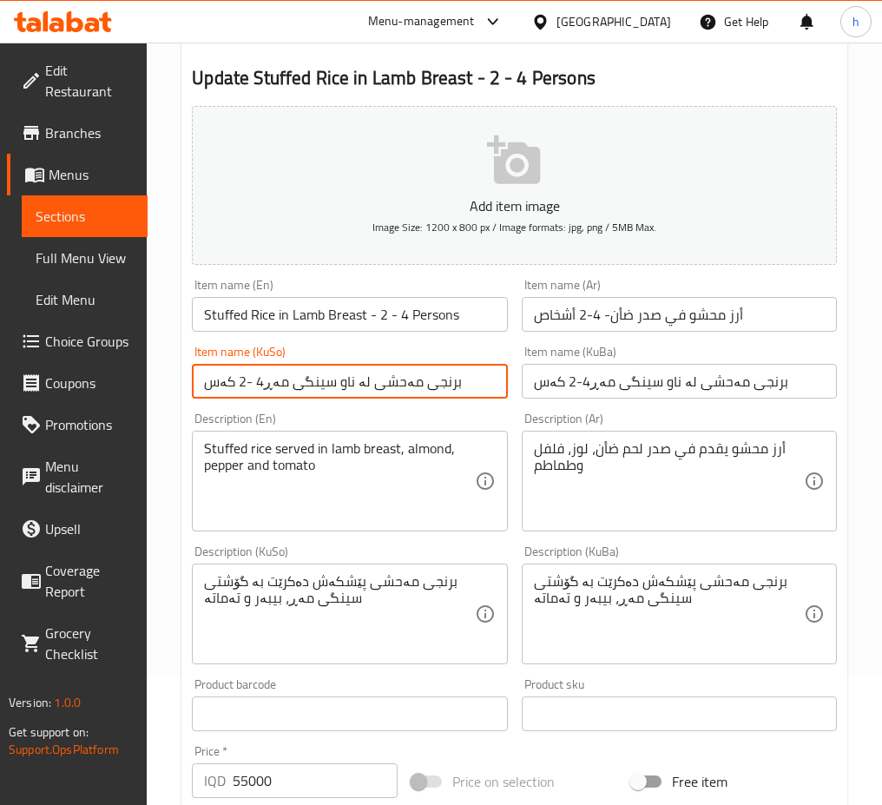
click at [258, 383] on input "برنجی مەحشی لە ناو سینگی مەڕ4 -2 کەس" at bounding box center [349, 381] width 315 height 35
click at [311, 383] on input "برنجی مەحشی لە ناو سینگی مەڕ4 -2 کەس" at bounding box center [349, 381] width 315 height 35
type input "برنجی مەحشی [PERSON_NAME] مەڕ -4 -2 کەس"
click at [613, 388] on input "برنجی مەحشی لە ناو سینگی مەڕ4-2 کەس" at bounding box center [679, 381] width 315 height 35
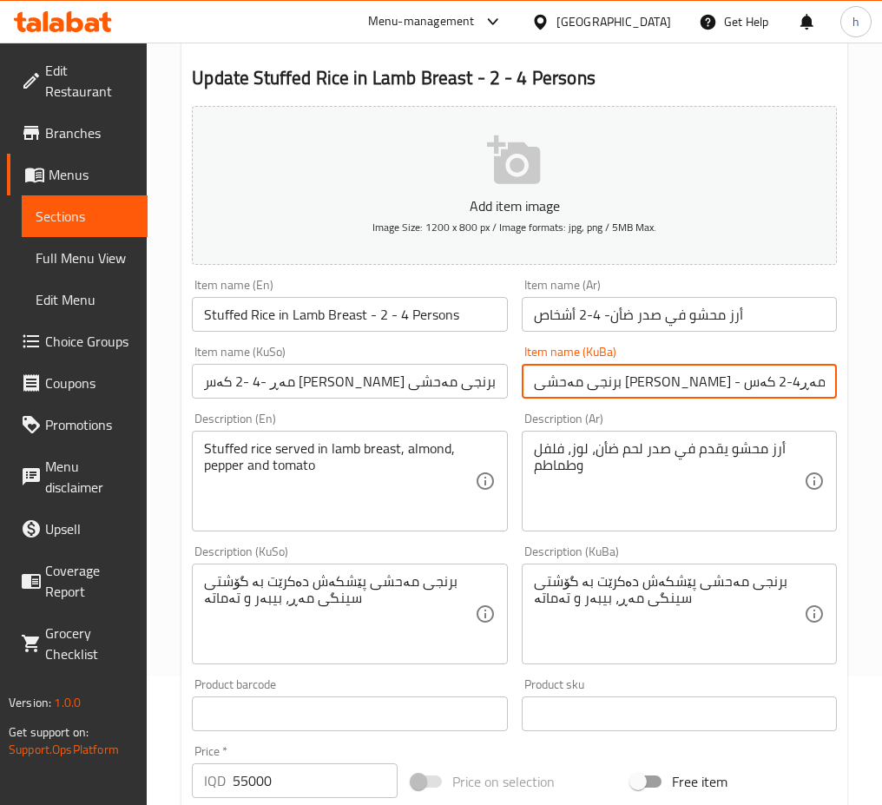
scroll to position [142, 0]
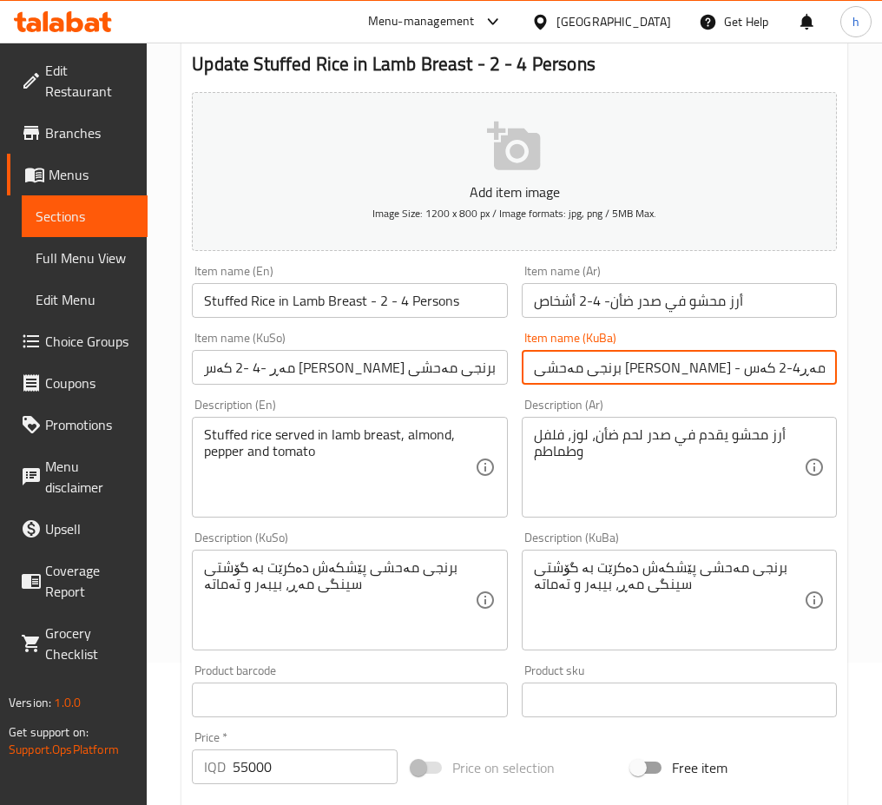
click at [578, 367] on input "برنجی مەحشی [PERSON_NAME] - مەڕ4-2 کەس" at bounding box center [679, 367] width 315 height 35
type input "برنجی مەحشی [PERSON_NAME] - مەڕ2-4 کەس"
click at [346, 366] on input "برنجی مەحشی [PERSON_NAME] مەڕ -4 -2 کەس" at bounding box center [349, 367] width 315 height 35
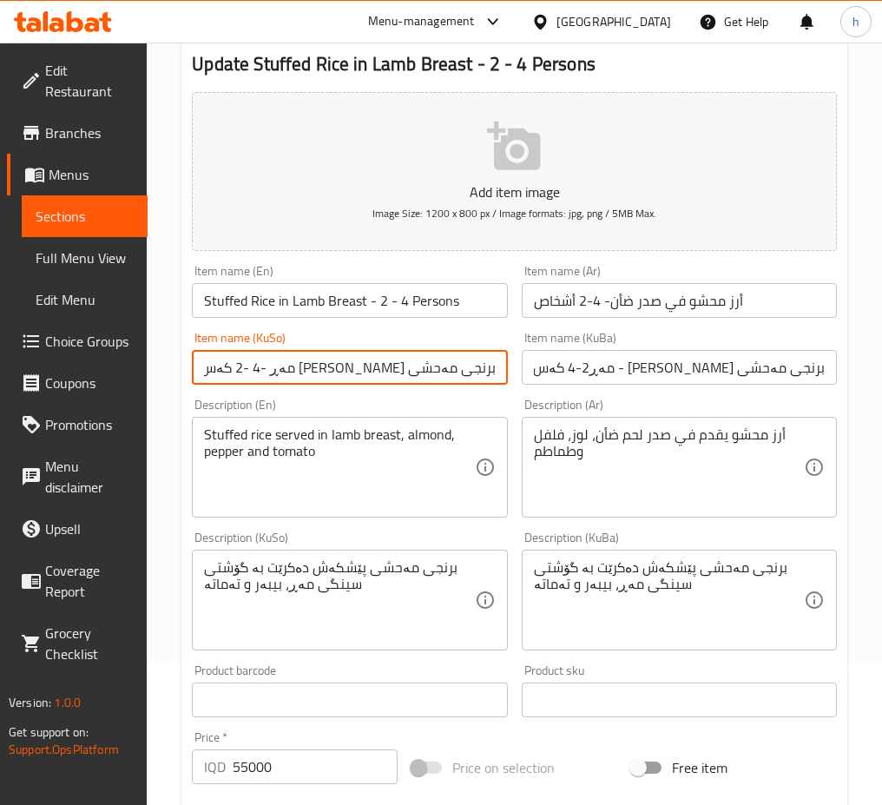
drag, startPoint x: 346, startPoint y: 366, endPoint x: 314, endPoint y: 373, distance: 32.0
click at [314, 373] on input "برنجی مەحشی [PERSON_NAME] مەڕ -4 -2 کەس" at bounding box center [349, 367] width 315 height 35
click at [305, 369] on input "برنجی مەحشی [PERSON_NAME] مەڕ -2-4 کەس" at bounding box center [349, 367] width 315 height 35
click at [300, 366] on input "برنجی مەحشی [PERSON_NAME] مەڕ -2-4 کەس" at bounding box center [349, 367] width 315 height 35
click at [303, 370] on input "برنجی مەحشی [PERSON_NAME] مەڕ - 2-4 کەس" at bounding box center [349, 367] width 315 height 35
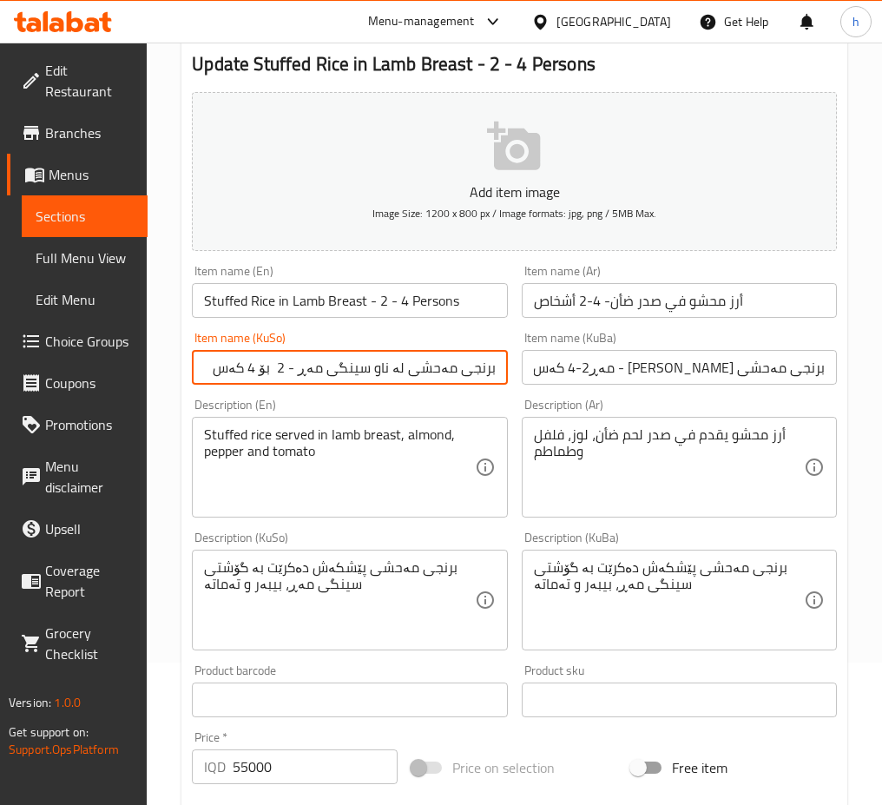
type input "برنجی مەحشی لە ناو سینگی مەڕ - 2 بۆ 4 کەس"
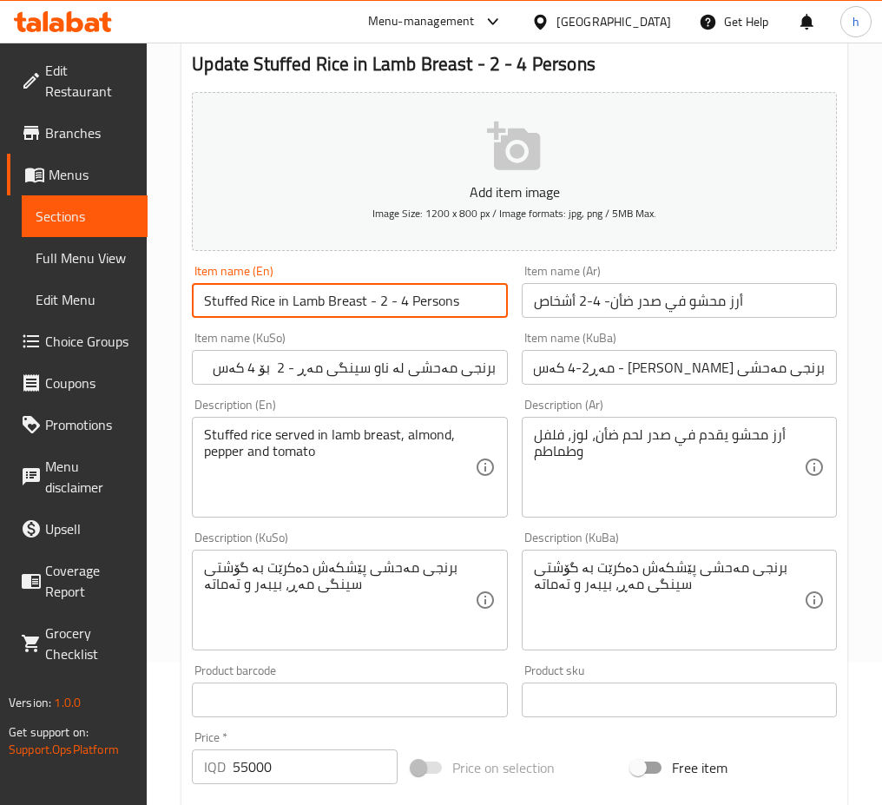
click at [399, 298] on input "Stuffed Rice in Lamb Breast - 2 - 4 Persons" at bounding box center [349, 300] width 315 height 35
type input "Stuffed Rice in Lamb Breast - 2 to 4 Persons"
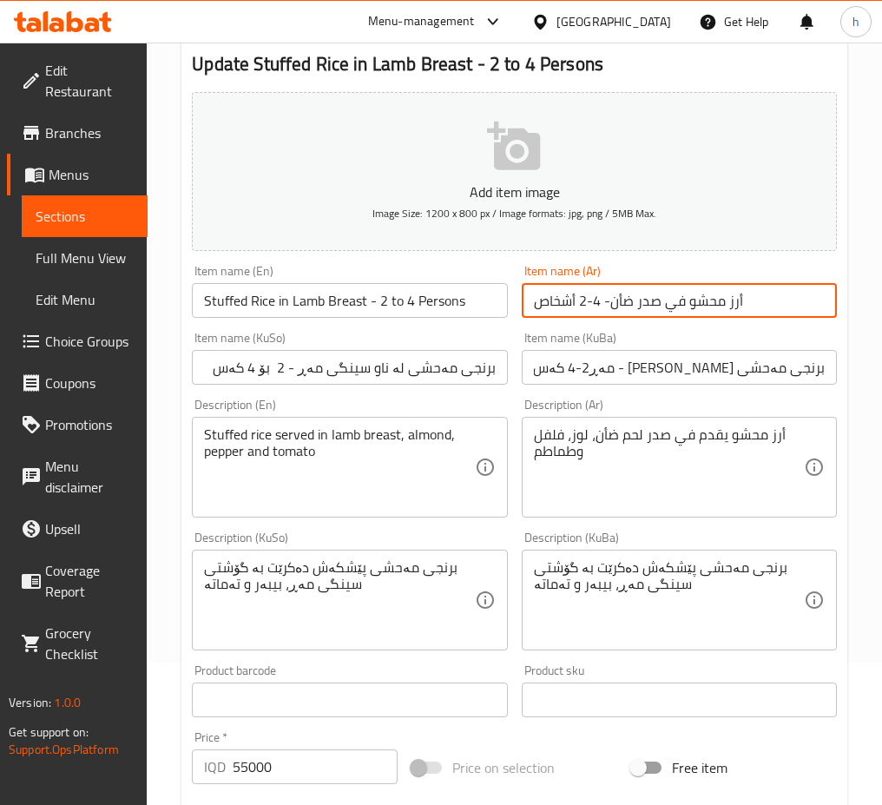
click at [587, 300] on input "أرز محشو في صدر ضأن- 4-2 أشخاص" at bounding box center [679, 300] width 315 height 35
type input "أرز محشو في صدر ضأن- 4-2 أشخاص"
click at [685, 305] on input "أرز محشو في صدر ضأن- 4-2 أشخاص" at bounding box center [679, 300] width 315 height 35
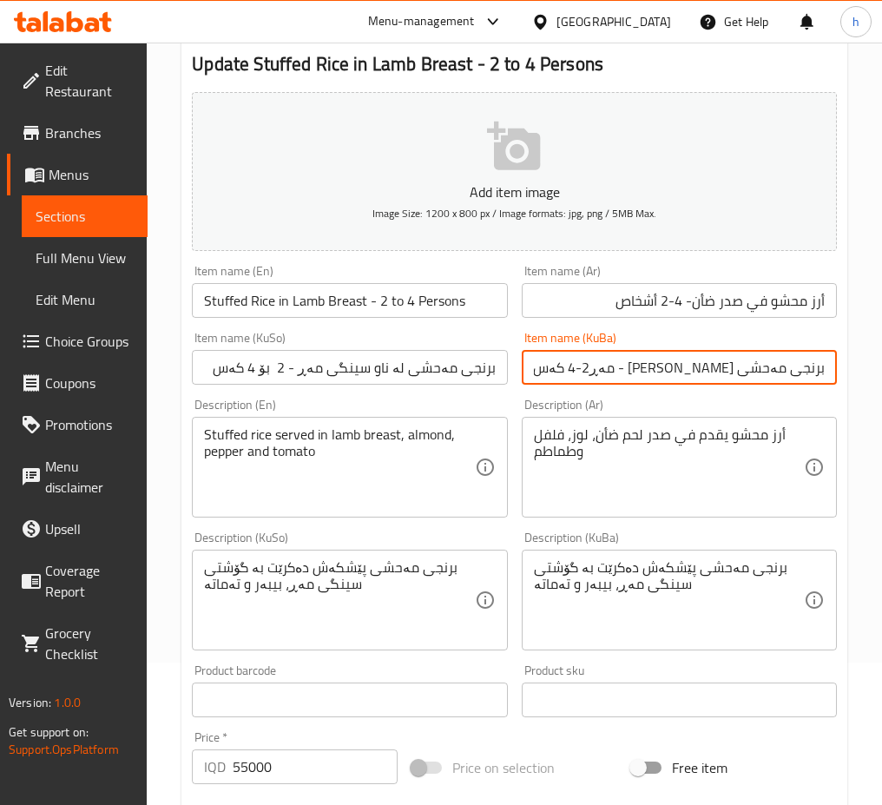
drag, startPoint x: 628, startPoint y: 369, endPoint x: 611, endPoint y: 377, distance: 19.0
click at [611, 377] on input "برنجی مەحشی [PERSON_NAME] - مەڕ2-4 کەس" at bounding box center [679, 367] width 315 height 35
type input "برنجی مەحشی [PERSON_NAME] - مەڕ2-4 کەس"
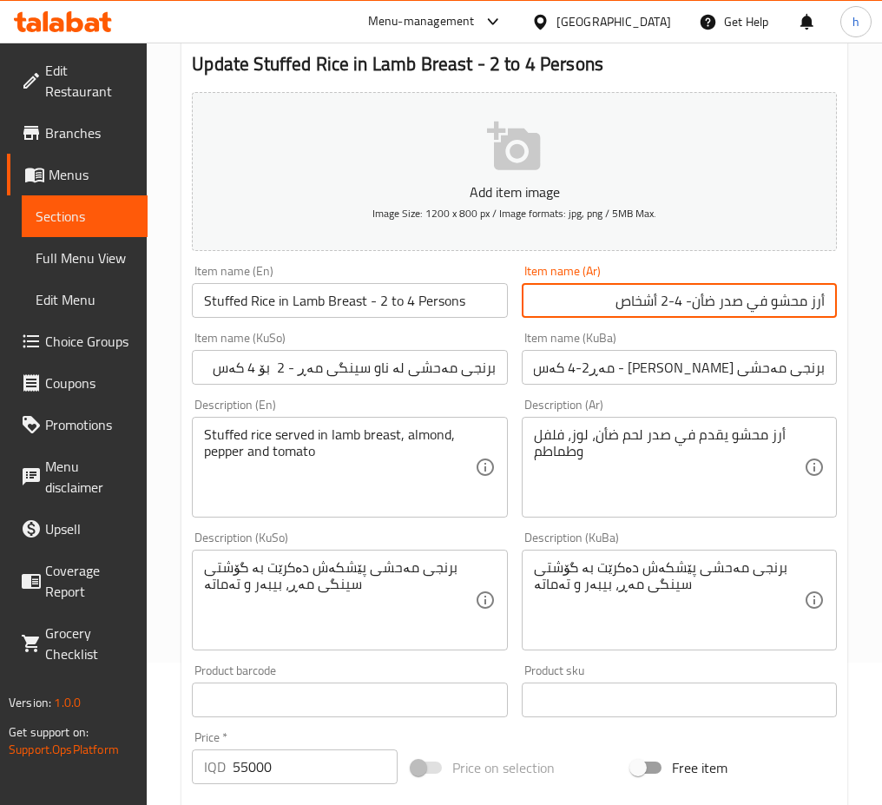
drag, startPoint x: 686, startPoint y: 297, endPoint x: 663, endPoint y: 308, distance: 25.2
click at [663, 308] on input "أرز محشو في صدر ضأن- 4-2 أشخاص" at bounding box center [679, 300] width 315 height 35
paste input "2-4"
click at [677, 305] on input "أرز محشو في صدر ضأن- 2-4 أشخاص" at bounding box center [679, 300] width 315 height 35
paste input "إلى"
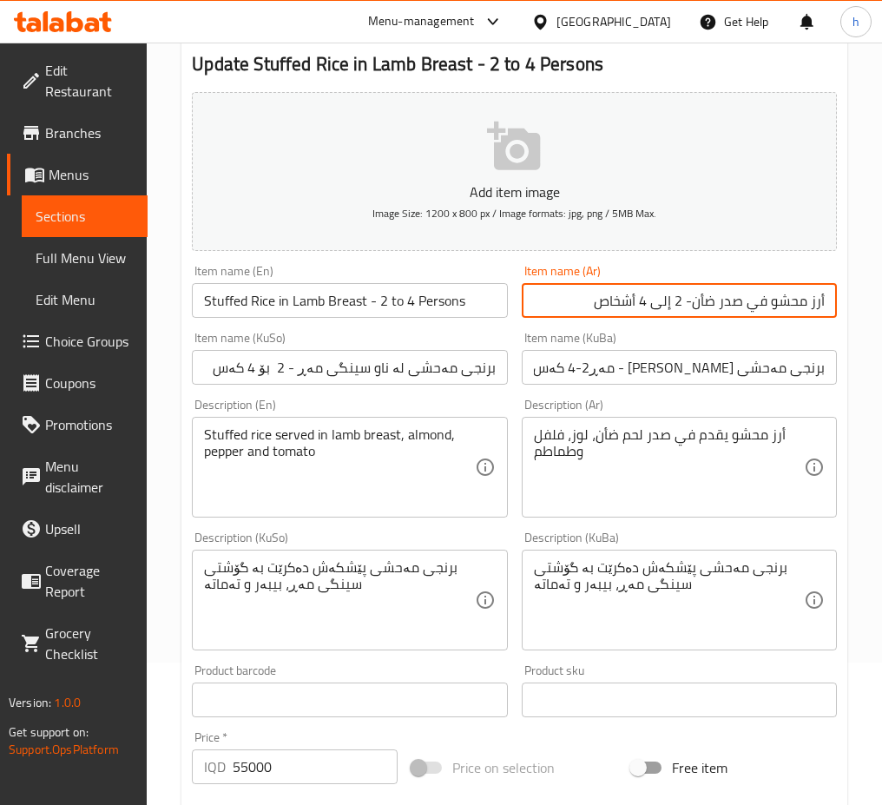
type input "أرز محشو في صدر ضأن- 2 إلى 4 أشخاص"
click at [620, 367] on input "برنجی مەحشی [PERSON_NAME] - مەڕ2-4 کەس" at bounding box center [679, 367] width 315 height 35
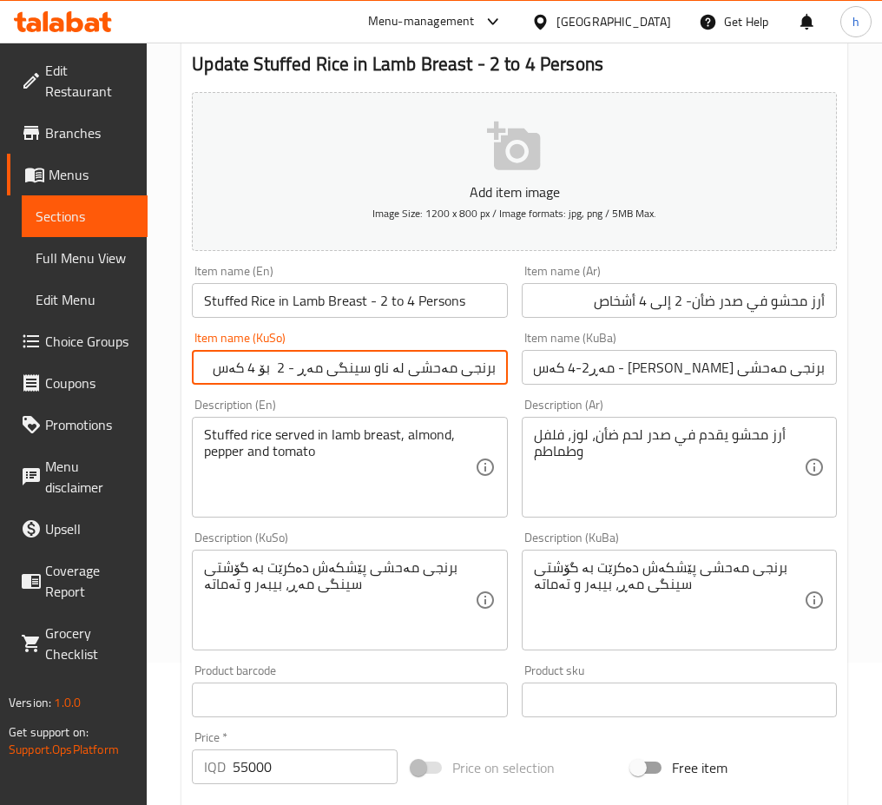
click at [430, 380] on input "برنجی مەحشی لە ناو سینگی مەڕ - 2 بۆ 4 کەس" at bounding box center [349, 367] width 315 height 35
click at [703, 355] on input "برنجی مەحشی [PERSON_NAME] - مەڕ2-4 کەس" at bounding box center [679, 367] width 315 height 35
click at [702, 355] on input "برنجی مەحشی [PERSON_NAME] - مەڕ2-4 کەس" at bounding box center [679, 367] width 315 height 35
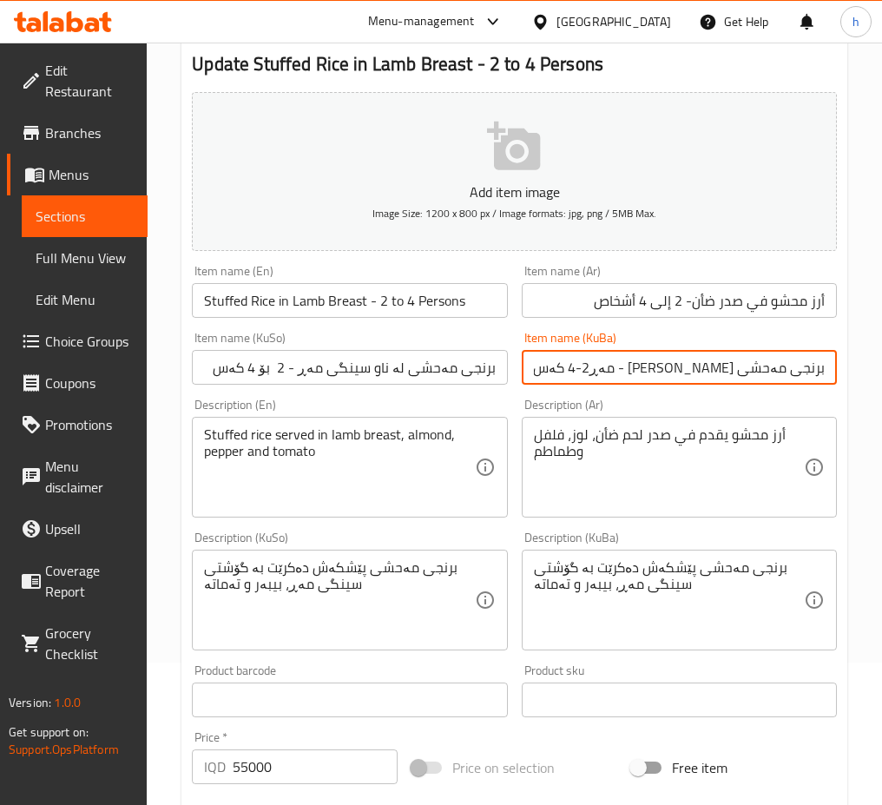
click at [698, 355] on input "برنجی مەحشی [PERSON_NAME] - مەڕ2-4 کەس" at bounding box center [679, 367] width 315 height 35
click at [699, 364] on input "برنجی مەحشی [PERSON_NAME] - مەڕ2-4 کەس" at bounding box center [679, 367] width 315 height 35
click at [698, 364] on input "برنجی مەحشی [PERSON_NAME] - مەڕ2-4 کەس" at bounding box center [679, 367] width 315 height 35
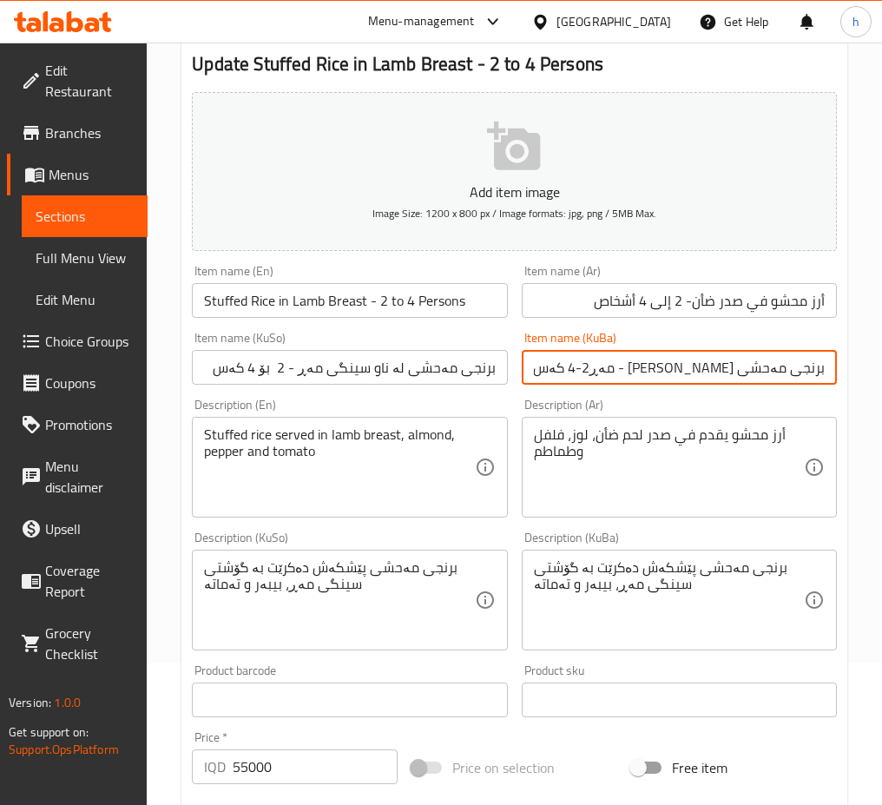
paste input "مەڕ - 2 بۆ"
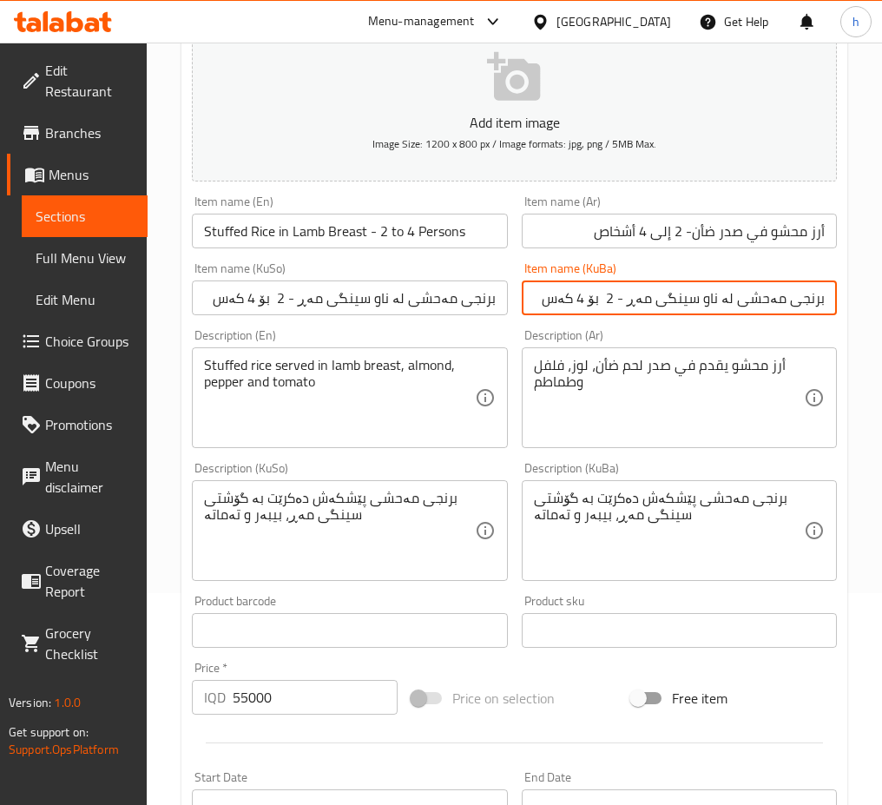
scroll to position [216, 0]
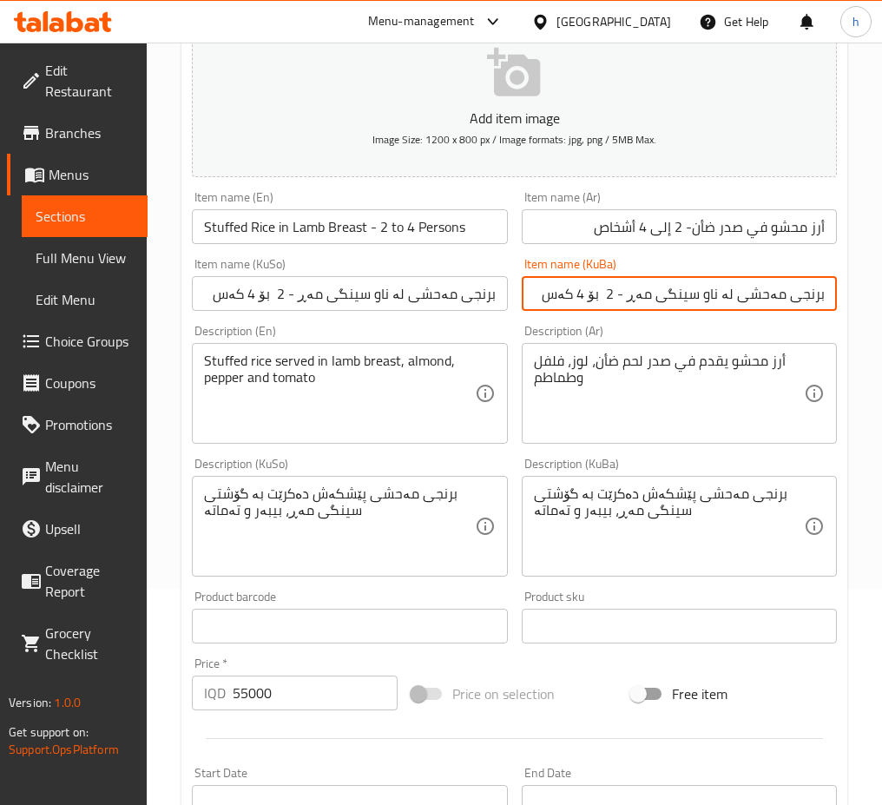
click at [713, 295] on input "برنجی مەحشی لە ناو سینگی مەڕ - 2 بۆ 4 کەس" at bounding box center [679, 293] width 315 height 35
type input "برنجی مەحشی بە سینگی مەڕ - 2 بۆ 4 کەس"
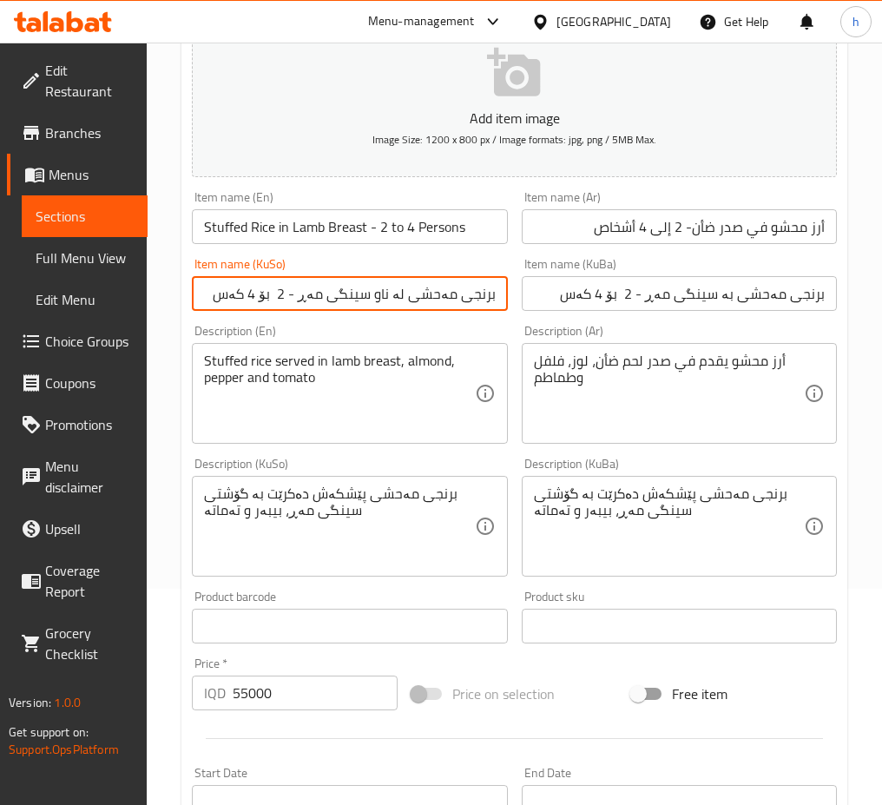
drag, startPoint x: 380, startPoint y: 296, endPoint x: 407, endPoint y: 309, distance: 29.9
click at [407, 309] on input "برنجی مەحشی لە ناو سینگی مەڕ - 2 بۆ 4 کەس" at bounding box center [349, 293] width 315 height 35
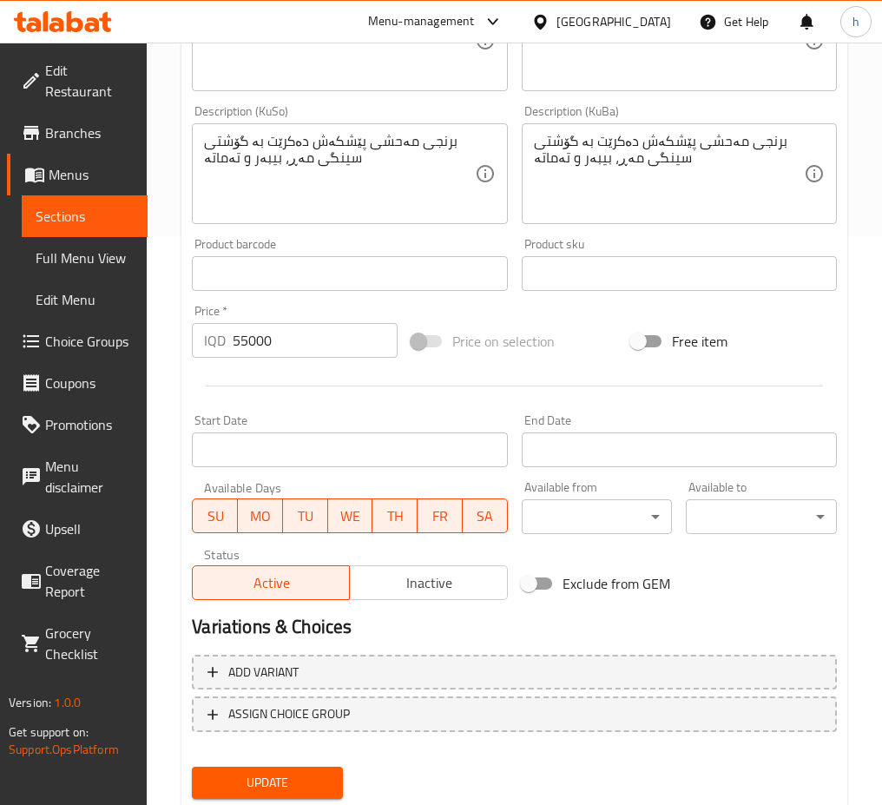
scroll to position [622, 0]
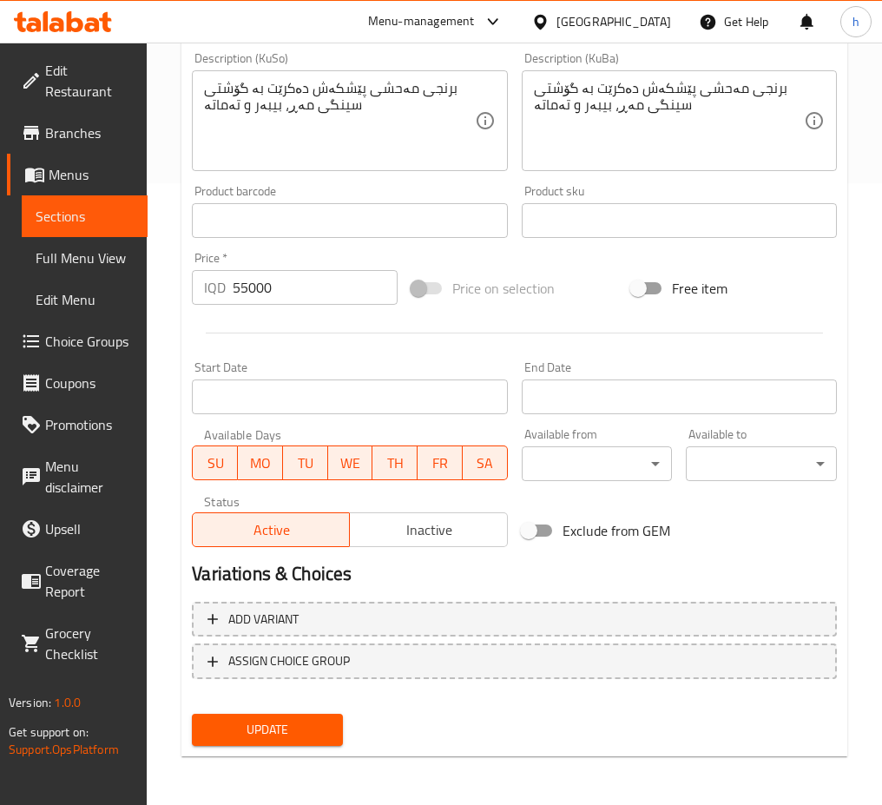
type input "برنجی مەحشی بە سینگی مەڕ - 2 بۆ 4 کەس"
click at [282, 739] on span "Update" at bounding box center [267, 730] width 123 height 22
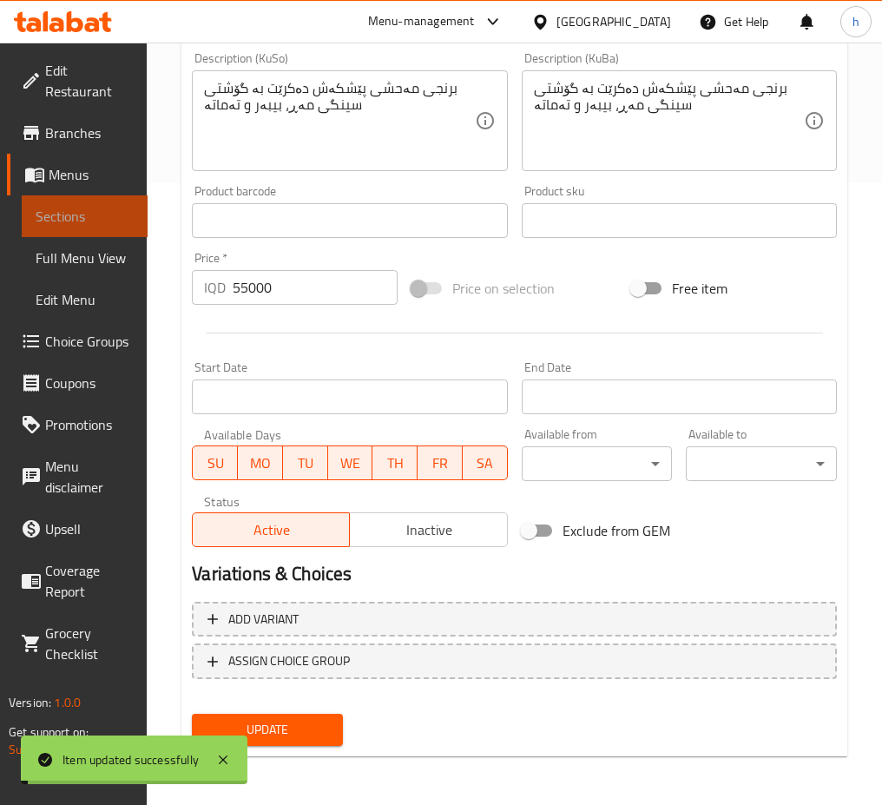
click at [108, 214] on span "Sections" at bounding box center [85, 216] width 98 height 21
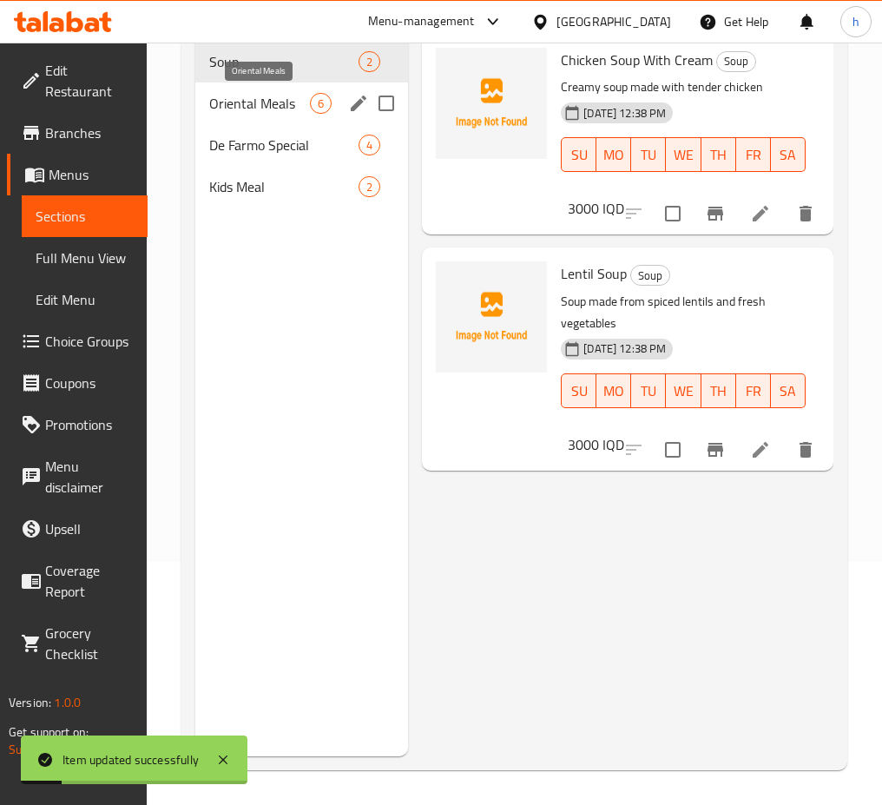
click at [261, 103] on span "Oriental Meals" at bounding box center [259, 103] width 101 height 21
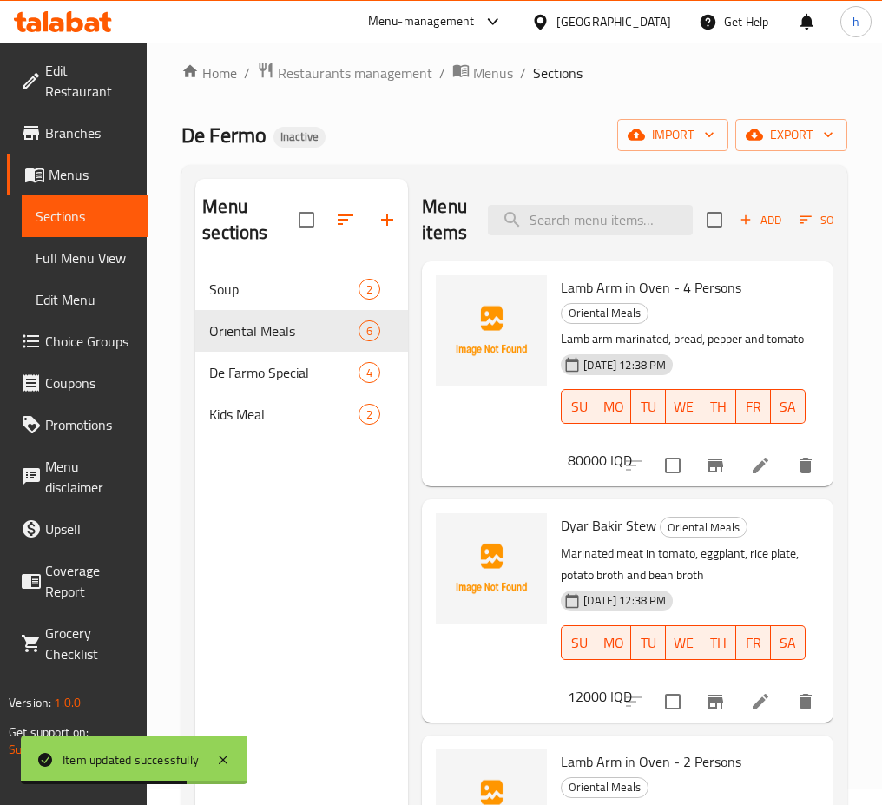
scroll to position [3, 0]
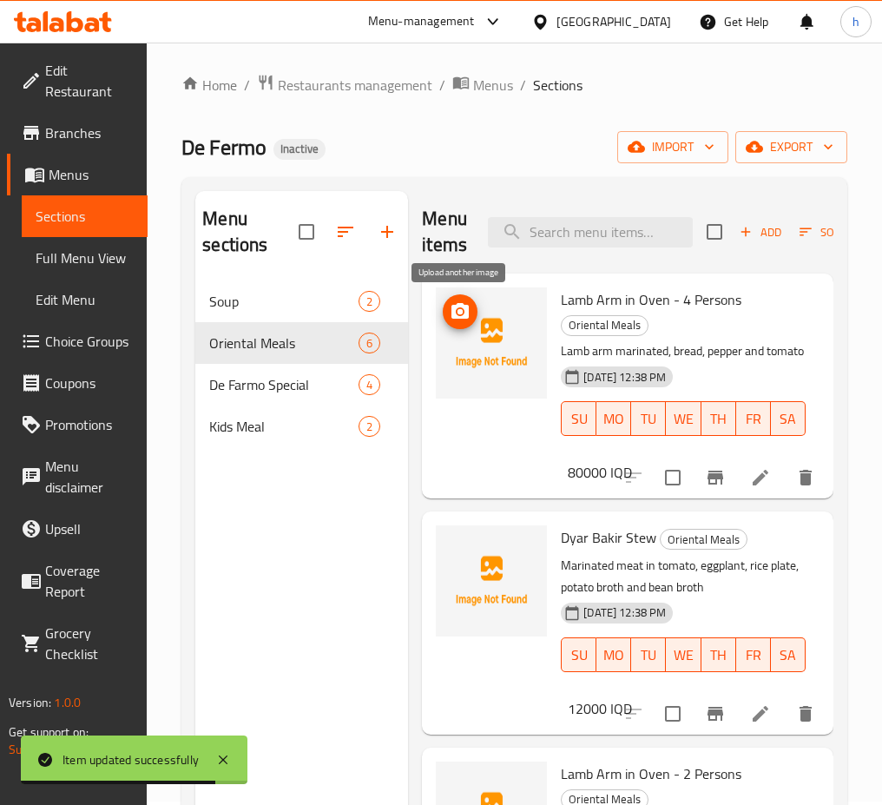
click at [453, 318] on icon "upload picture" at bounding box center [460, 311] width 17 height 16
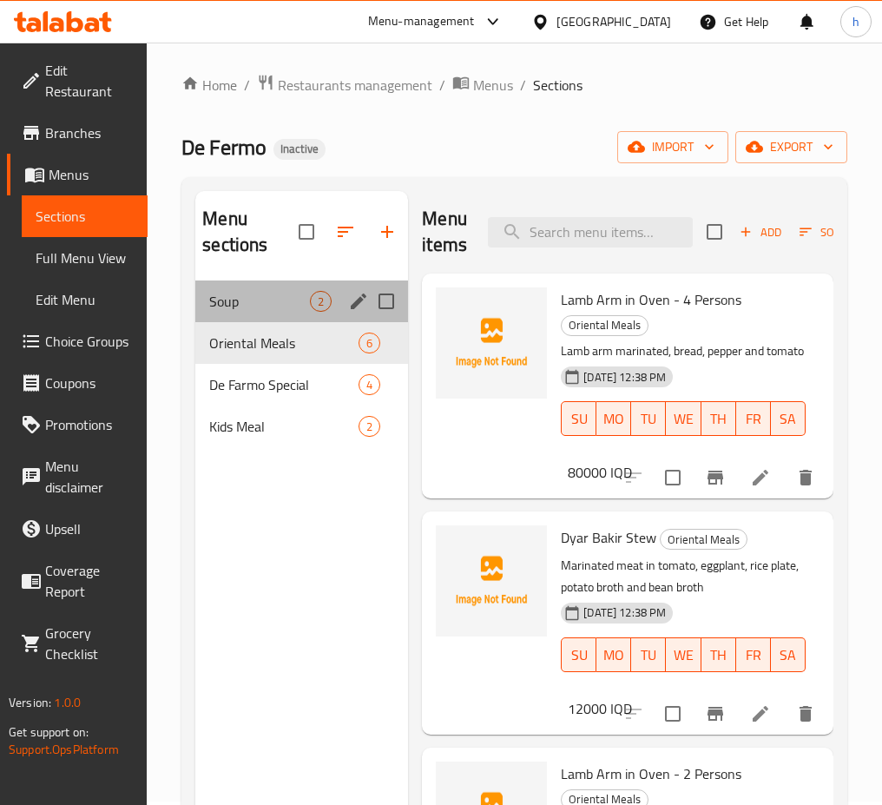
click at [265, 313] on div "Soup 2" at bounding box center [301, 302] width 213 height 42
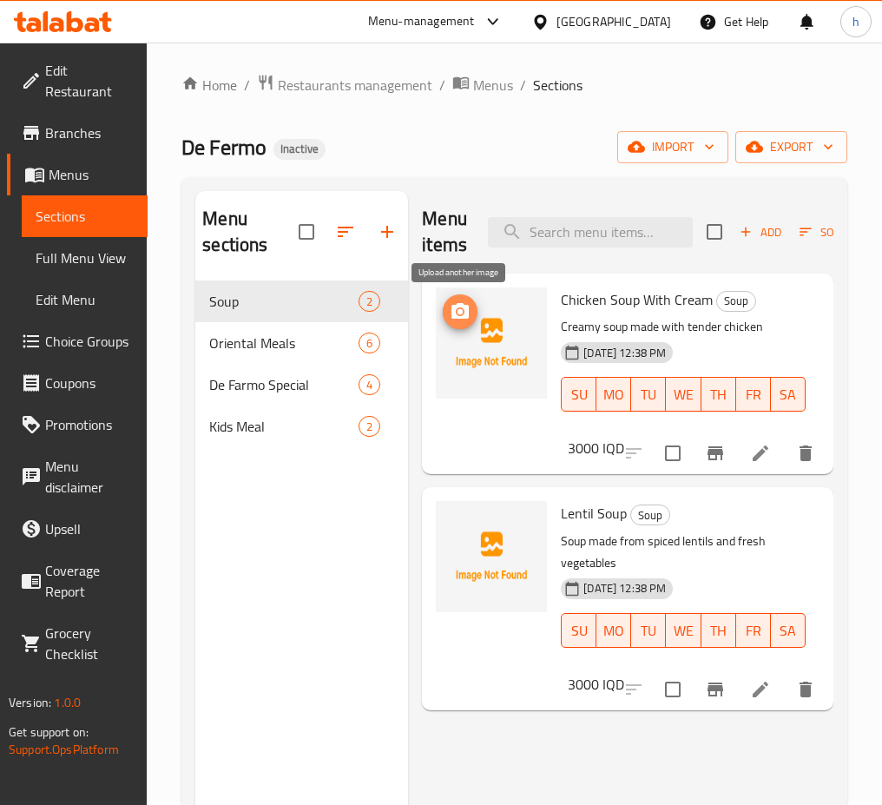
click at [469, 307] on icon "upload picture" at bounding box center [460, 311] width 17 height 16
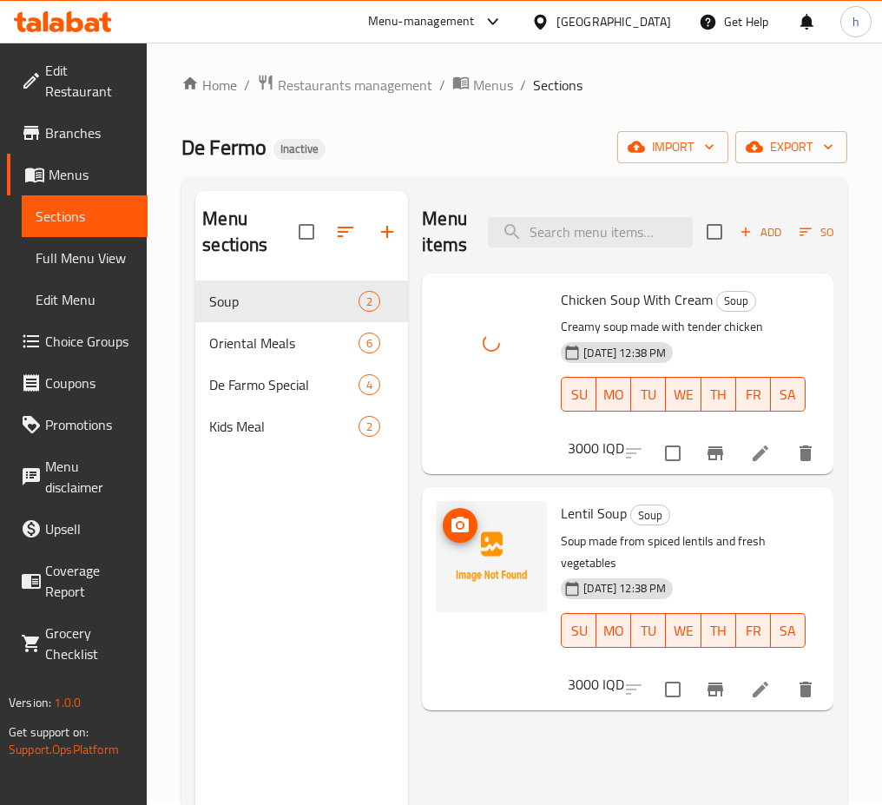
click at [471, 523] on icon "upload picture" at bounding box center [460, 525] width 21 height 21
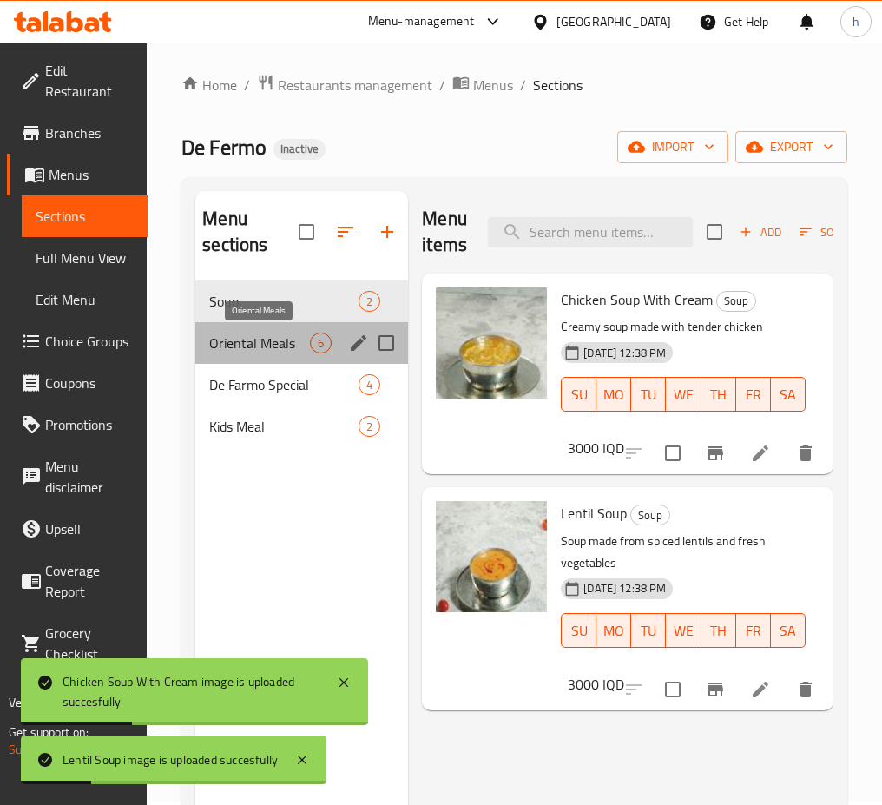
click at [264, 348] on span "Oriental Meals" at bounding box center [259, 343] width 101 height 21
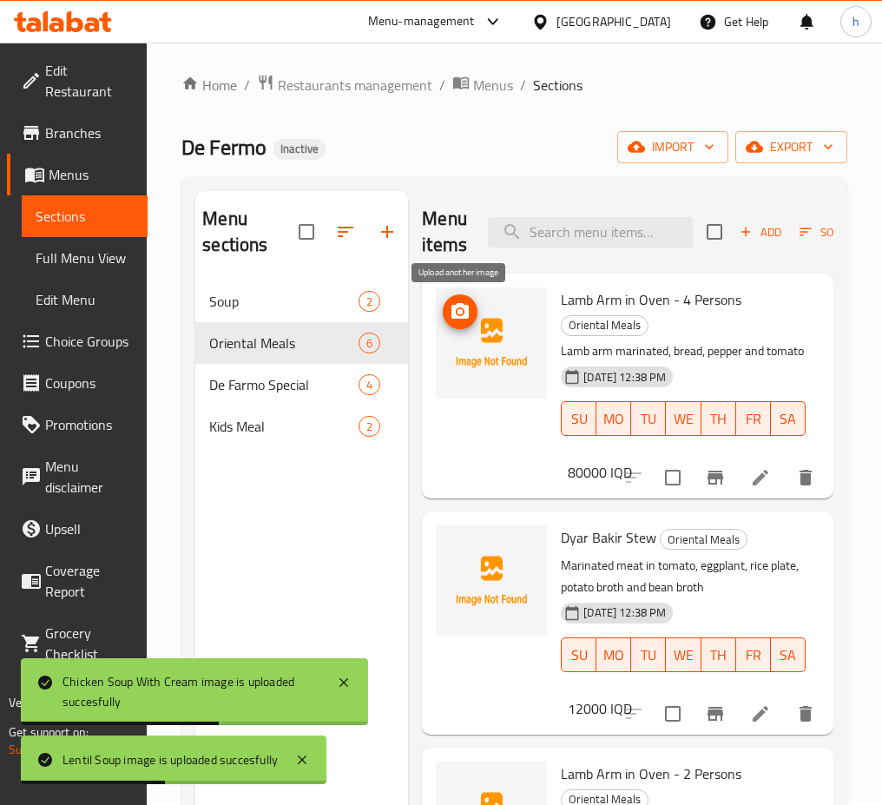
click at [461, 311] on circle "upload picture" at bounding box center [460, 311] width 5 height 5
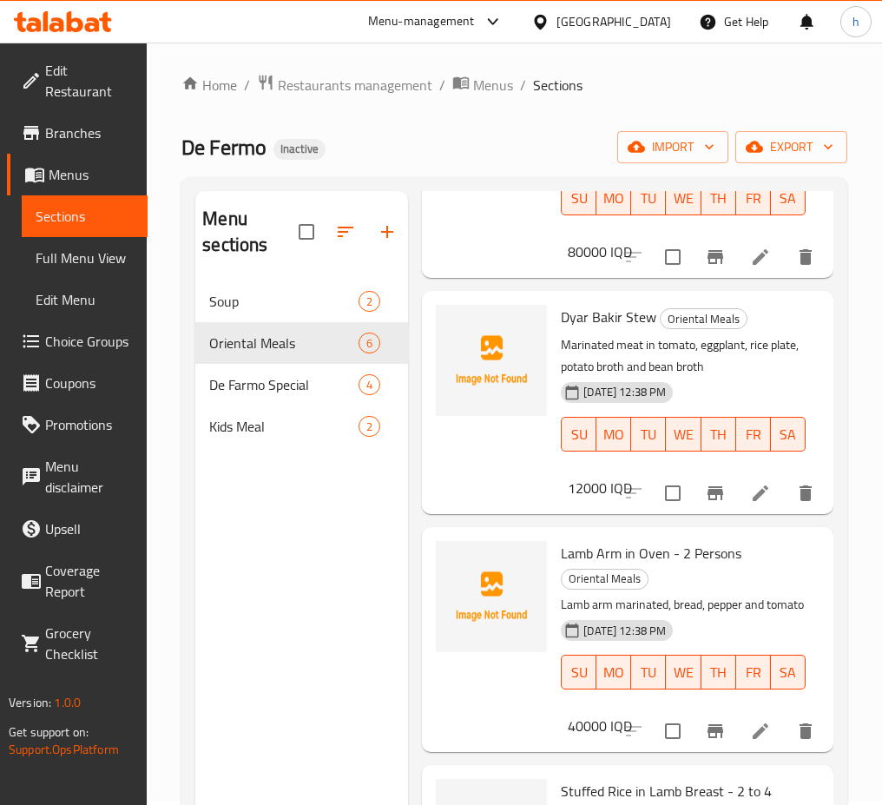
scroll to position [222, 0]
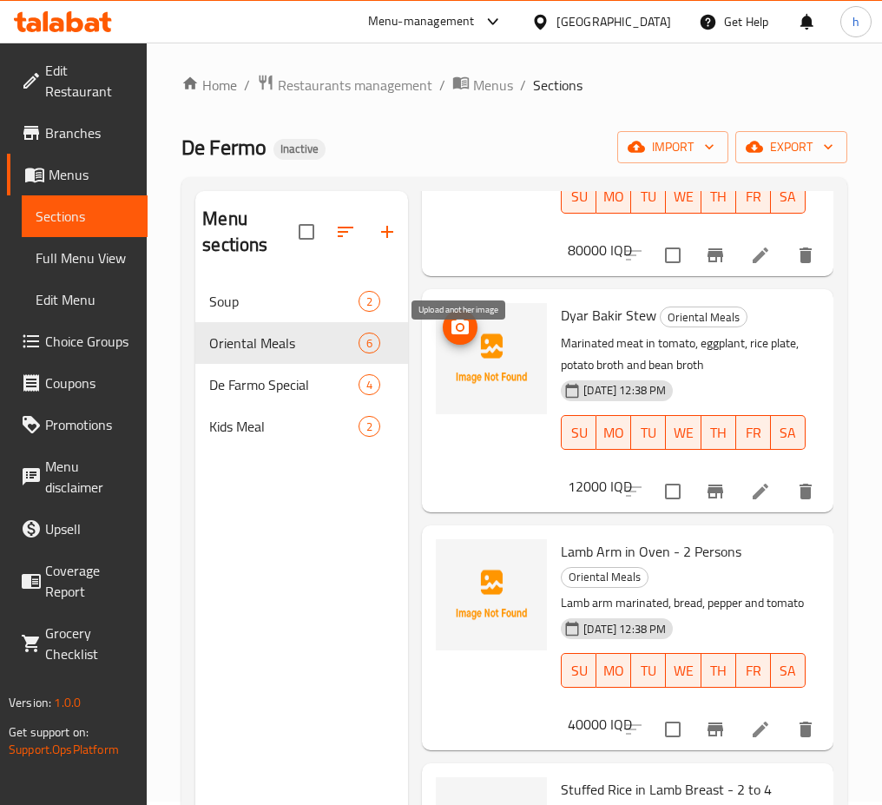
click at [466, 345] on button "upload picture" at bounding box center [460, 327] width 35 height 35
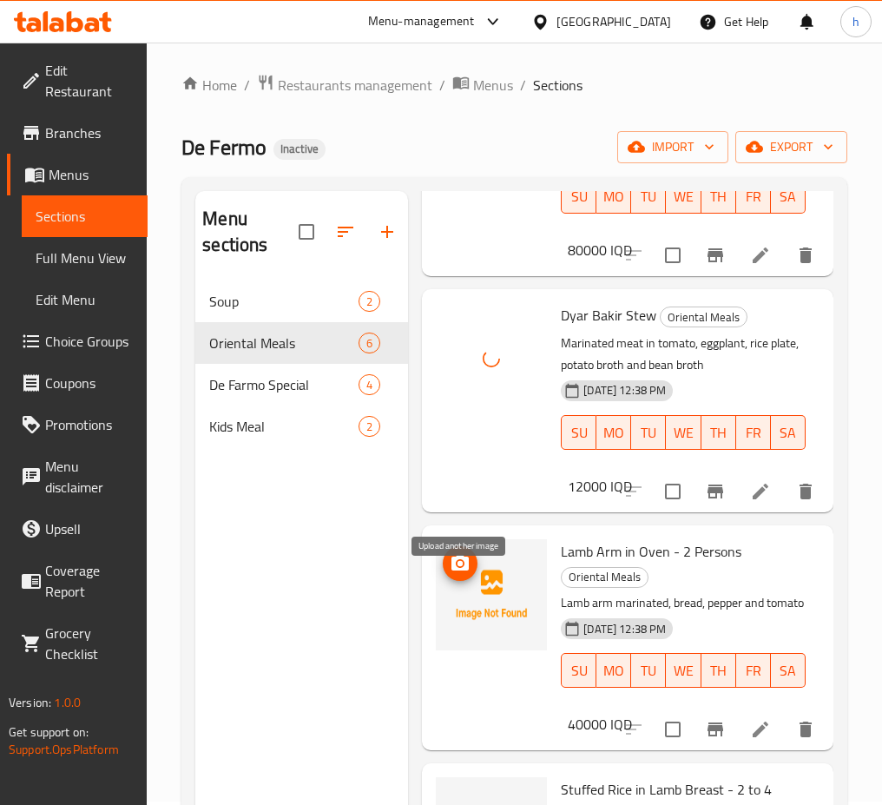
click at [473, 574] on span "upload picture" at bounding box center [460, 563] width 35 height 21
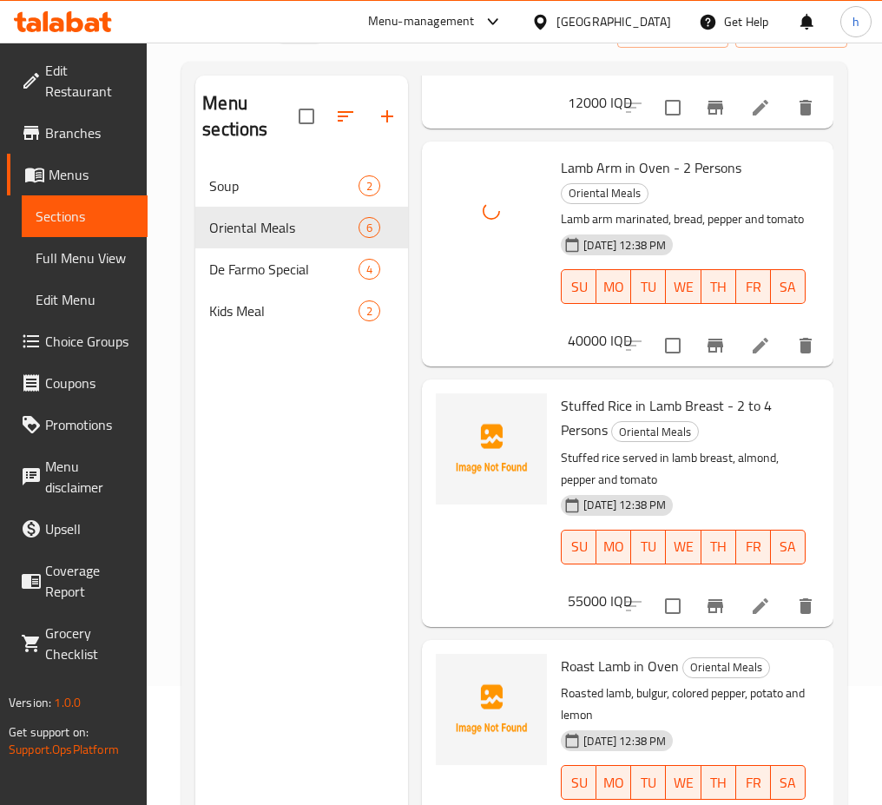
scroll to position [243, 0]
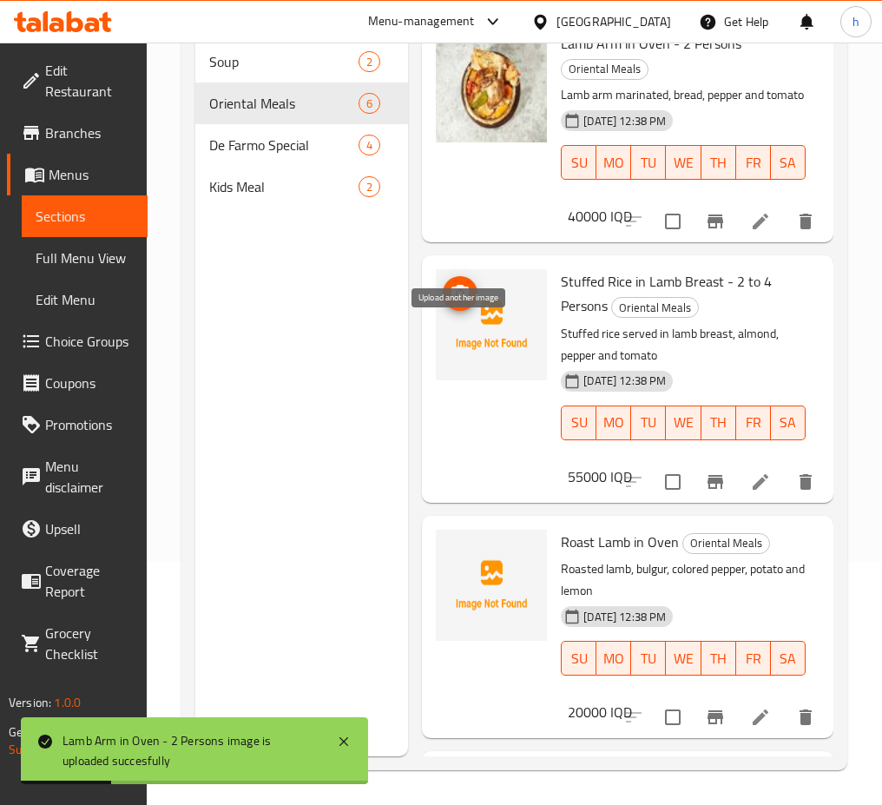
click at [458, 300] on icon "upload picture" at bounding box center [460, 293] width 17 height 16
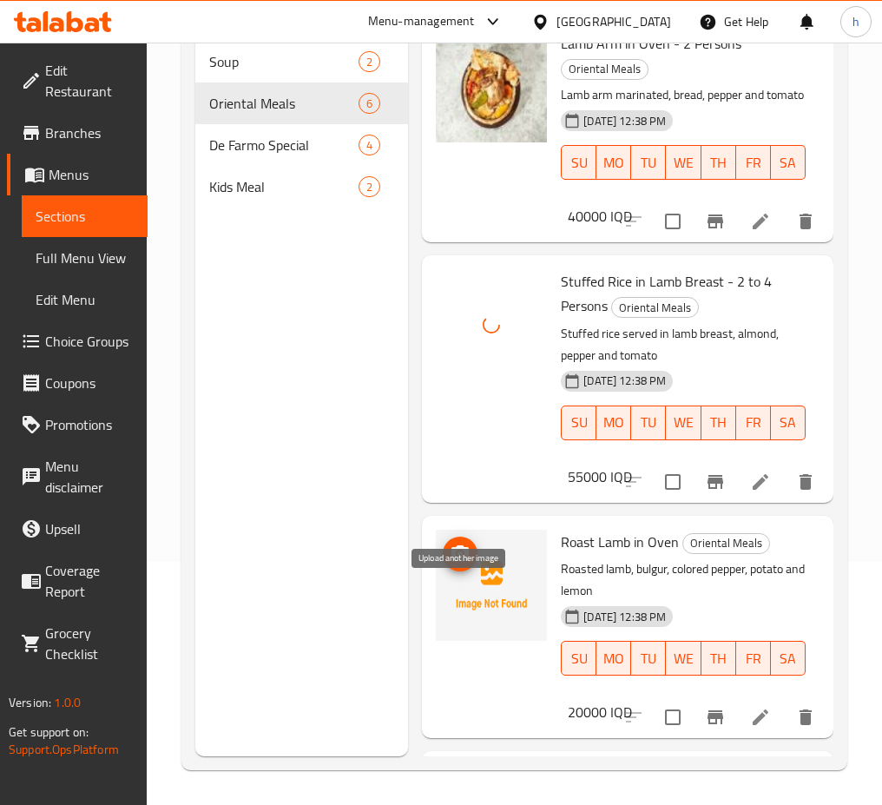
click at [456, 564] on icon "upload picture" at bounding box center [460, 554] width 21 height 21
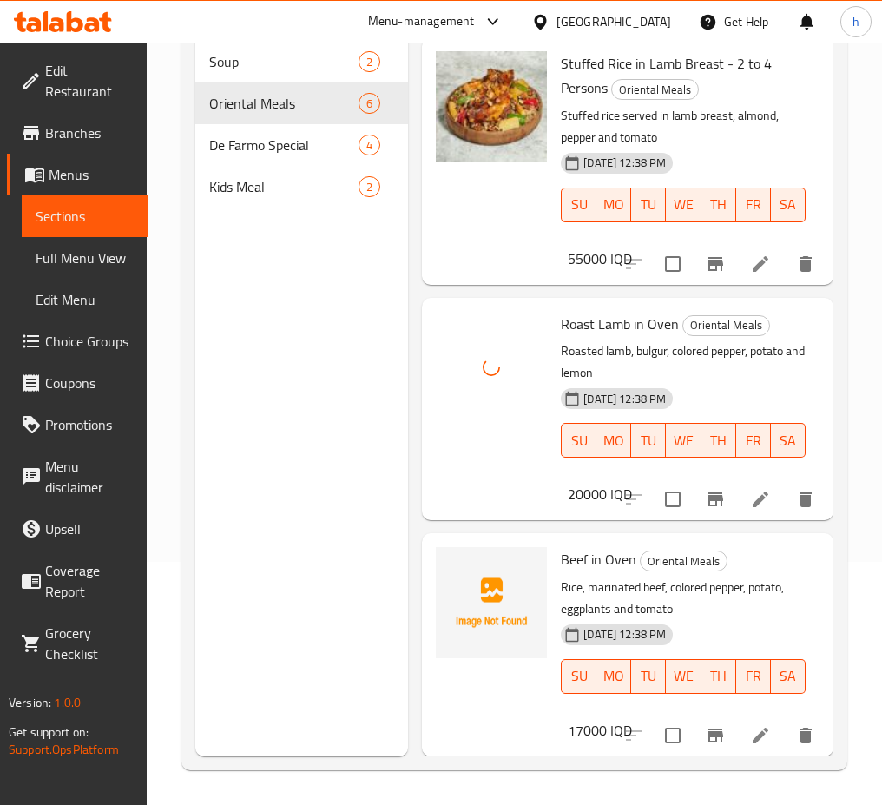
scroll to position [765, 0]
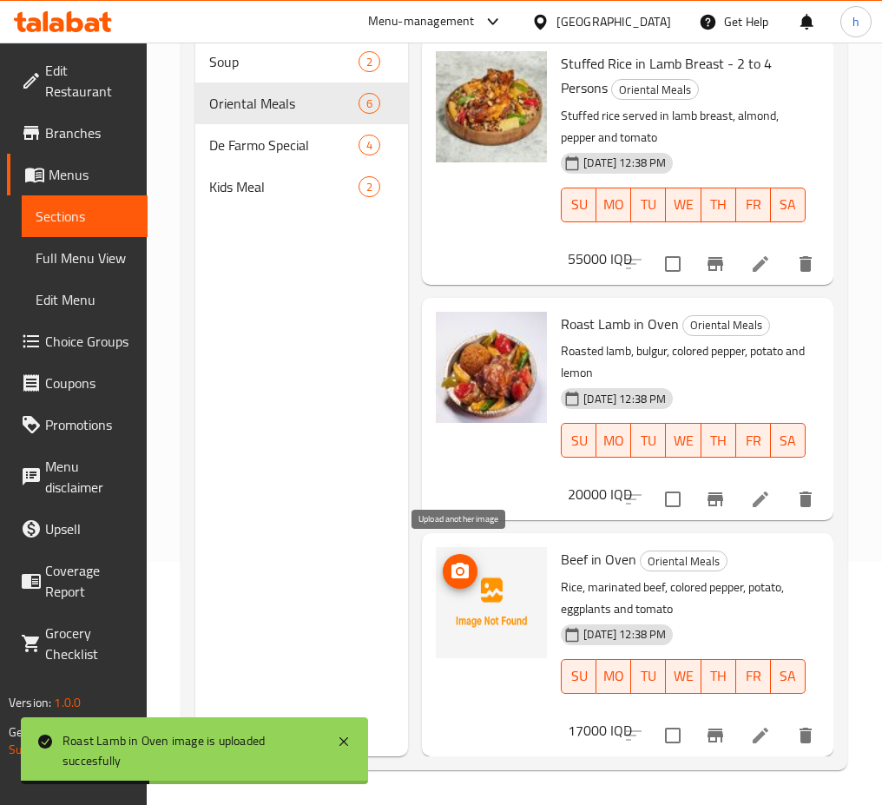
click at [471, 566] on icon "upload picture" at bounding box center [460, 571] width 21 height 21
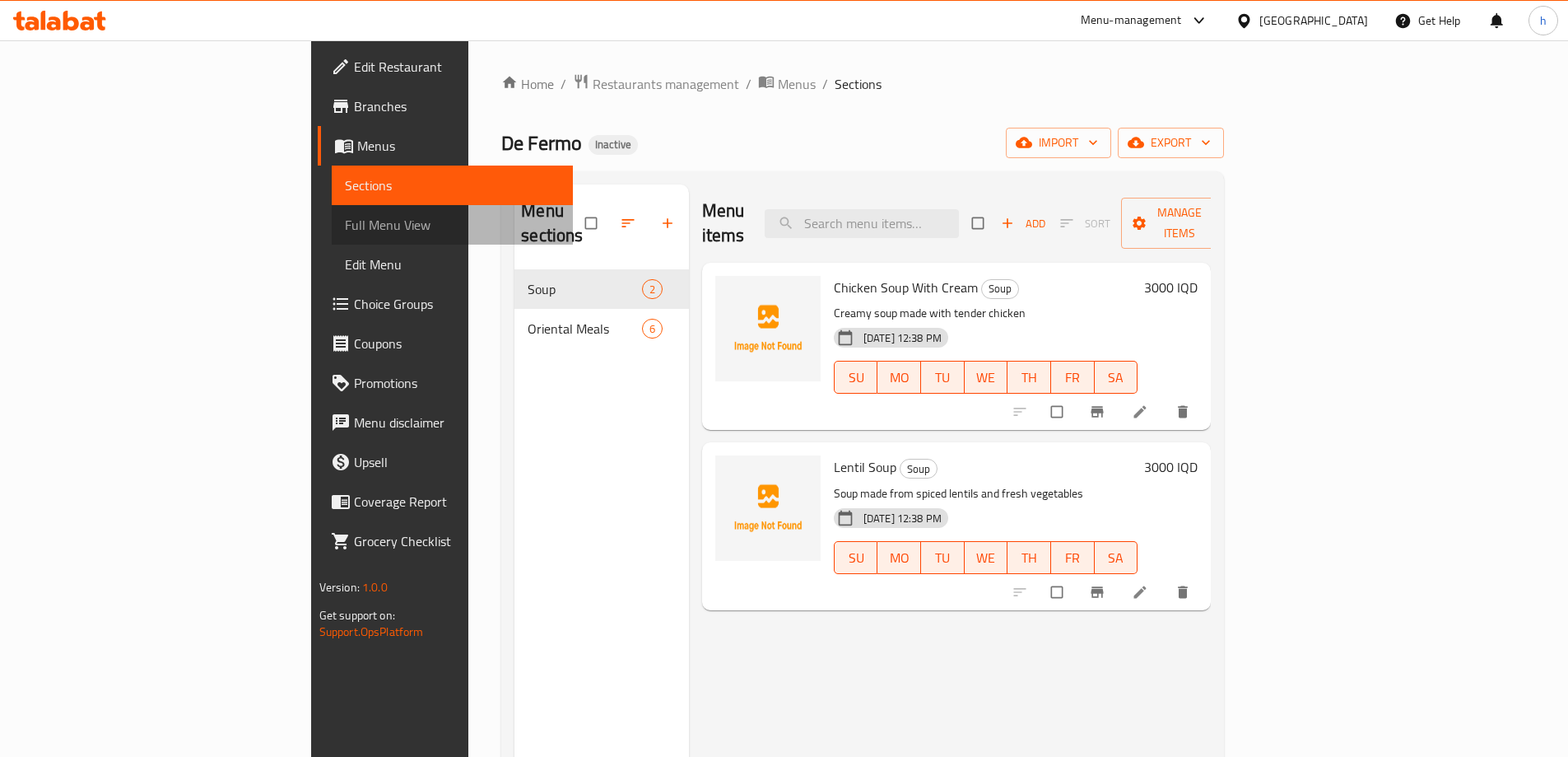
click at [345, 227] on span "Full Menu View" at bounding box center [452, 225] width 215 height 20
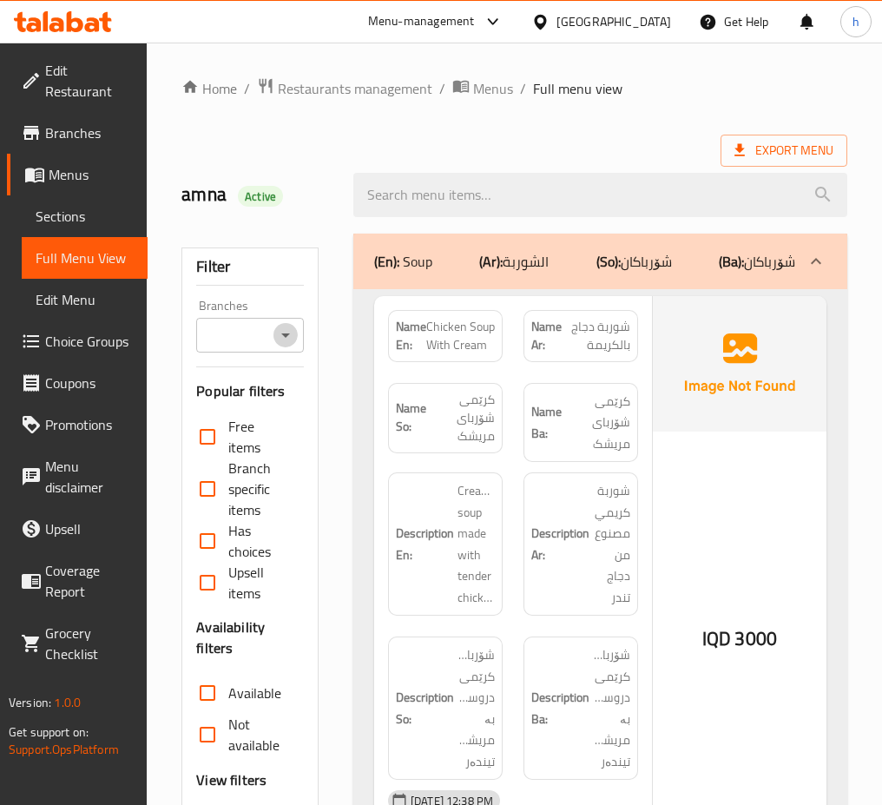
click at [287, 327] on icon "Open" at bounding box center [285, 335] width 21 height 21
click at [218, 413] on span "De Fermo," at bounding box center [240, 409] width 60 height 21
type input "De Fermo,"
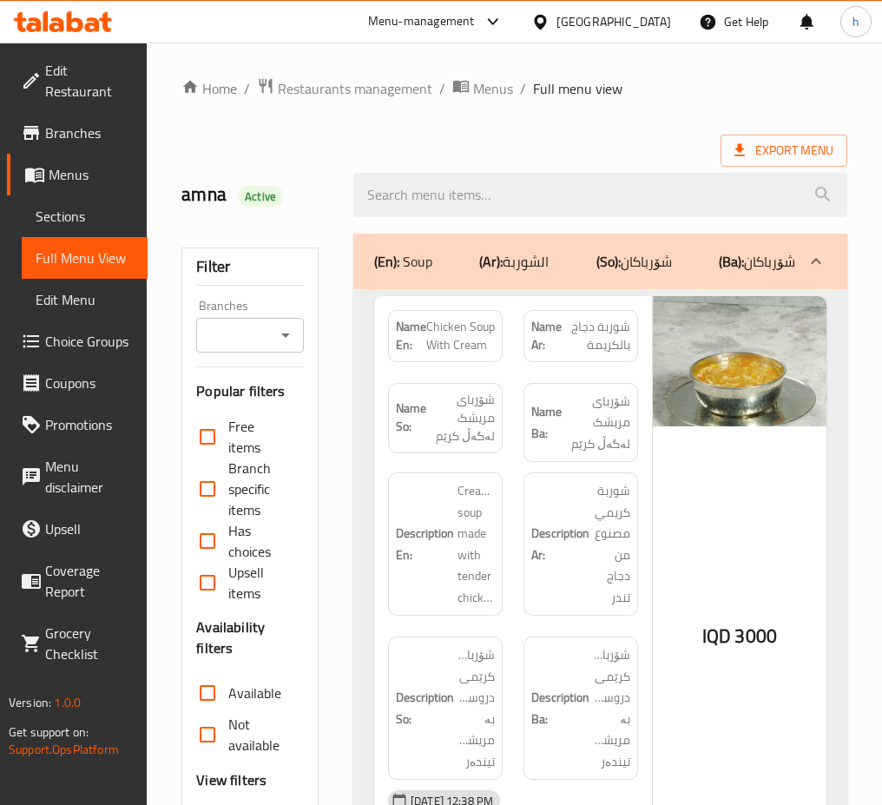
click at [283, 333] on icon "Open" at bounding box center [285, 335] width 9 height 4
click at [286, 340] on icon "Close" at bounding box center [285, 335] width 21 height 21
click at [252, 342] on input "Branches" at bounding box center [235, 335] width 69 height 24
click at [233, 412] on span "De Fermo," at bounding box center [240, 409] width 60 height 21
type input "De Fermo,"
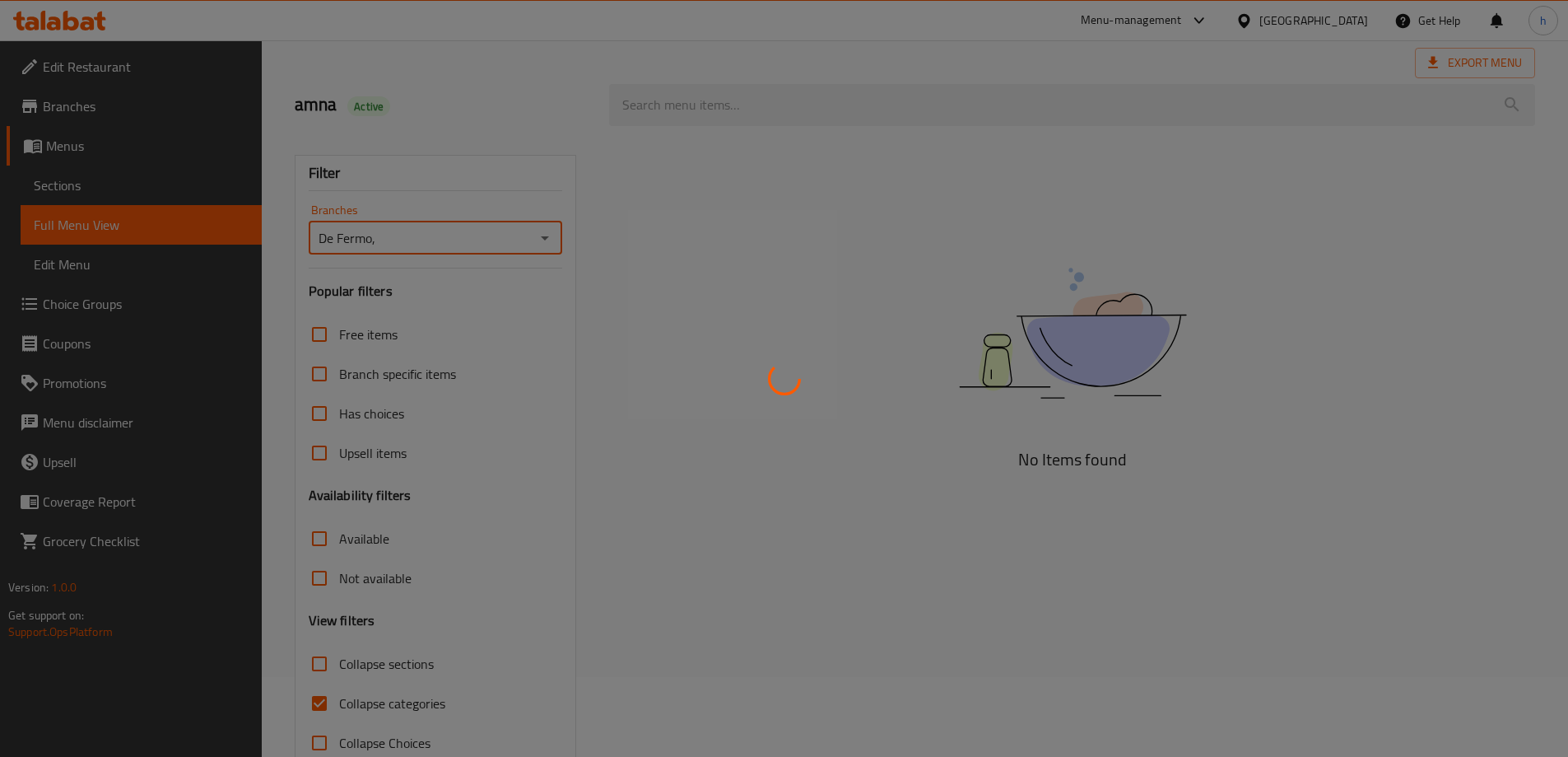
scroll to position [120, 0]
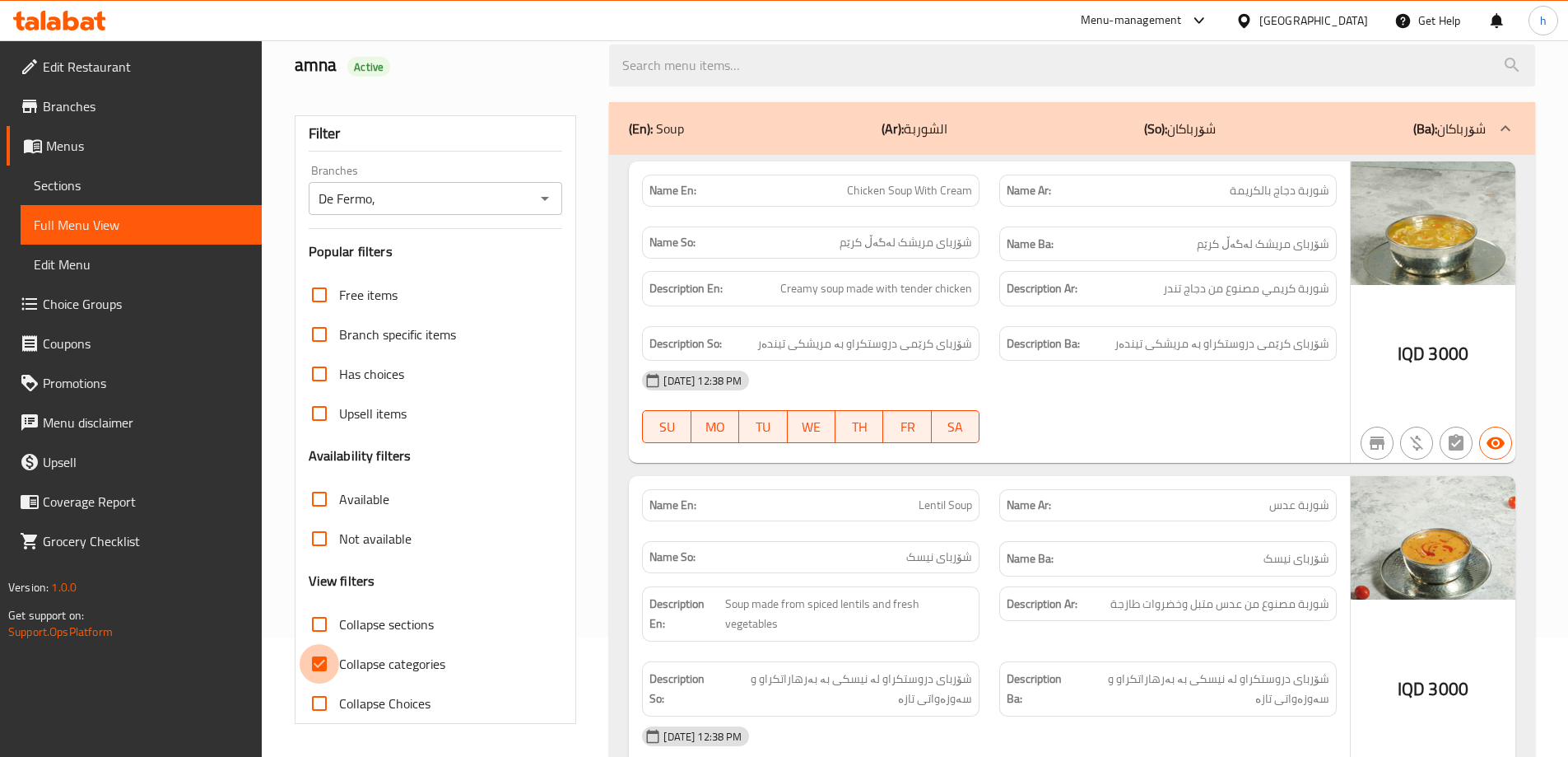
click at [316, 663] on input "Collapse categories" at bounding box center [319, 664] width 40 height 40
checkbox input "false"
click at [319, 623] on input "Collapse sections" at bounding box center [319, 624] width 40 height 40
checkbox input "true"
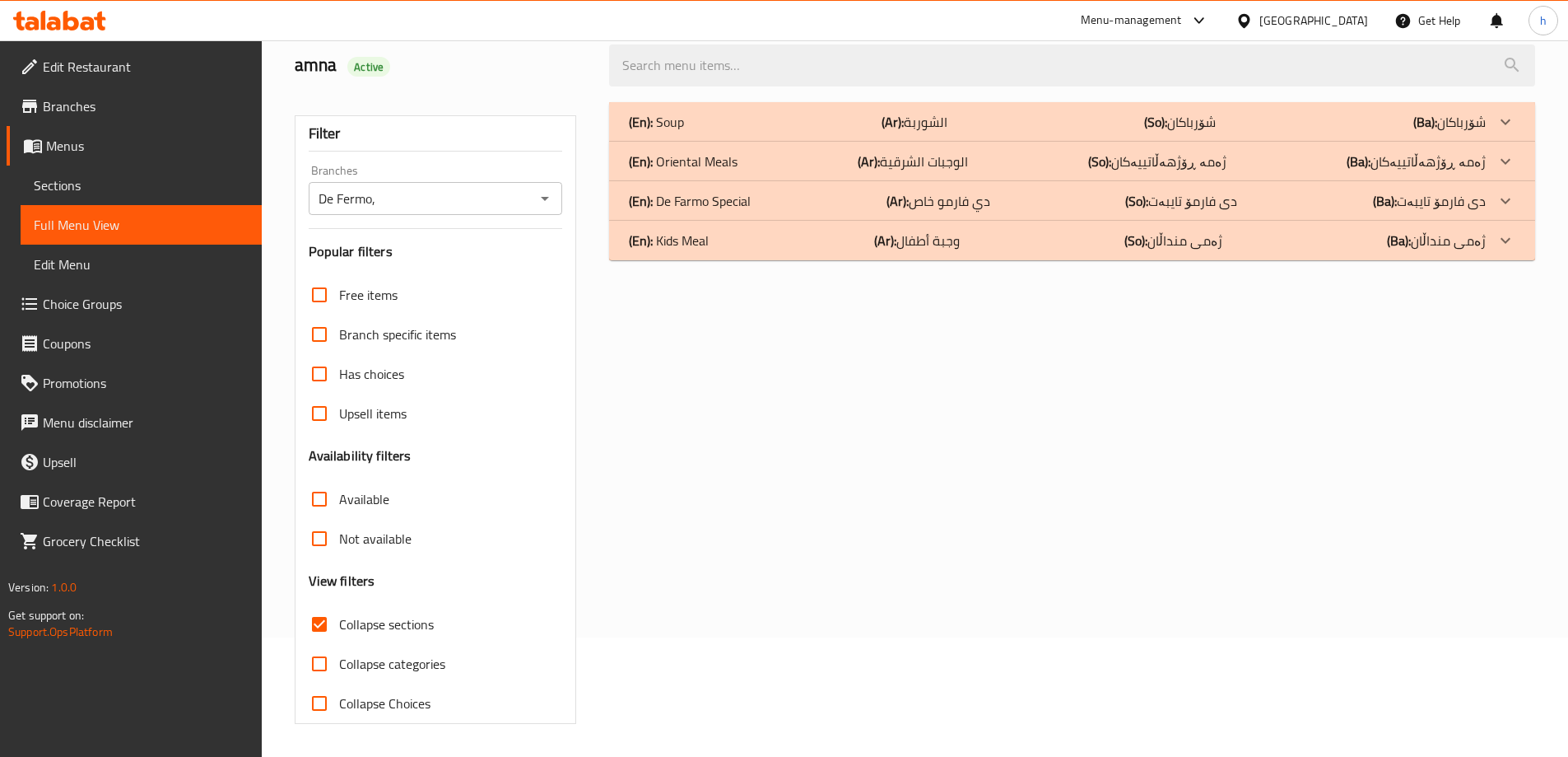
click at [835, 116] on div "(En): Soup (Ar): الشوربة (So): شۆرباکان (Ba): شۆرباکان" at bounding box center [1057, 121] width 857 height 20
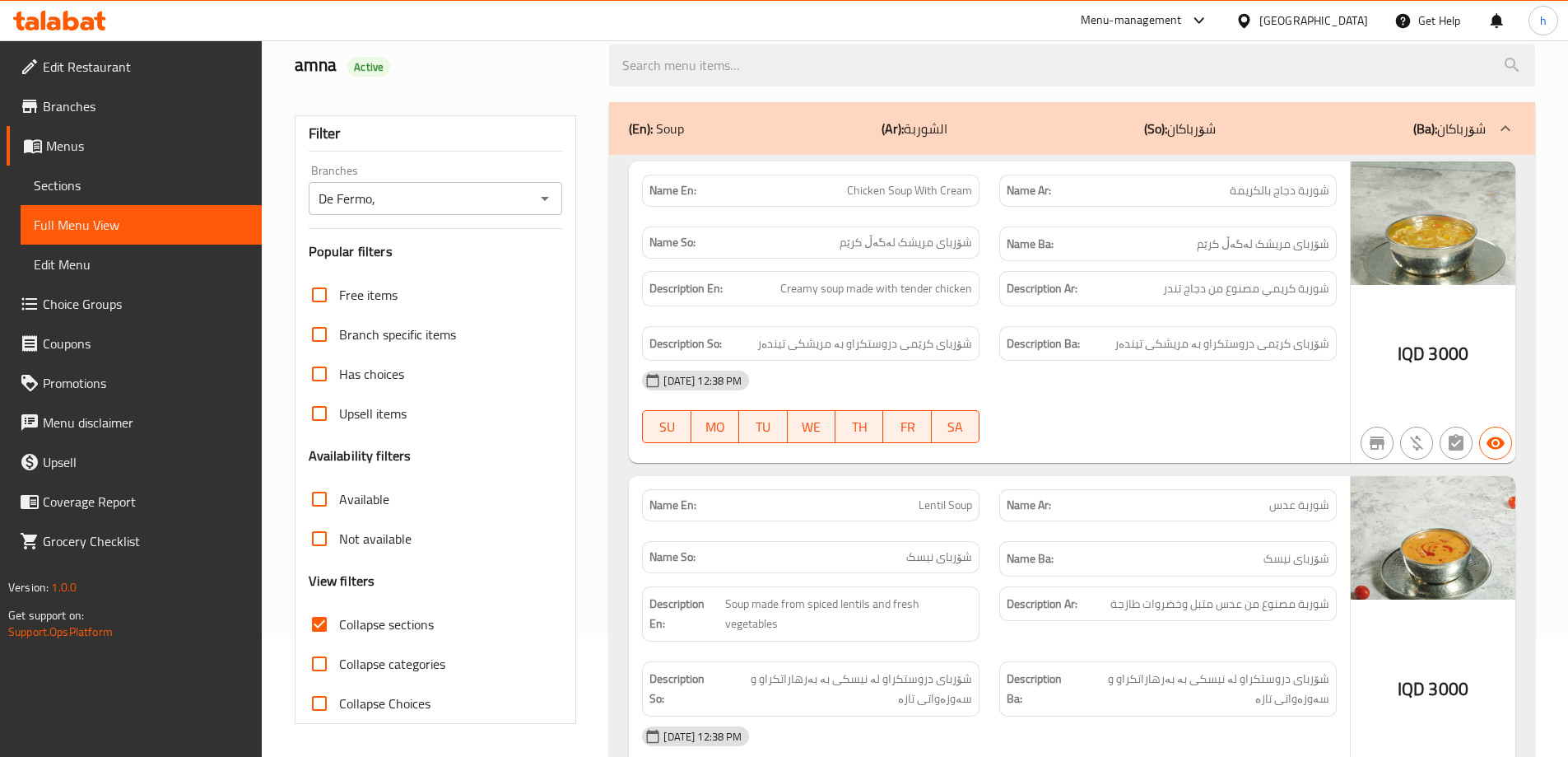
drag, startPoint x: 1567, startPoint y: 157, endPoint x: 1574, endPoint y: 191, distance: 34.7
click at [835, 191] on html "​ Menu-management Iraq Get Help h Edit Restaurant Branches Menus Sections Full …" at bounding box center [784, 259] width 1568 height 757
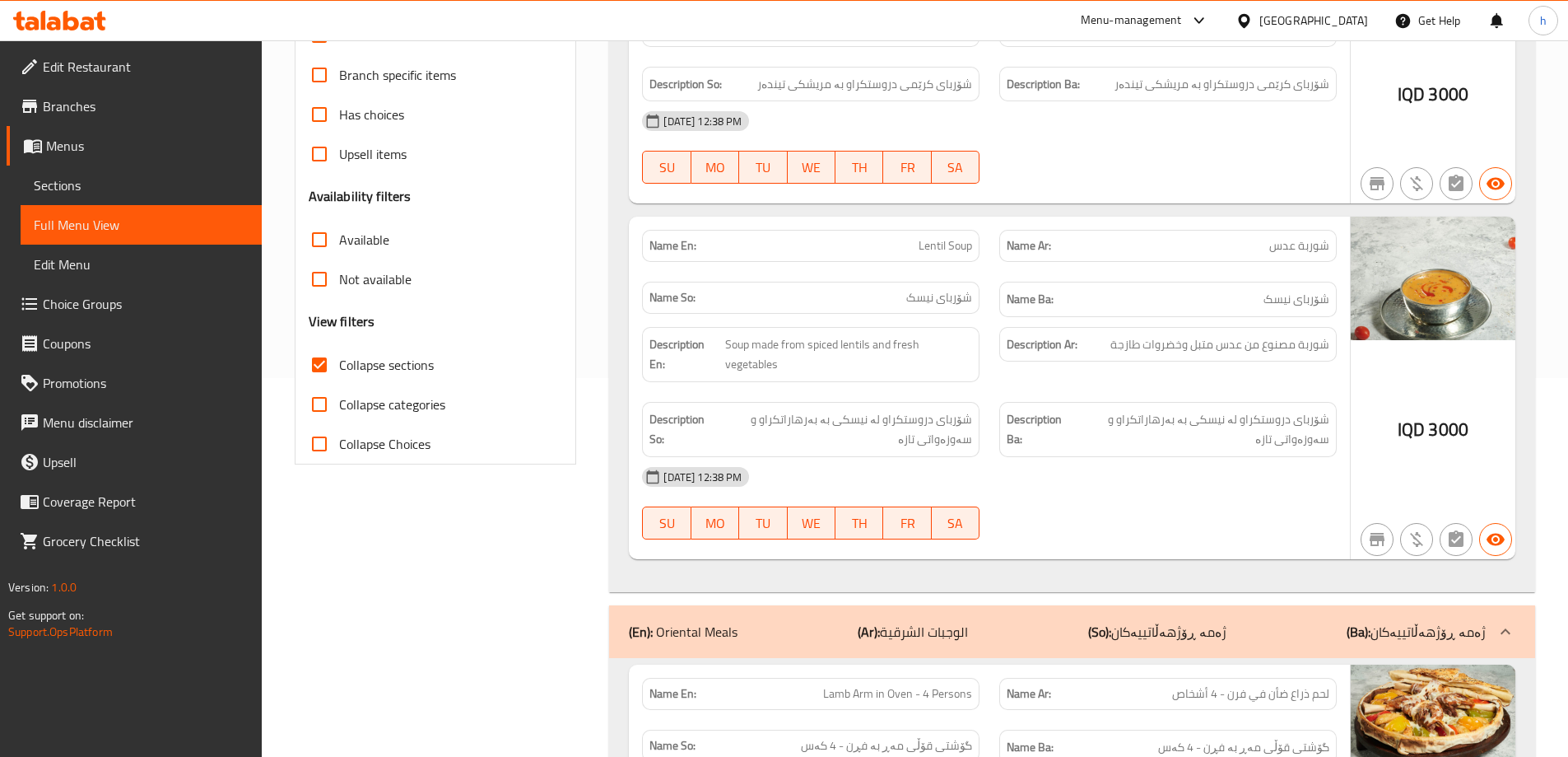
scroll to position [0, 0]
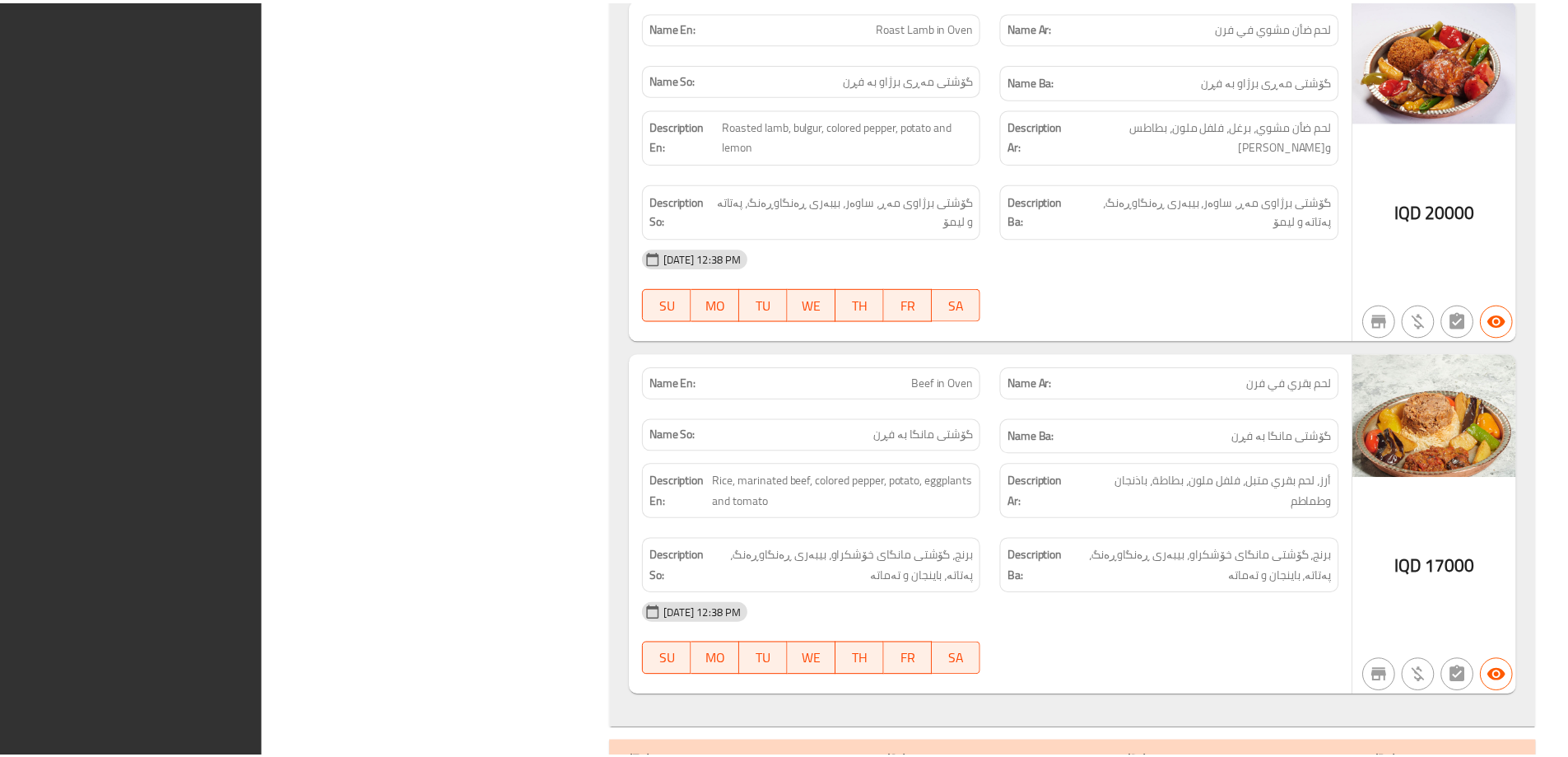
scroll to position [2464, 0]
